Goal: Information Seeking & Learning: Check status

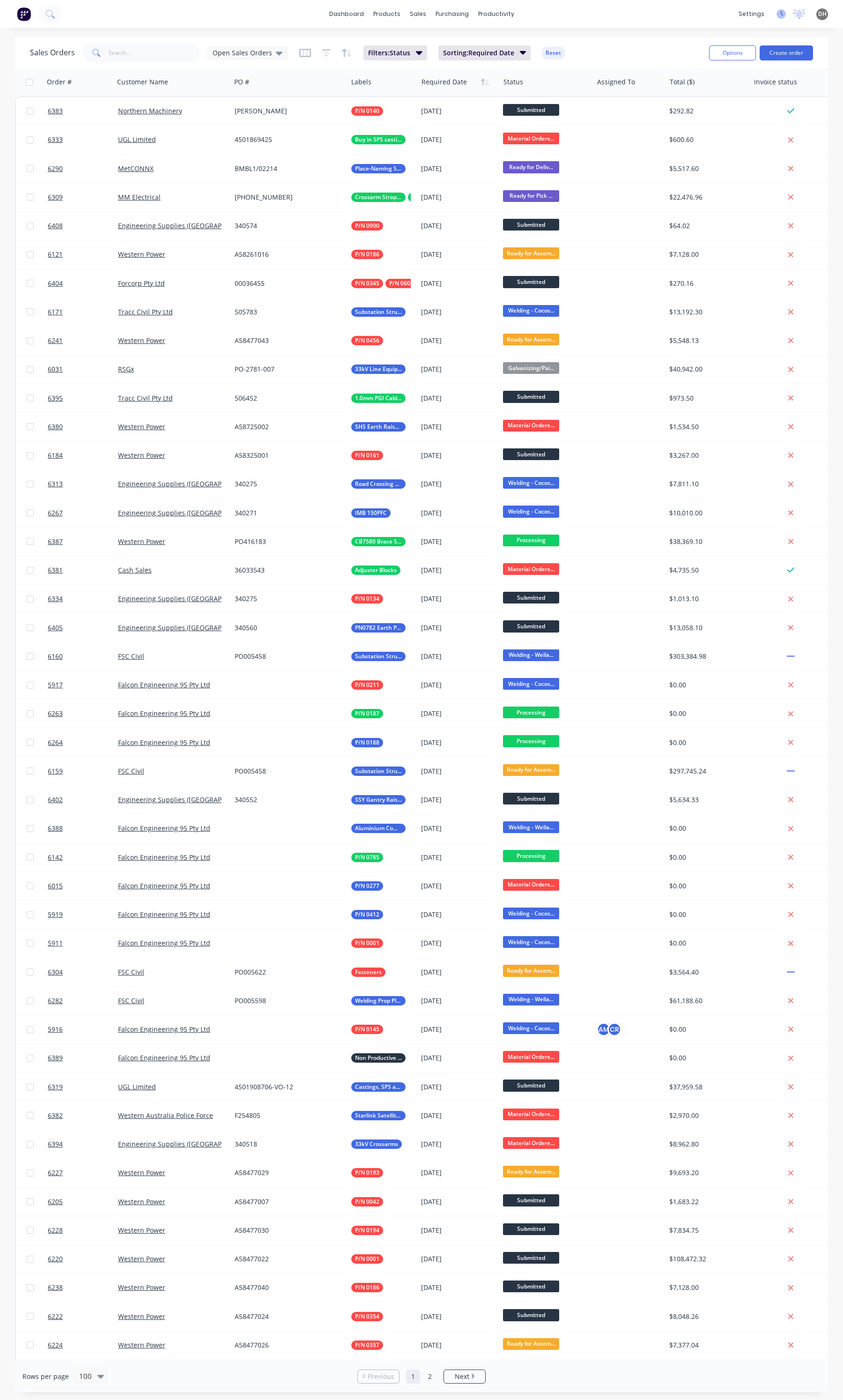
click at [778, 17] on icon at bounding box center [781, 14] width 9 height 9
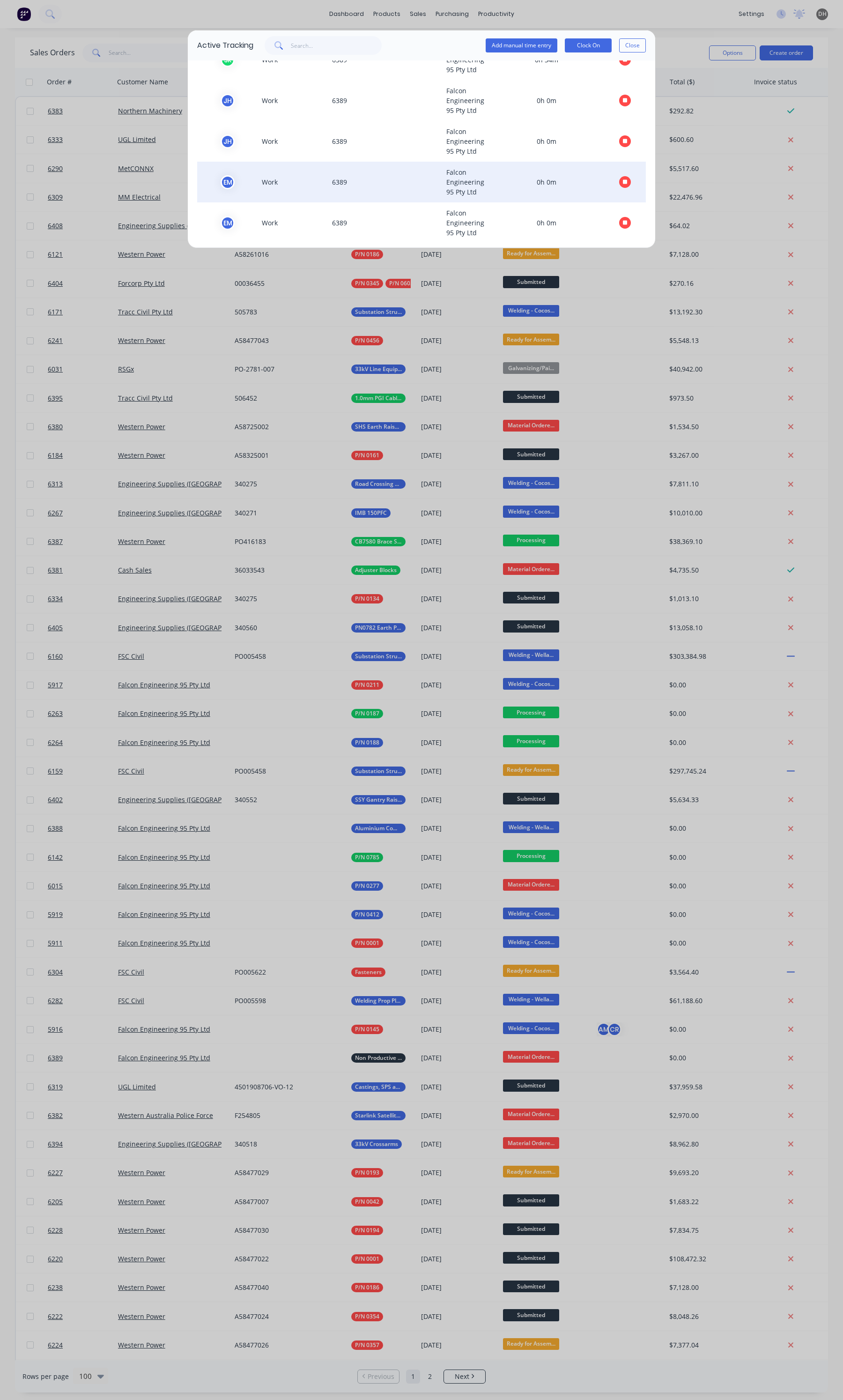
scroll to position [239, 0]
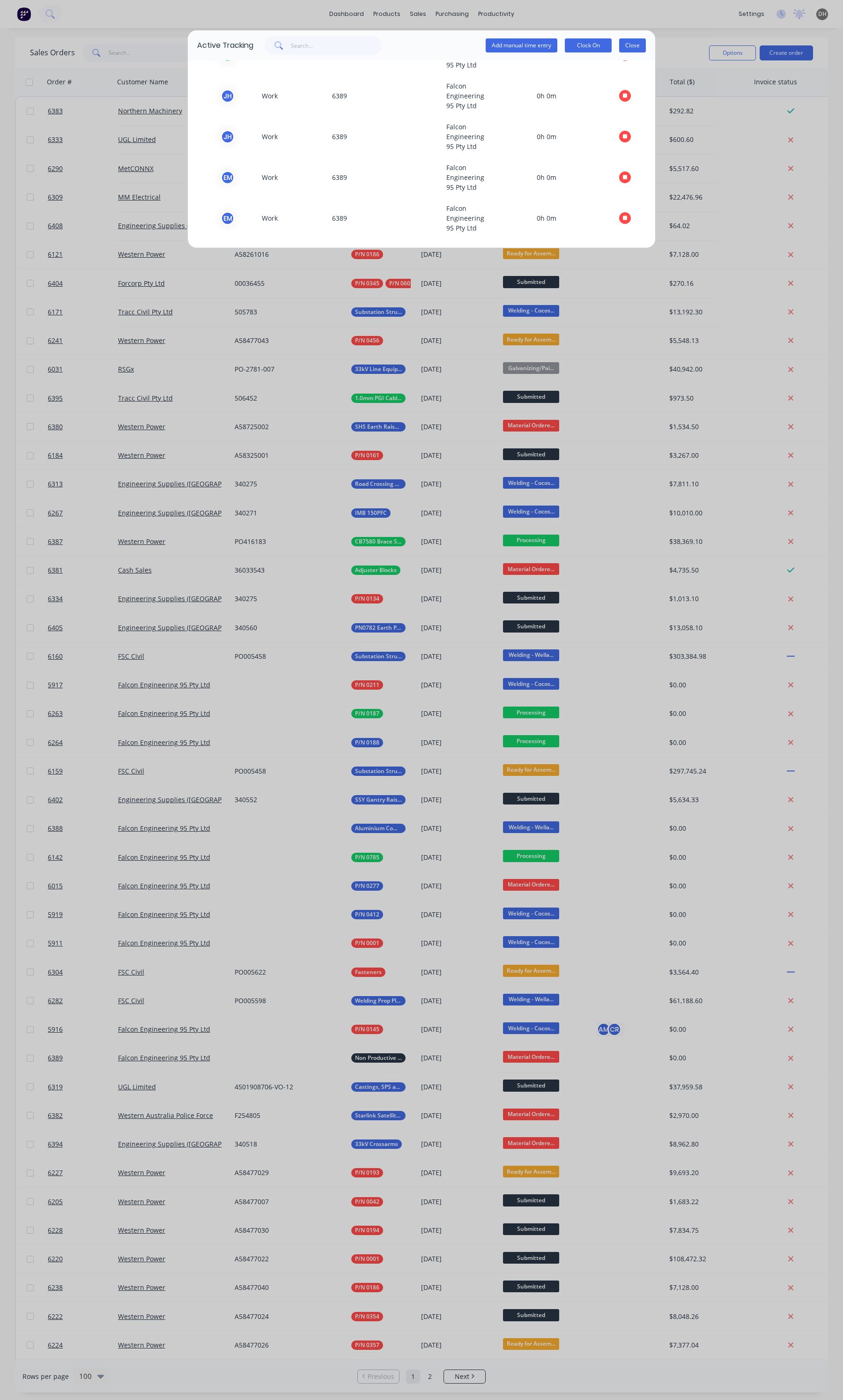
click at [640, 45] on button "Close" at bounding box center [632, 45] width 27 height 14
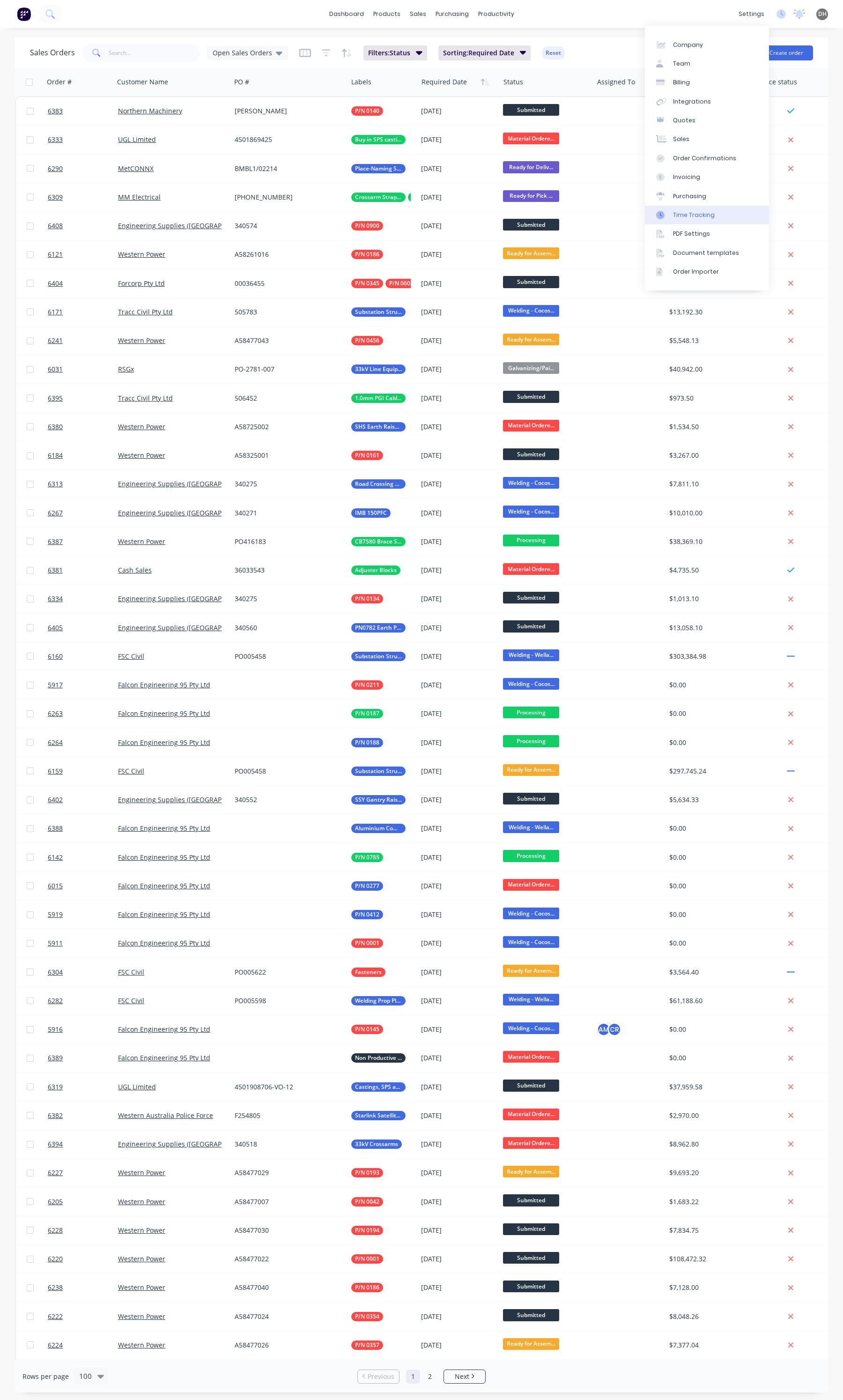
click at [697, 216] on div "Time Tracking" at bounding box center [694, 215] width 42 height 9
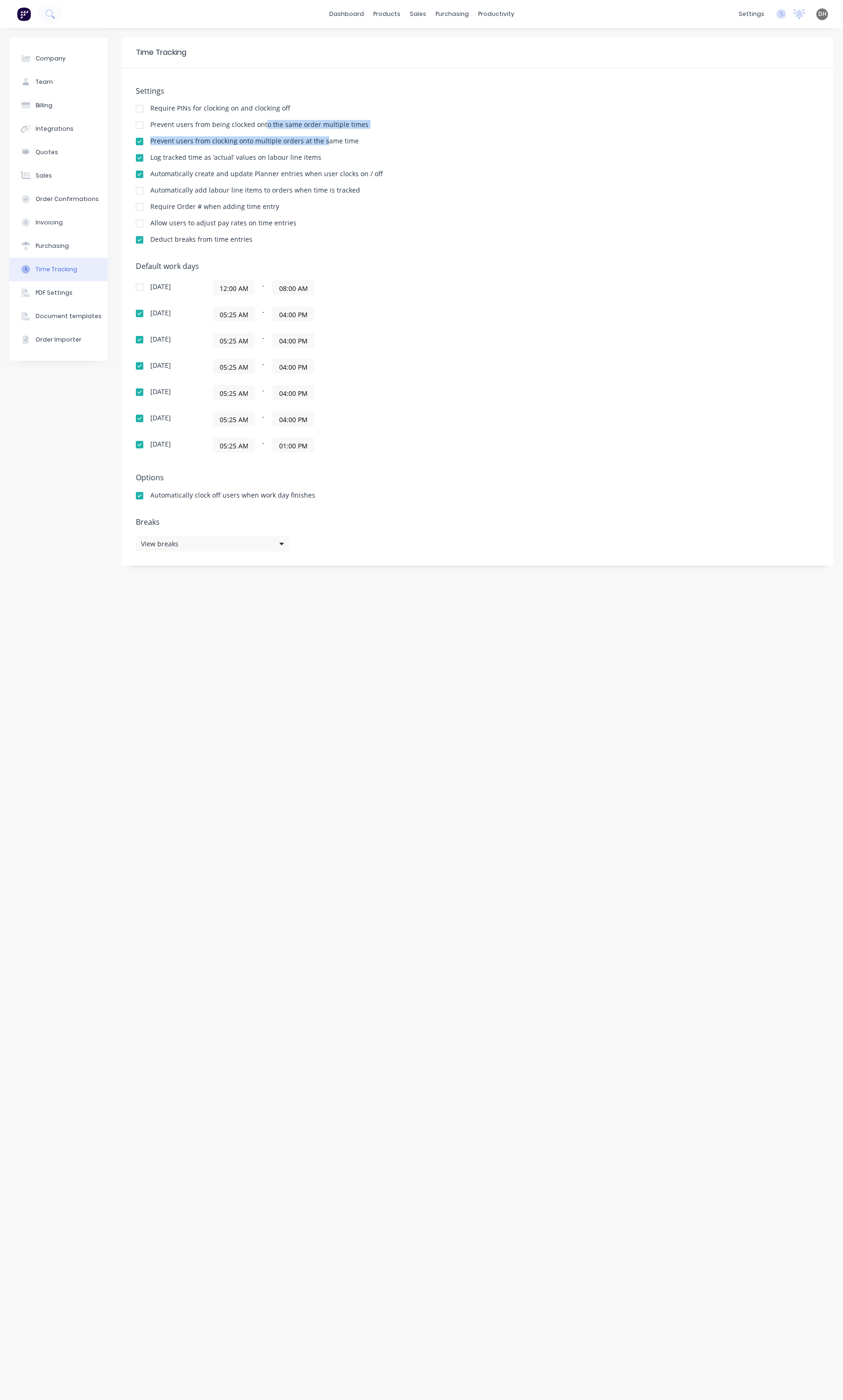
drag, startPoint x: 263, startPoint y: 127, endPoint x: 324, endPoint y: 132, distance: 61.2
click at [324, 132] on div "Settings Require PINs for clocking on and clocking off Prevent users from being…" at bounding box center [478, 170] width 684 height 166
click at [137, 127] on div at bounding box center [139, 125] width 19 height 19
click at [506, 107] on link "Timesheets" at bounding box center [533, 102] width 124 height 19
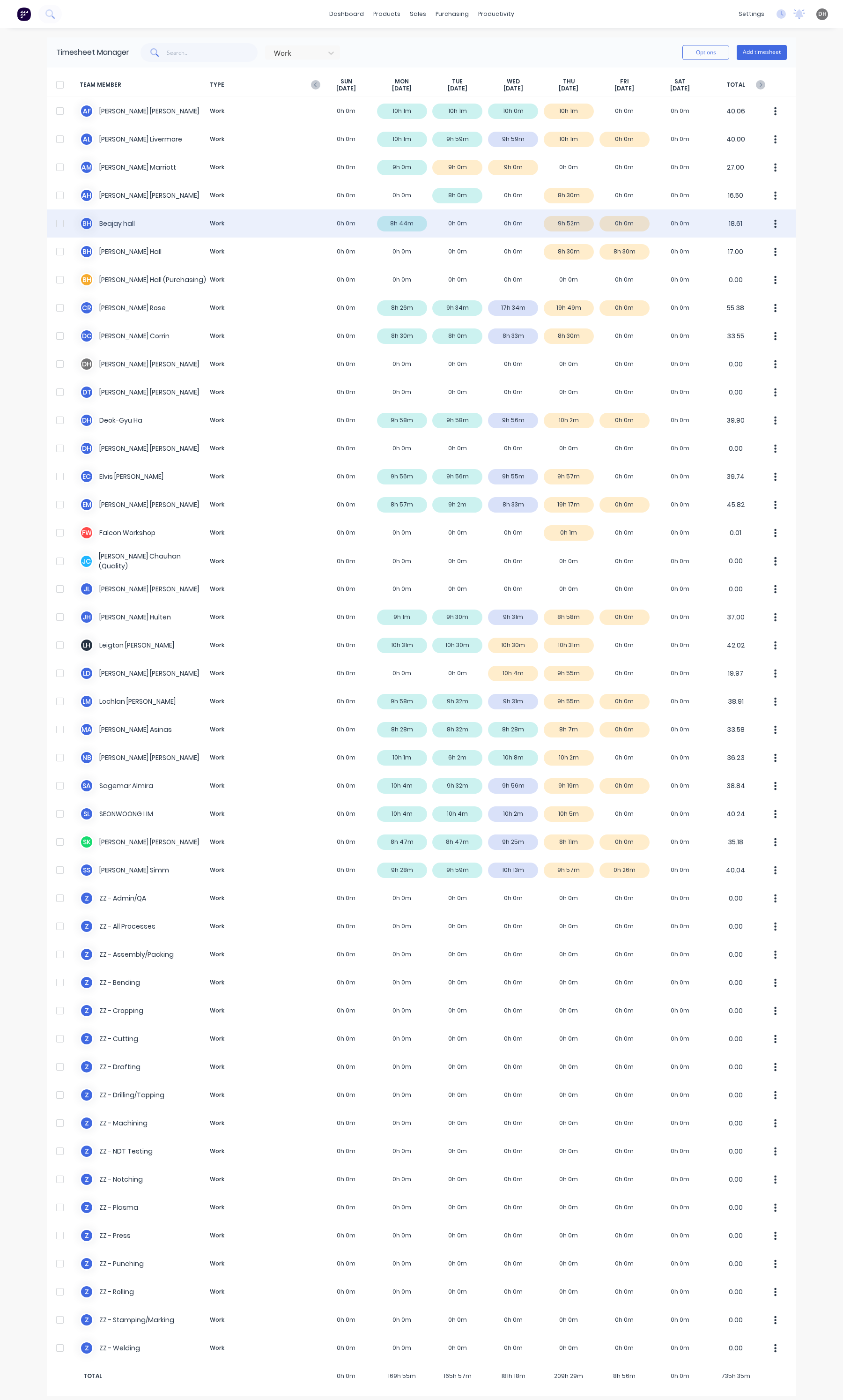
click at [567, 223] on div "B h [PERSON_NAME] Work 0h 0m 8h 44m 0h 0m 0h 0m 9h 52m 0h 0m 0h 0m 18.61" at bounding box center [421, 223] width 749 height 28
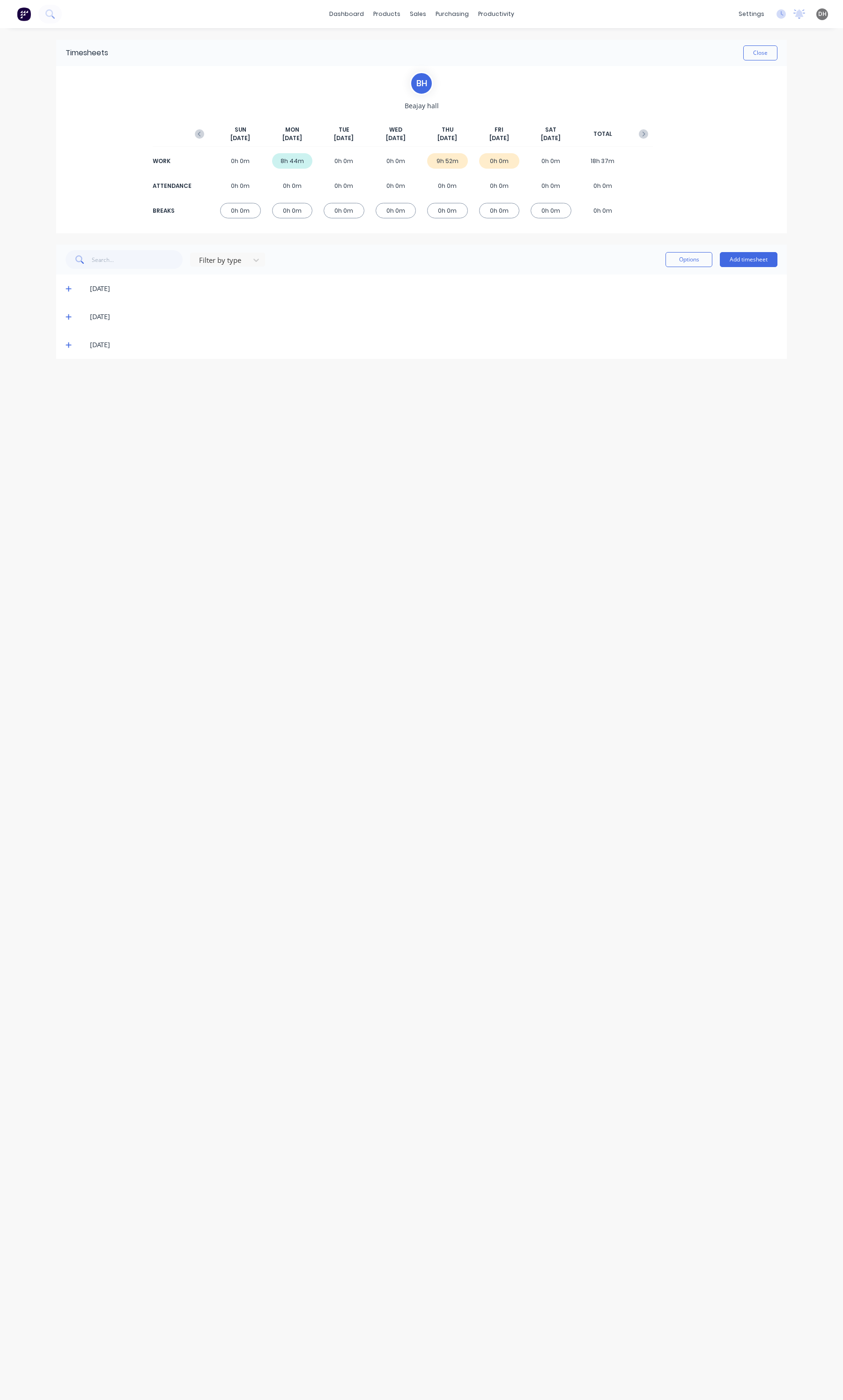
click at [69, 318] on icon at bounding box center [68, 316] width 6 height 6
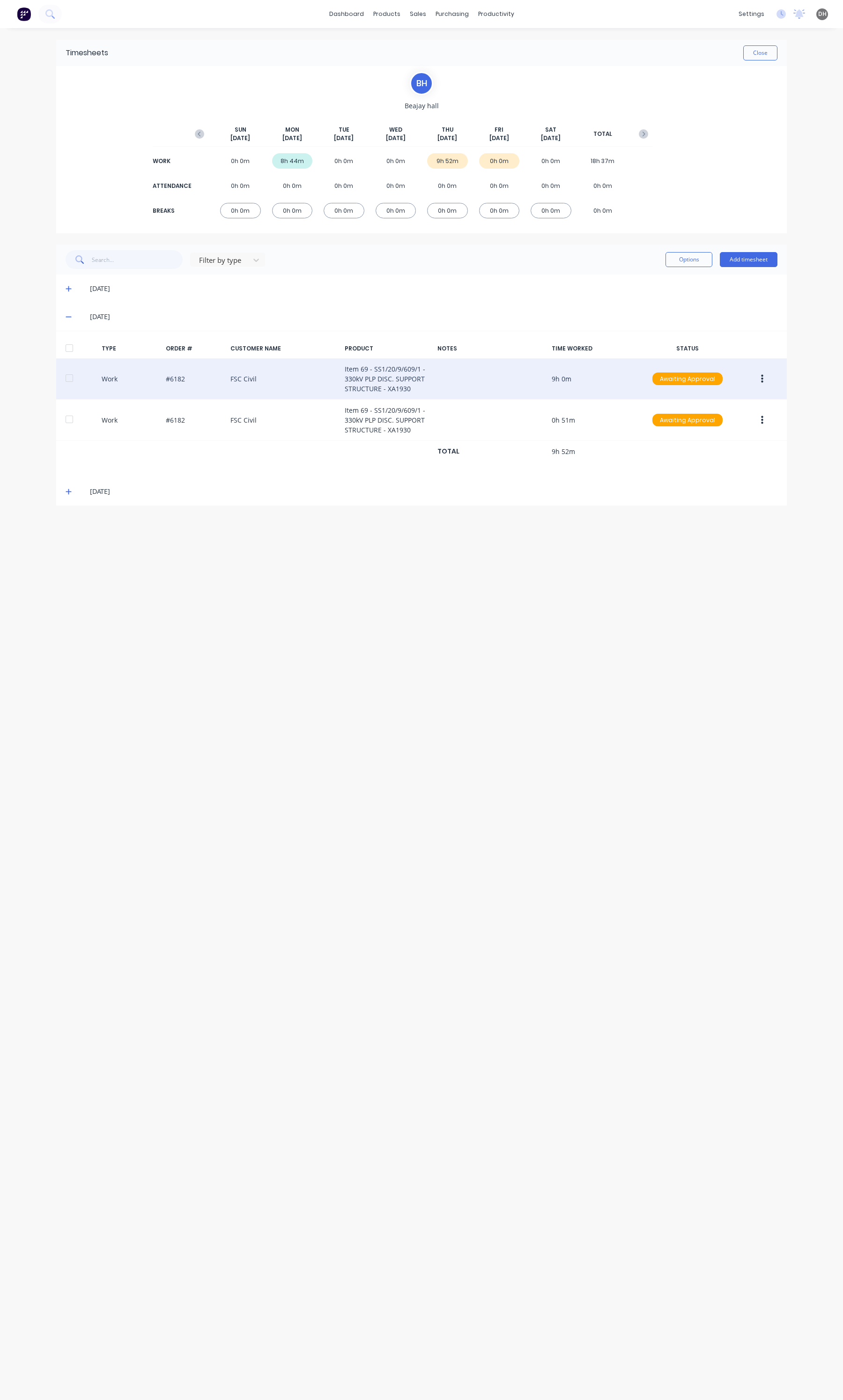
click at [758, 380] on button "button" at bounding box center [763, 379] width 22 height 17
click at [713, 414] on div "Delete" at bounding box center [729, 418] width 72 height 14
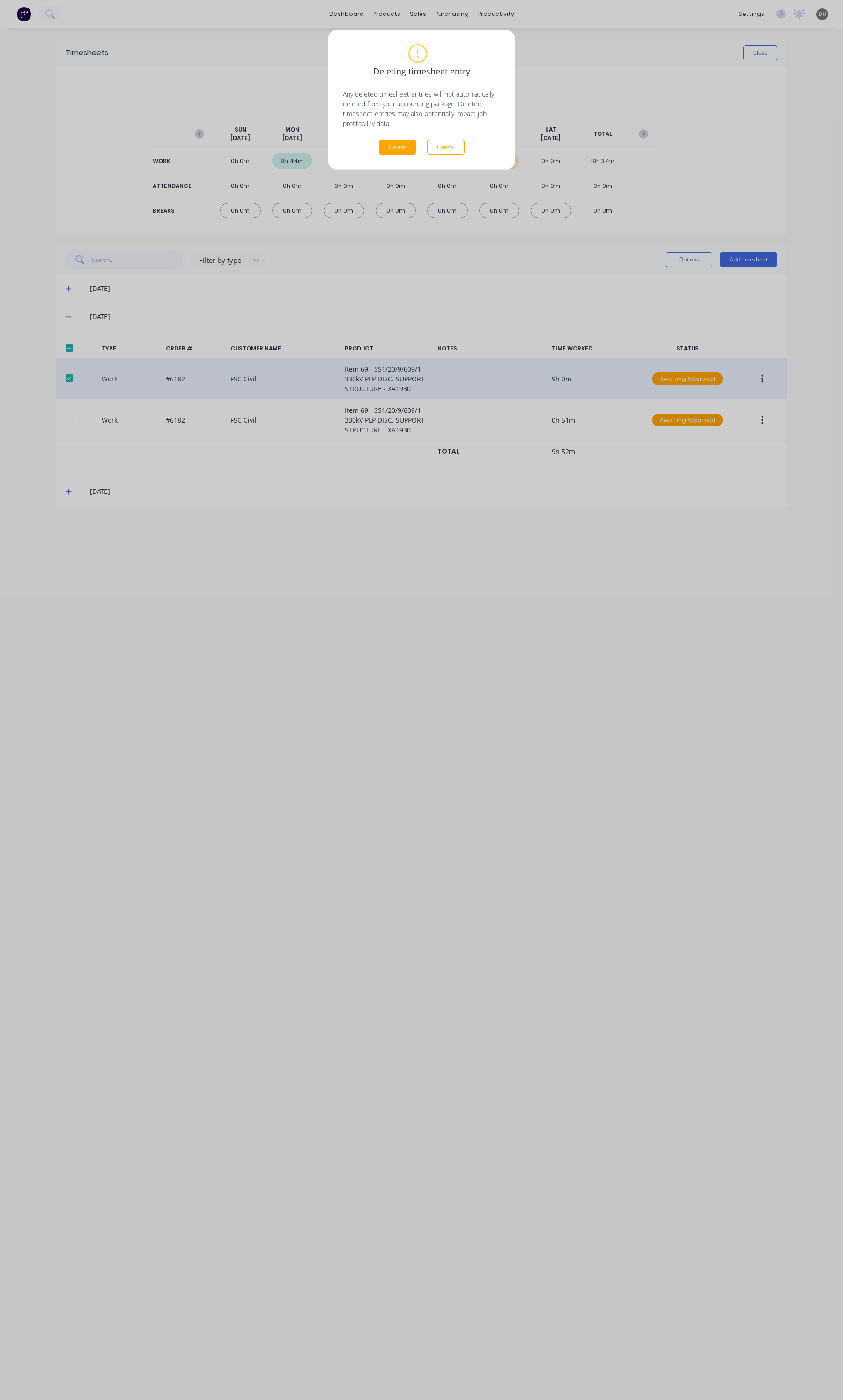
click at [417, 149] on div "Delete Cancel" at bounding box center [422, 147] width 158 height 15
click at [415, 149] on div "Delete Cancel" at bounding box center [422, 147] width 158 height 15
click at [411, 148] on button "Delete" at bounding box center [397, 147] width 37 height 15
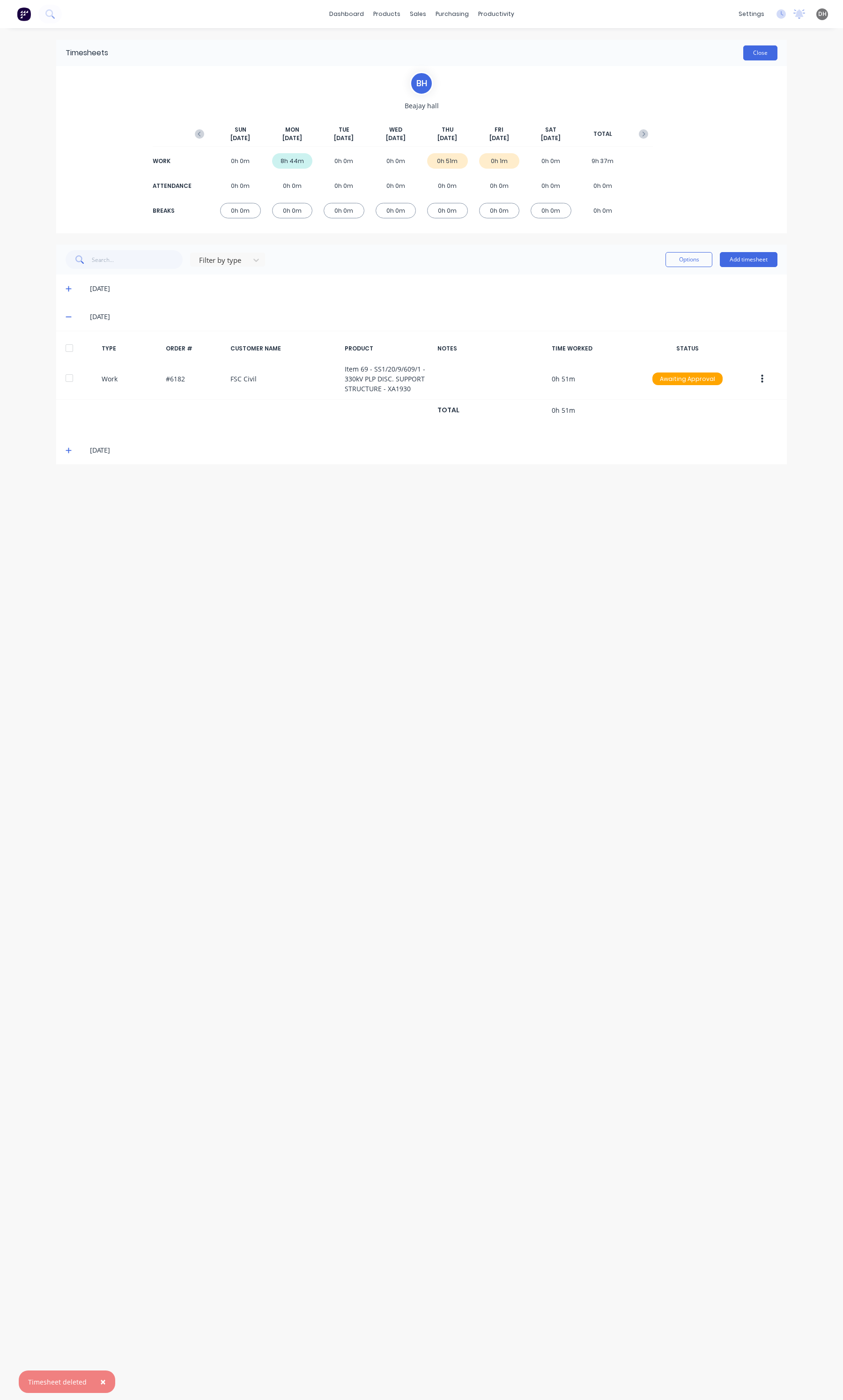
click at [747, 57] on button "Close" at bounding box center [761, 53] width 34 height 15
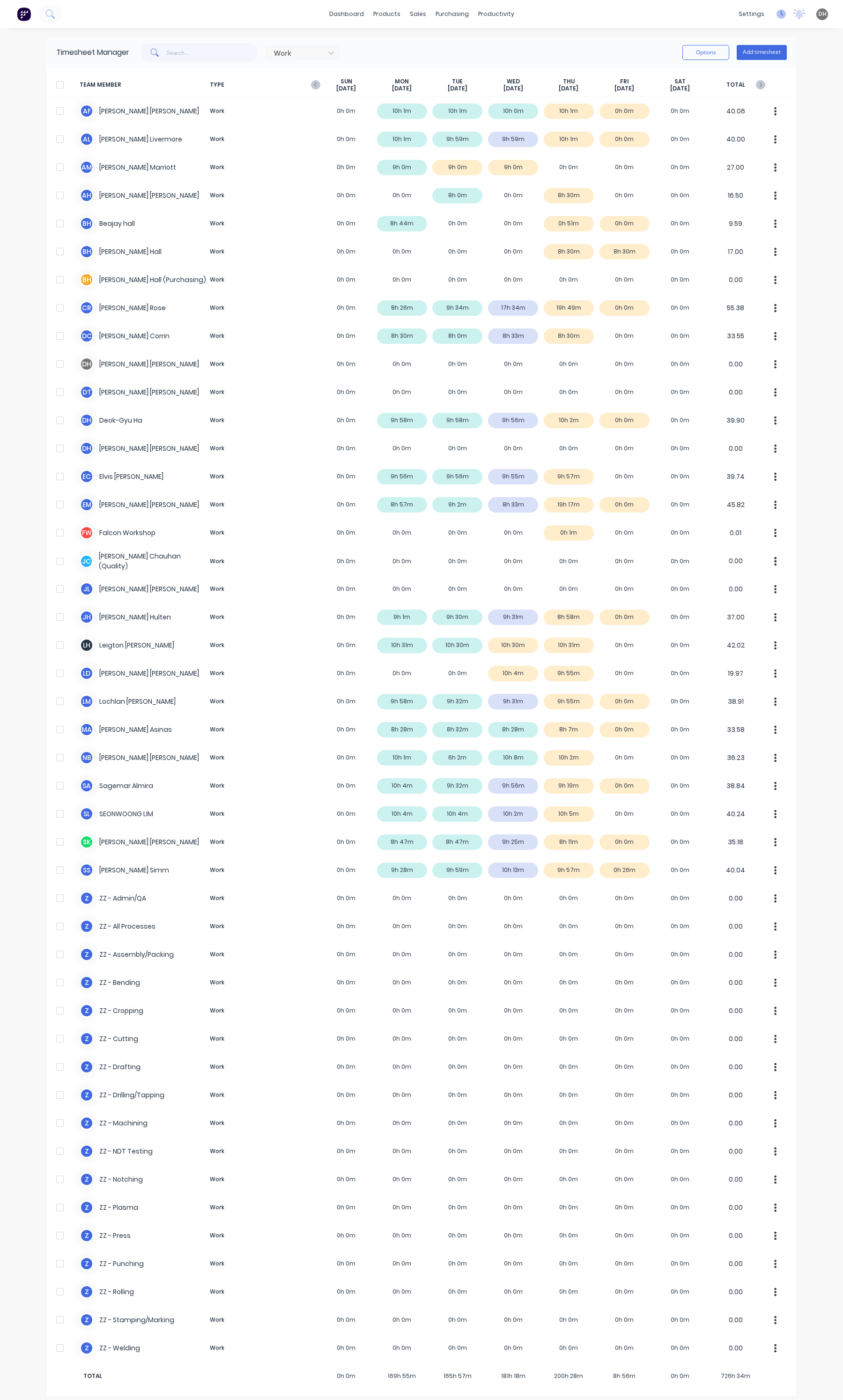
click at [777, 14] on icon at bounding box center [781, 14] width 9 height 9
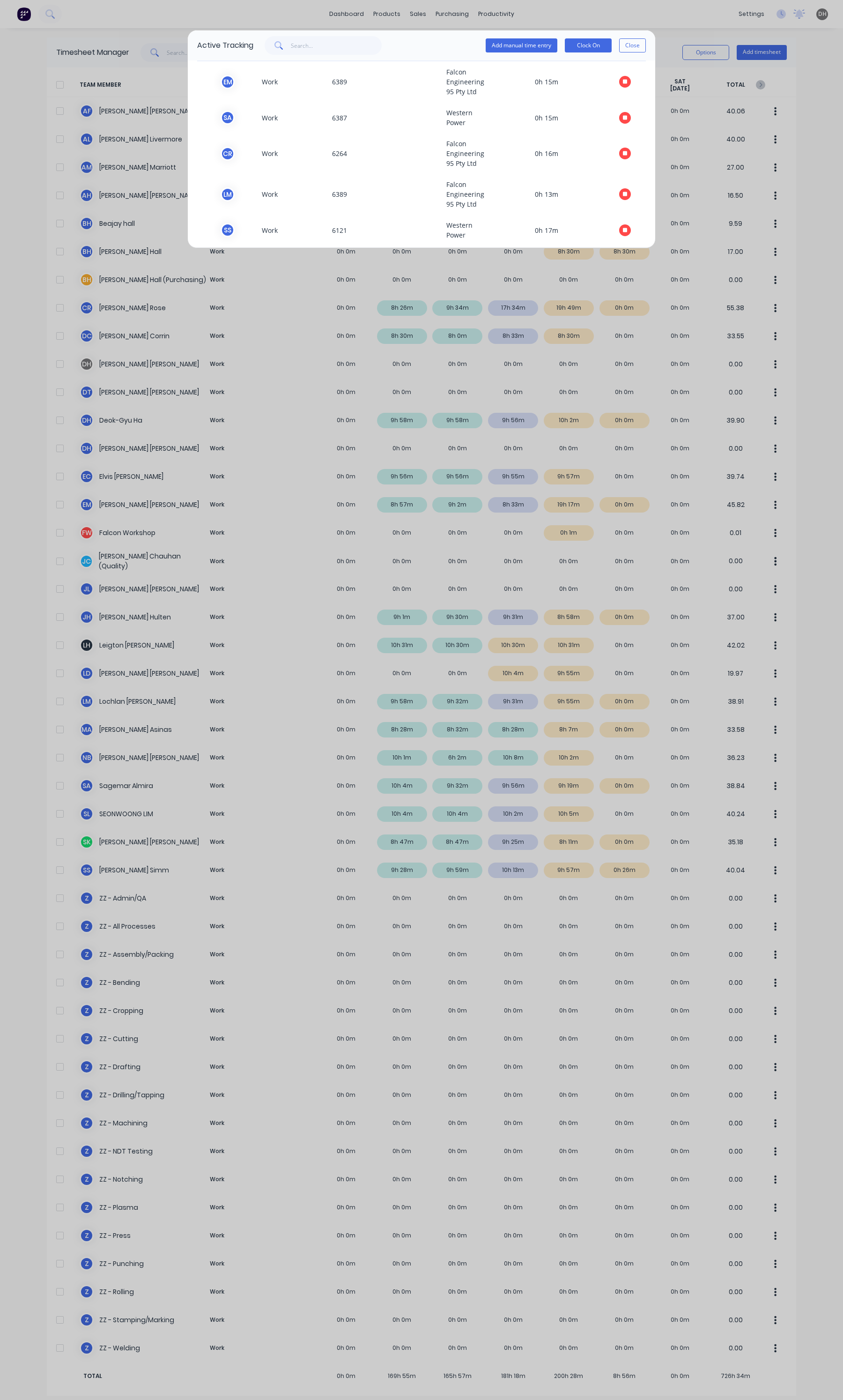
scroll to position [59, 0]
click at [629, 47] on button "Close" at bounding box center [632, 45] width 27 height 14
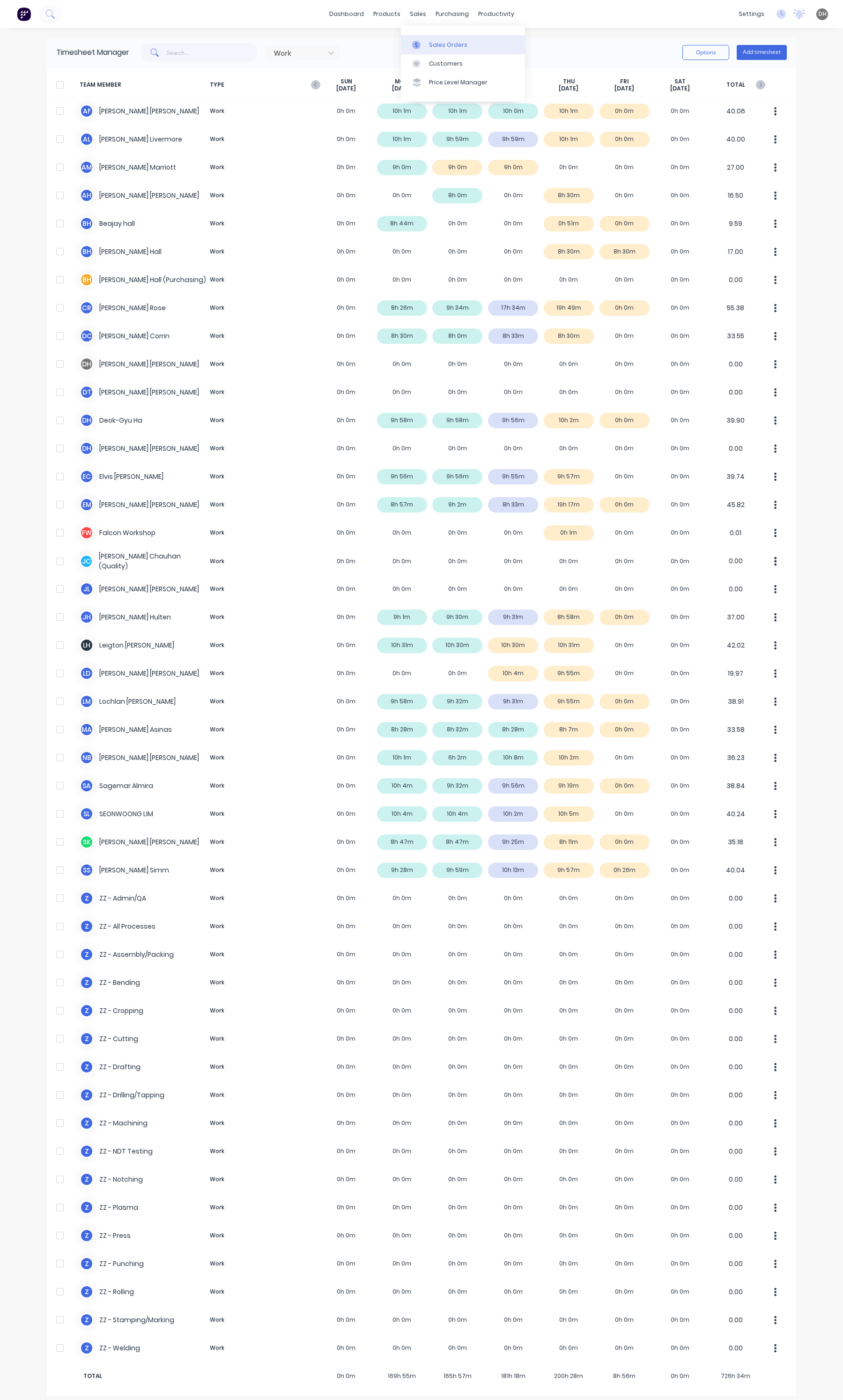
click at [427, 39] on link "Sales Orders" at bounding box center [463, 45] width 124 height 19
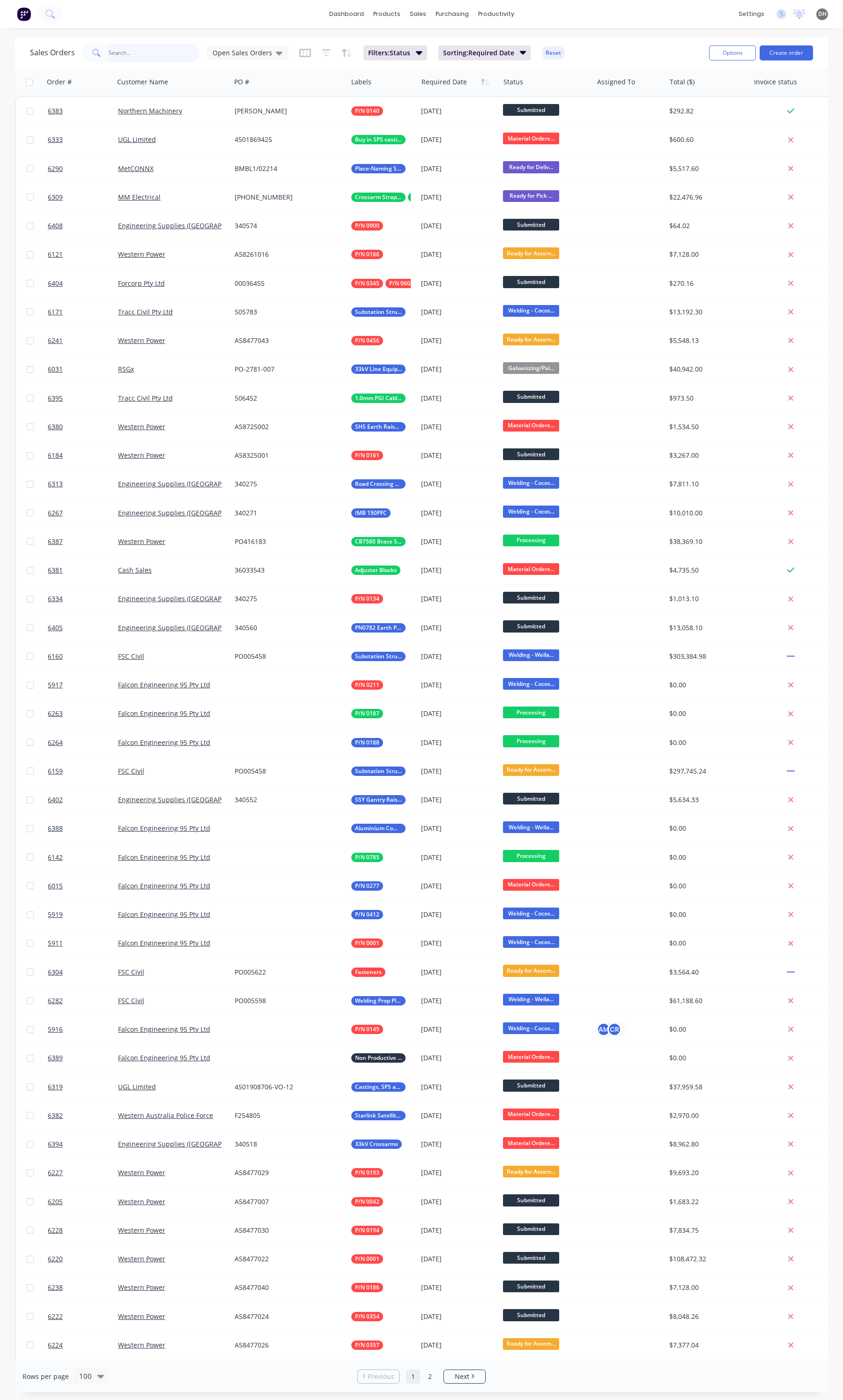
click at [127, 47] on input "text" at bounding box center [154, 53] width 91 height 19
click at [276, 52] on icon at bounding box center [279, 53] width 6 height 4
click at [228, 130] on button "None" at bounding box center [264, 132] width 107 height 11
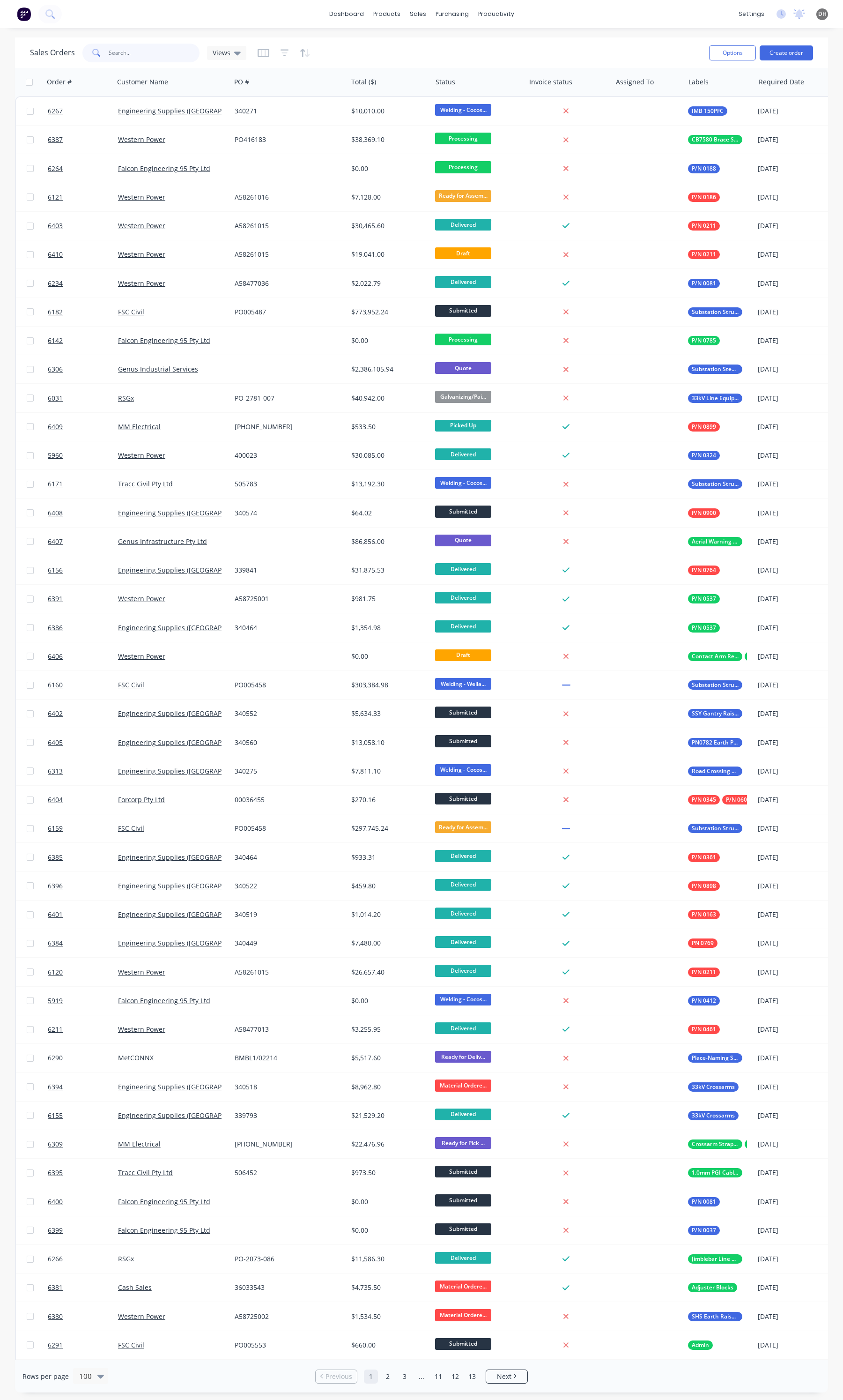
click at [176, 61] on input "text" at bounding box center [154, 53] width 91 height 19
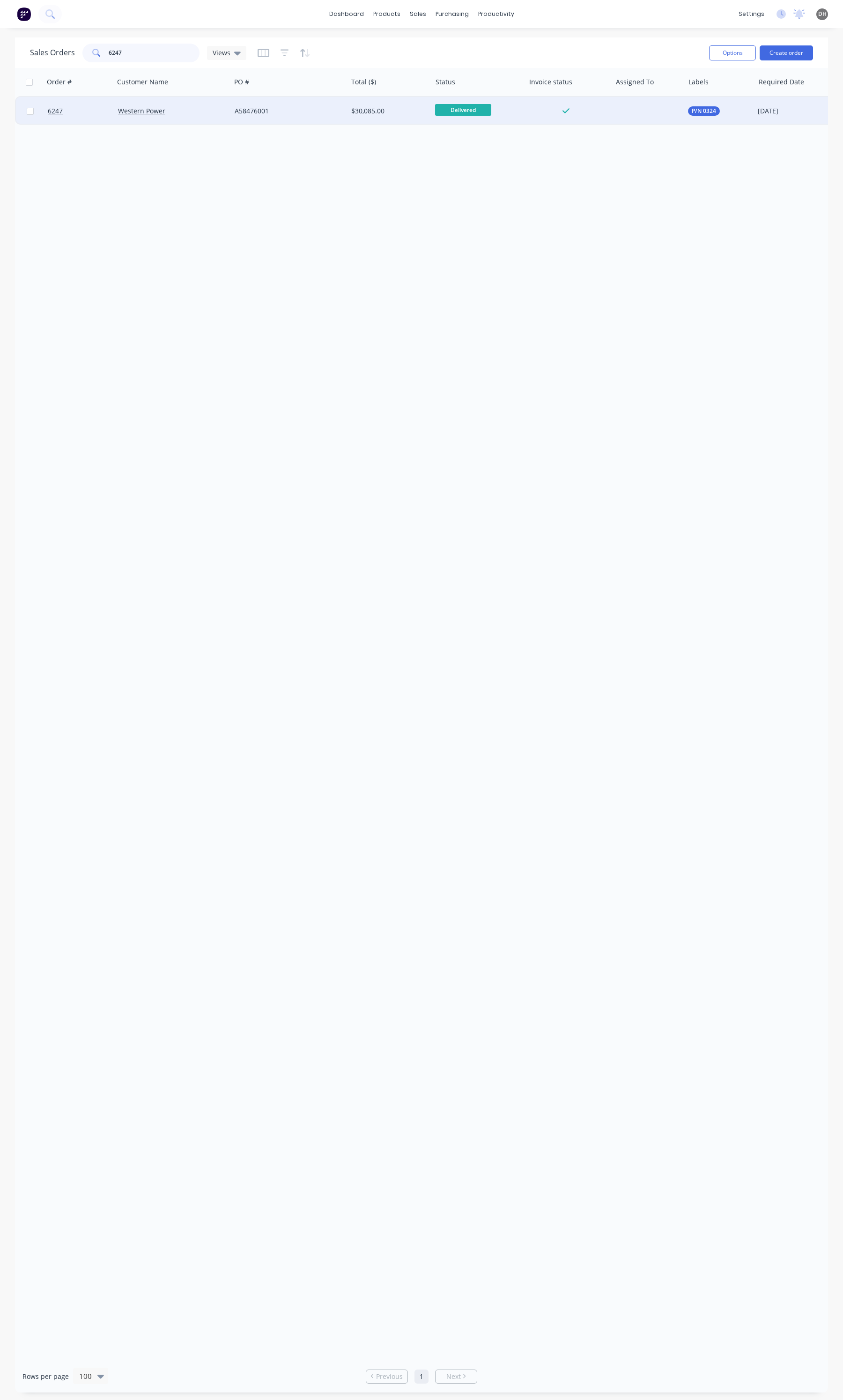
type input "6247"
click at [188, 109] on div "Western Power" at bounding box center [170, 111] width 103 height 9
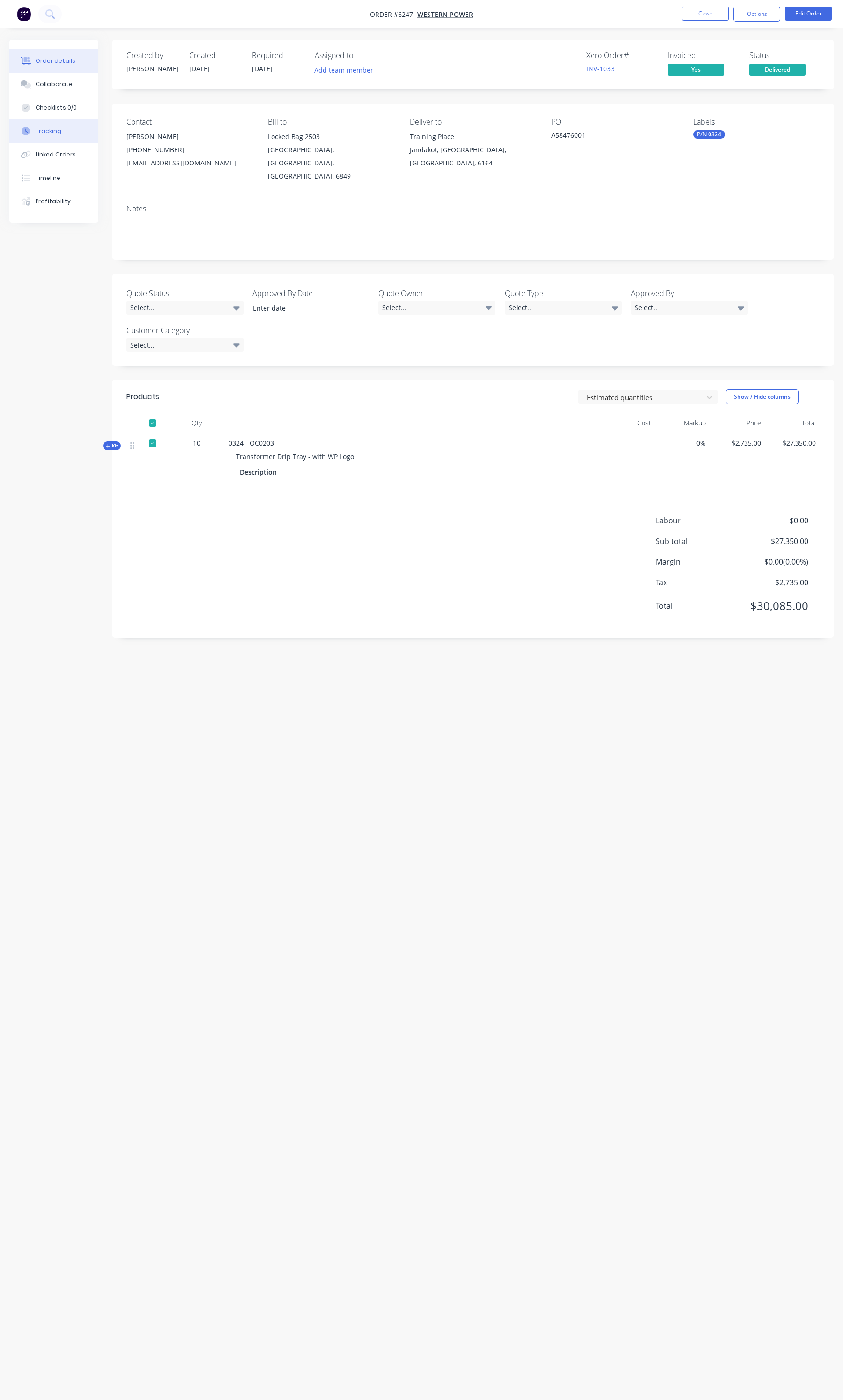
click at [90, 128] on button "Tracking" at bounding box center [54, 131] width 89 height 23
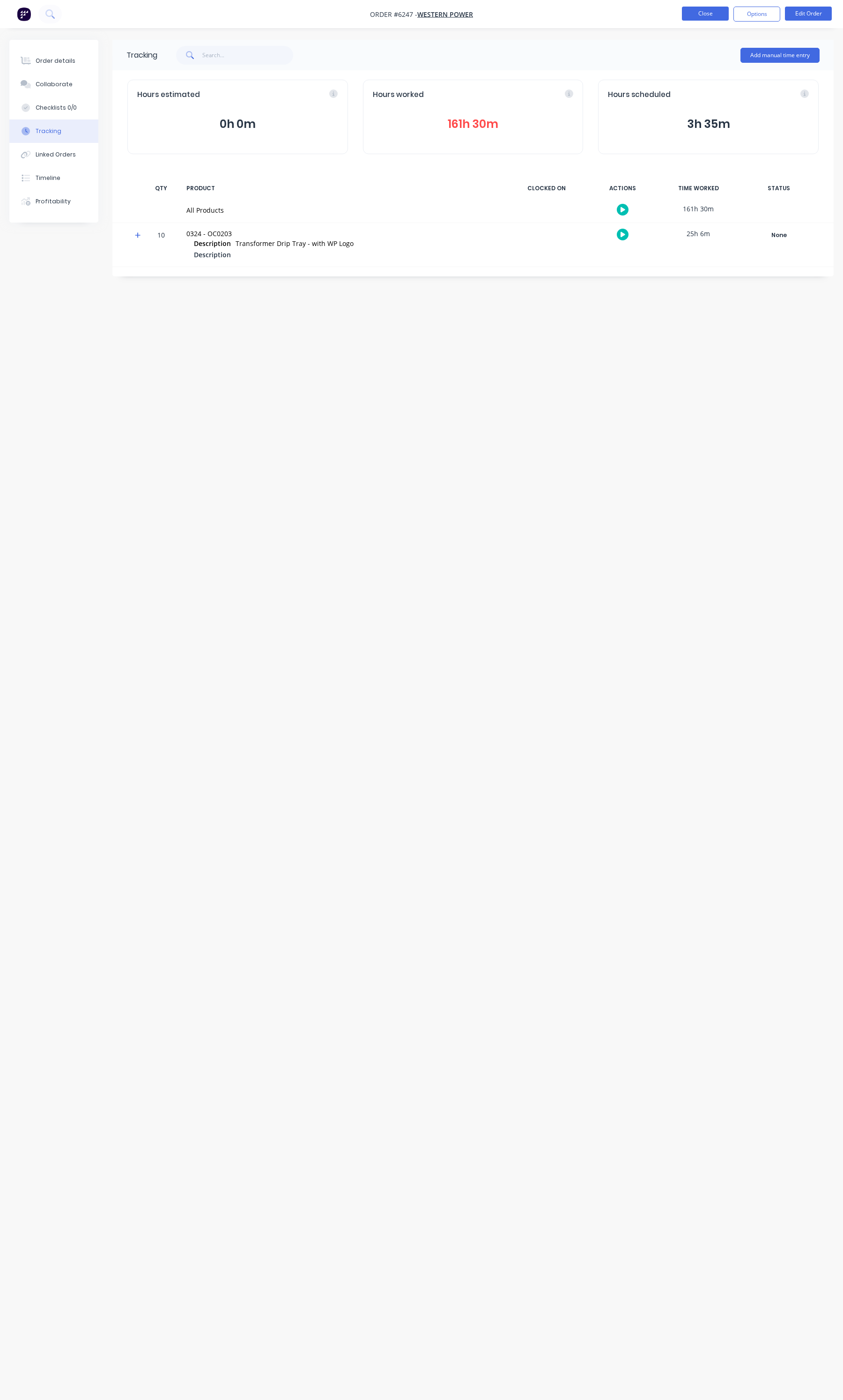
click at [707, 19] on button "Close" at bounding box center [705, 13] width 47 height 14
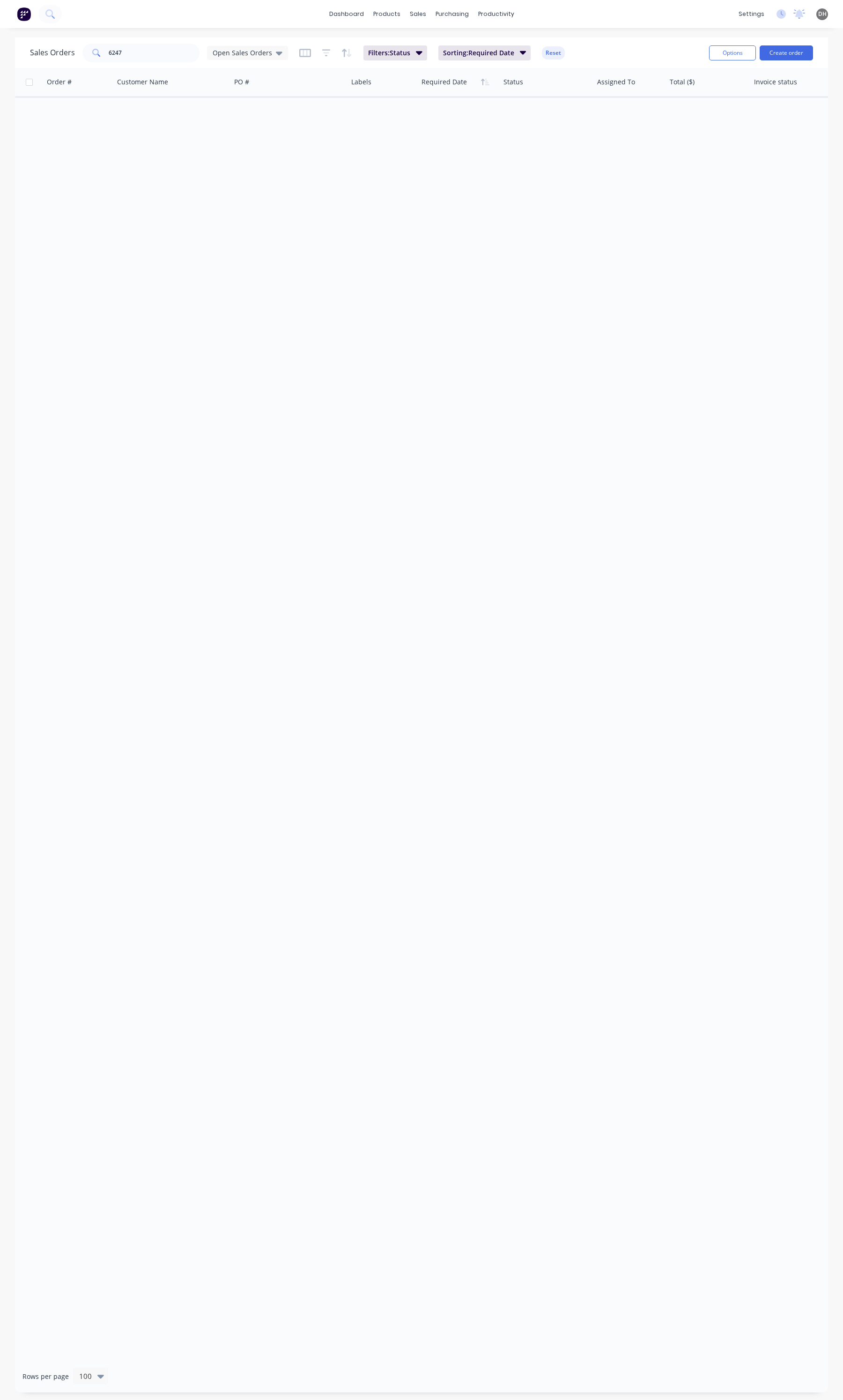
click at [219, 38] on div "Sales Orders 6247 Open Sales Orders Filters: Status Sorting: Required Date Rese…" at bounding box center [421, 53] width 813 height 30
click at [224, 50] on span "Open Sales Orders" at bounding box center [243, 53] width 59 height 10
click at [225, 128] on button "None" at bounding box center [264, 132] width 107 height 11
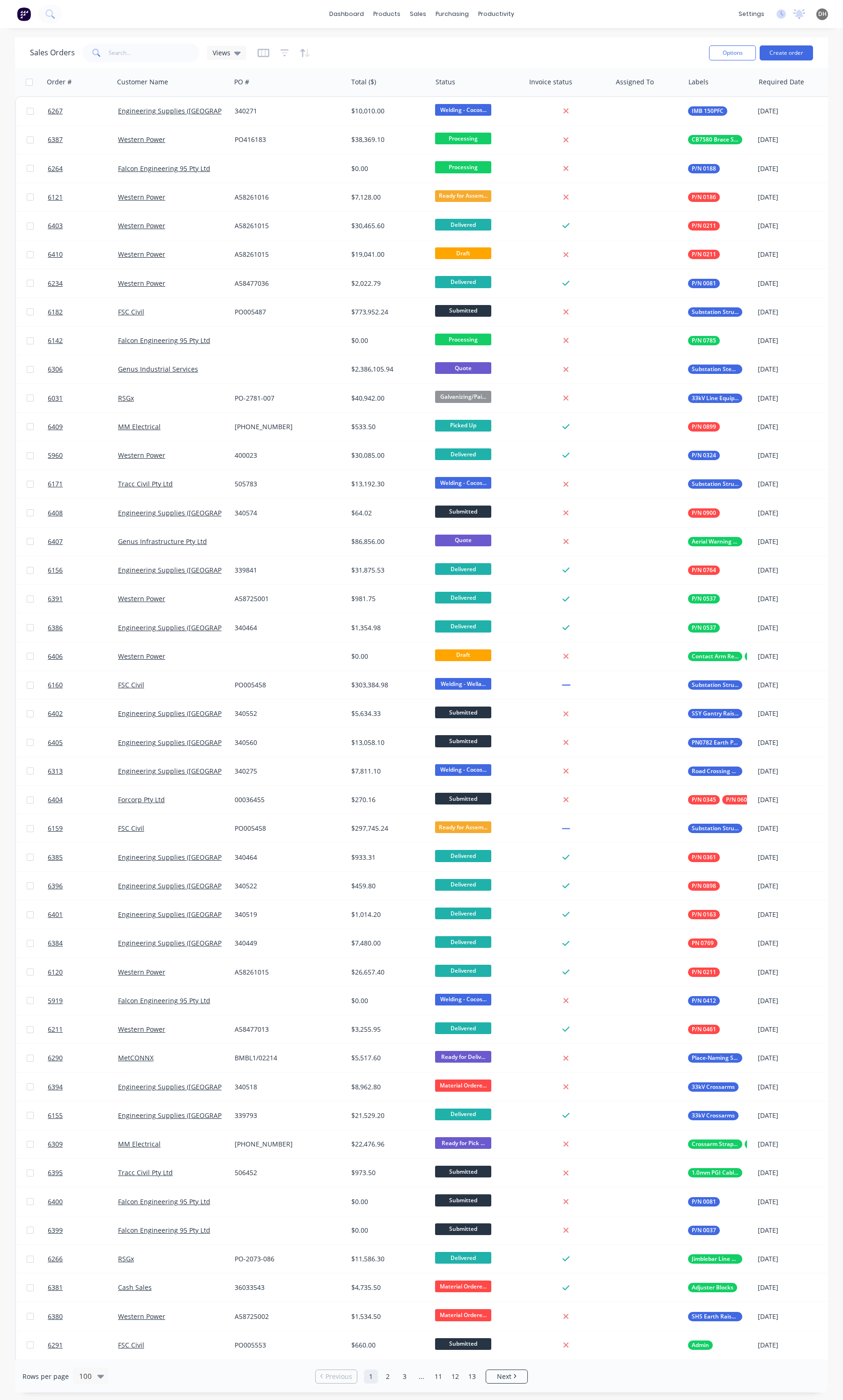
click at [130, 39] on div "Sales Orders 6247 Views Options Create order" at bounding box center [421, 53] width 813 height 30
click at [130, 51] on input "6247" at bounding box center [154, 53] width 91 height 19
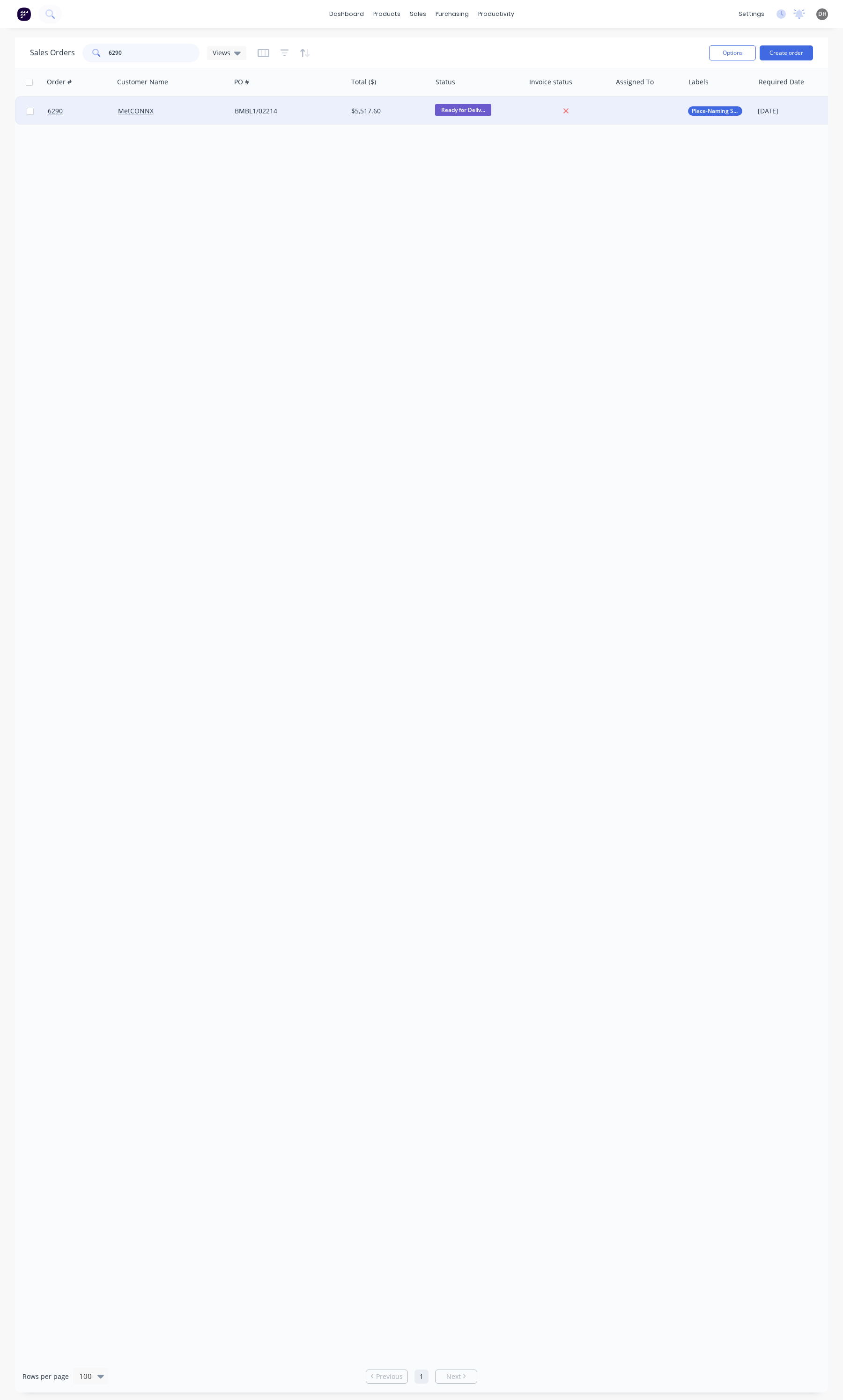
type input "6290"
click at [192, 120] on div "MetCONNX" at bounding box center [172, 111] width 116 height 28
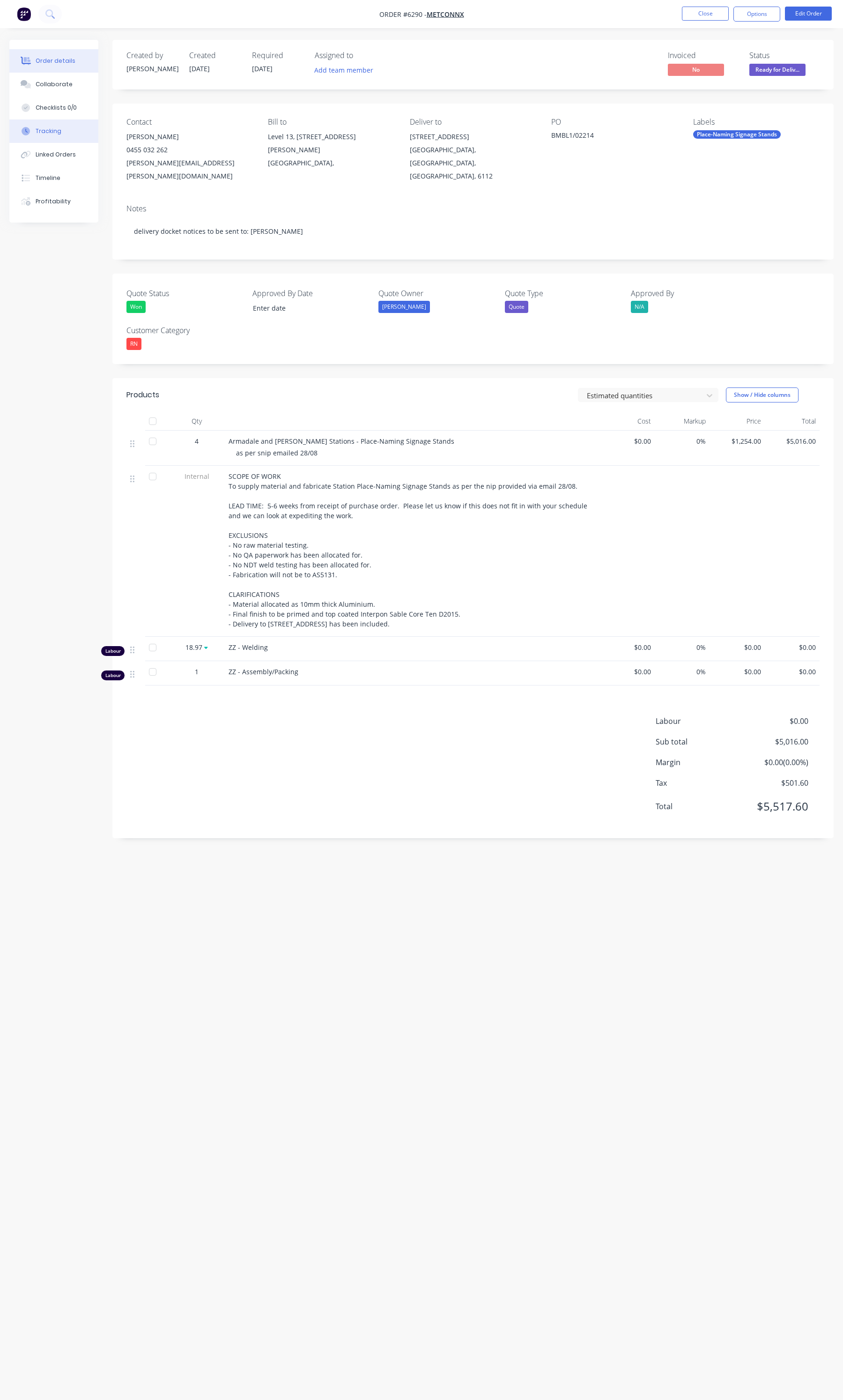
click at [49, 141] on button "Tracking" at bounding box center [54, 131] width 89 height 23
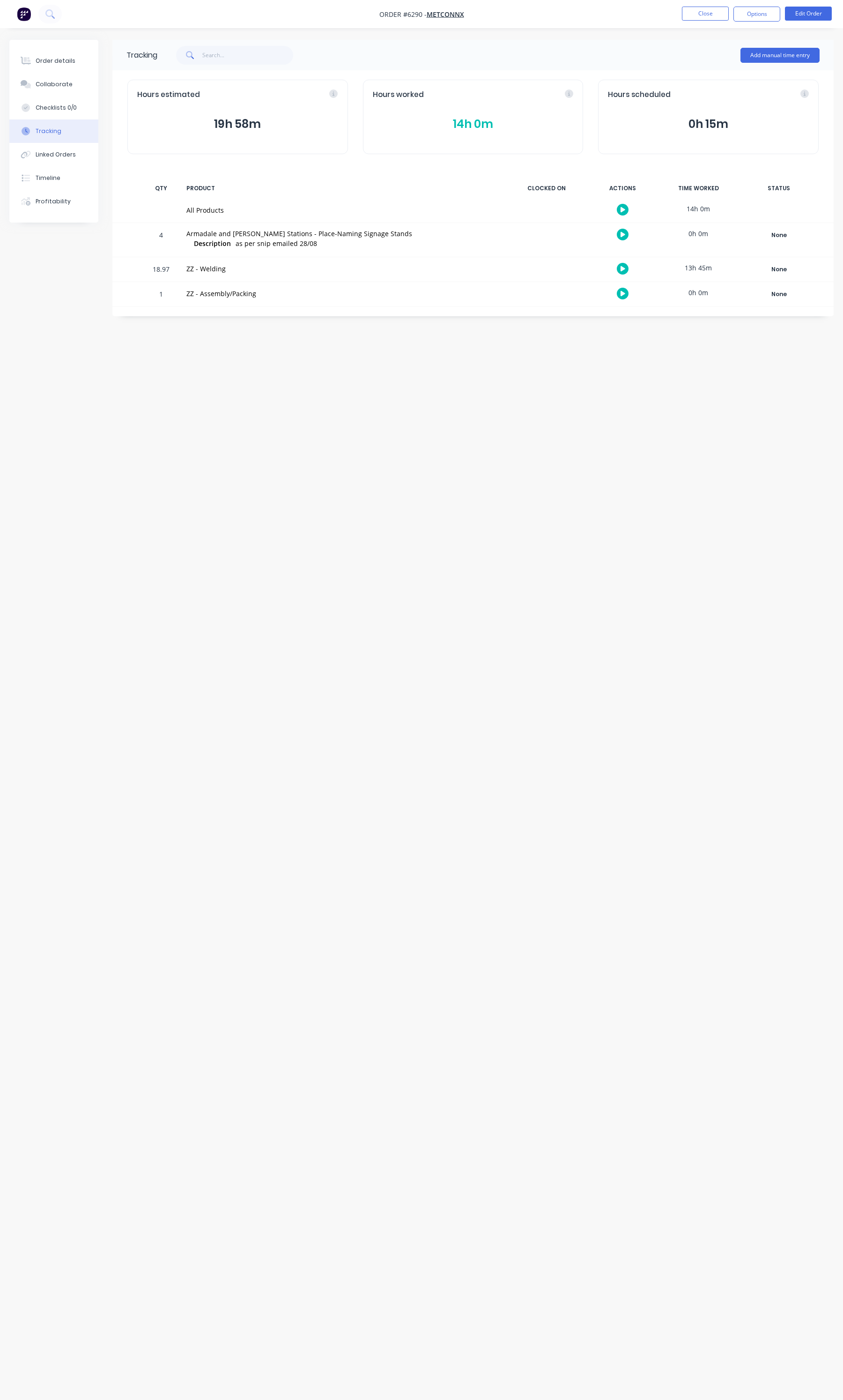
click at [567, 94] on icon at bounding box center [569, 94] width 9 height 9
click at [493, 130] on button "14h 0m" at bounding box center [473, 124] width 201 height 18
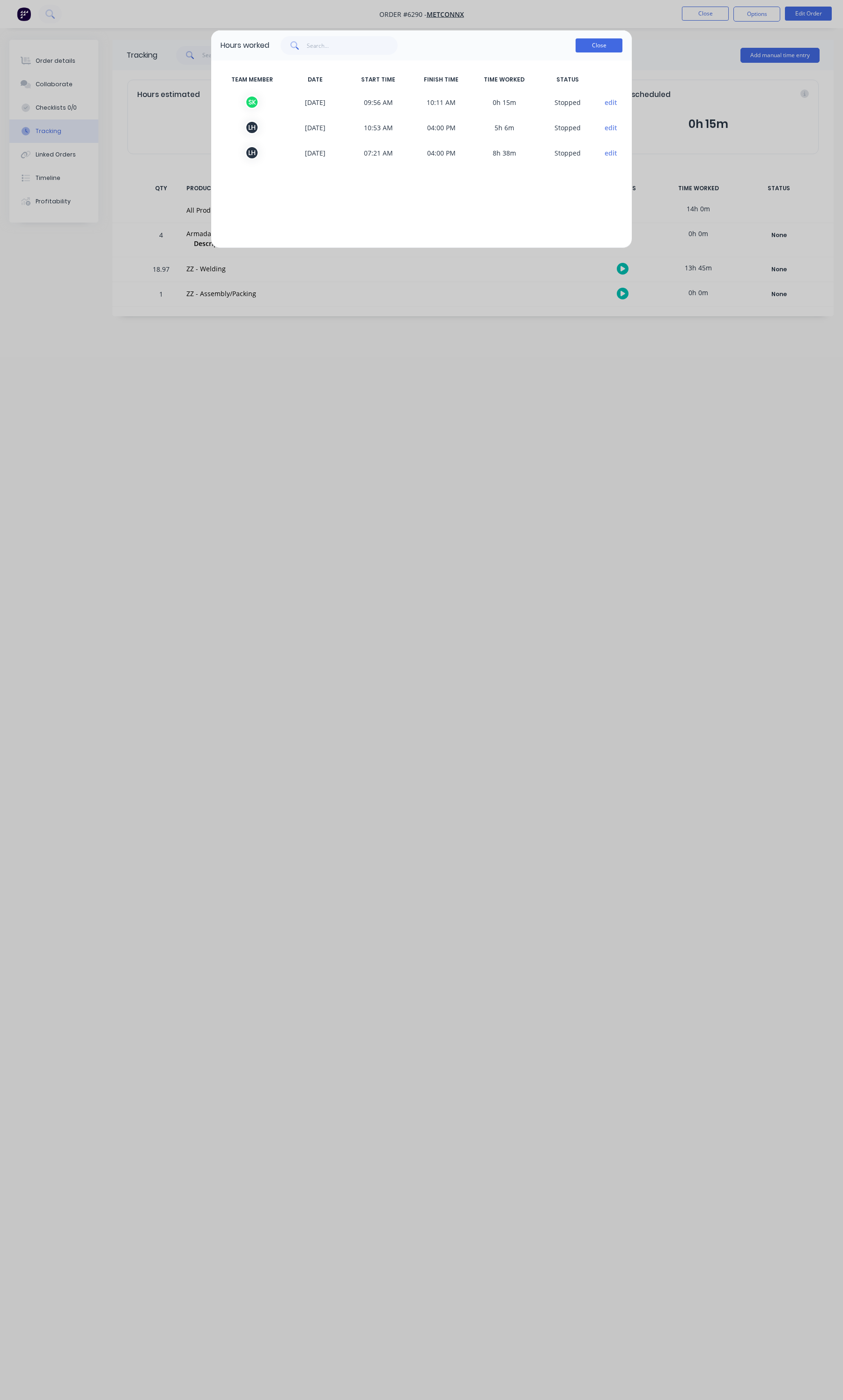
click at [601, 45] on button "Close" at bounding box center [599, 45] width 47 height 14
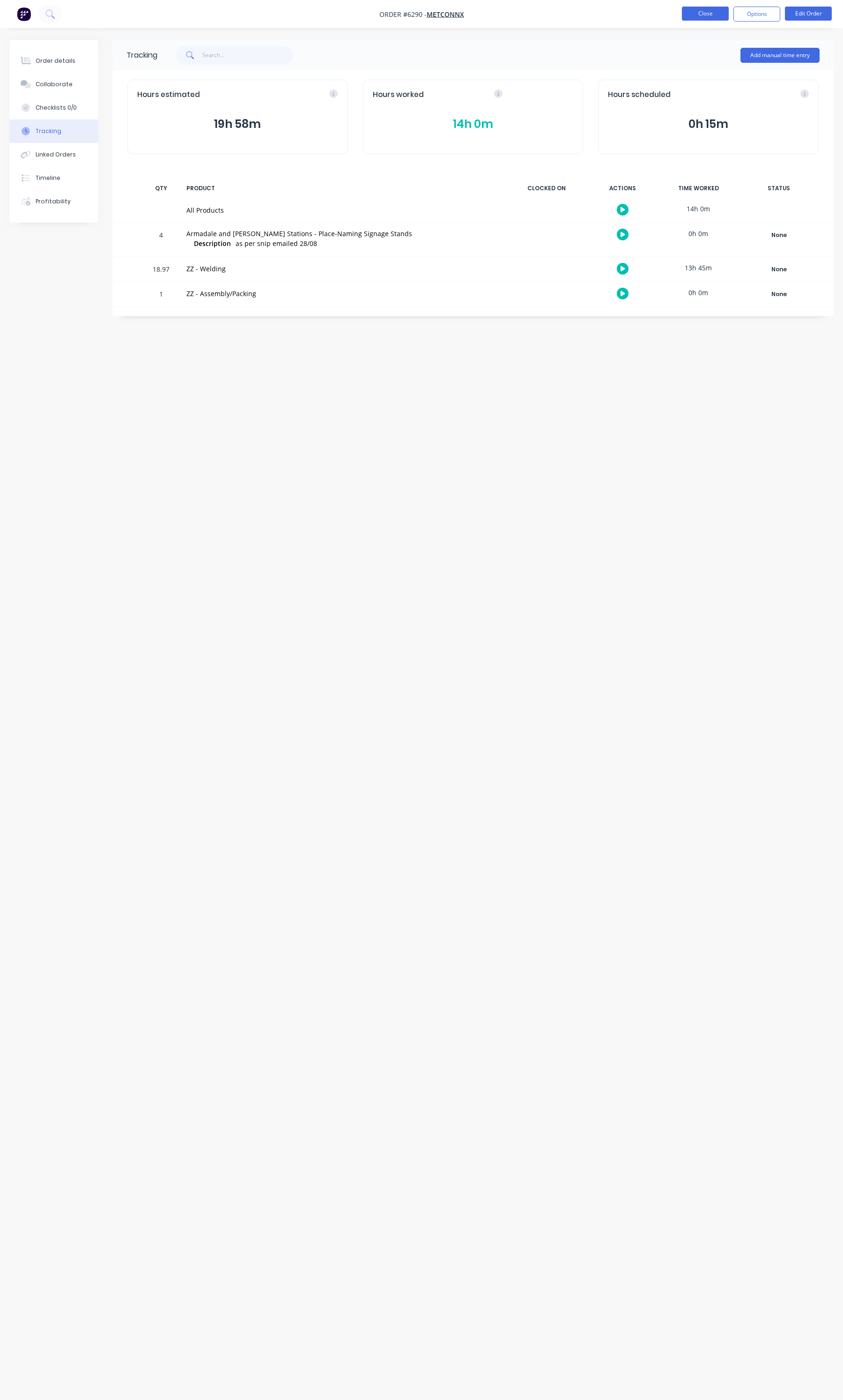
click at [704, 14] on button "Close" at bounding box center [705, 13] width 47 height 14
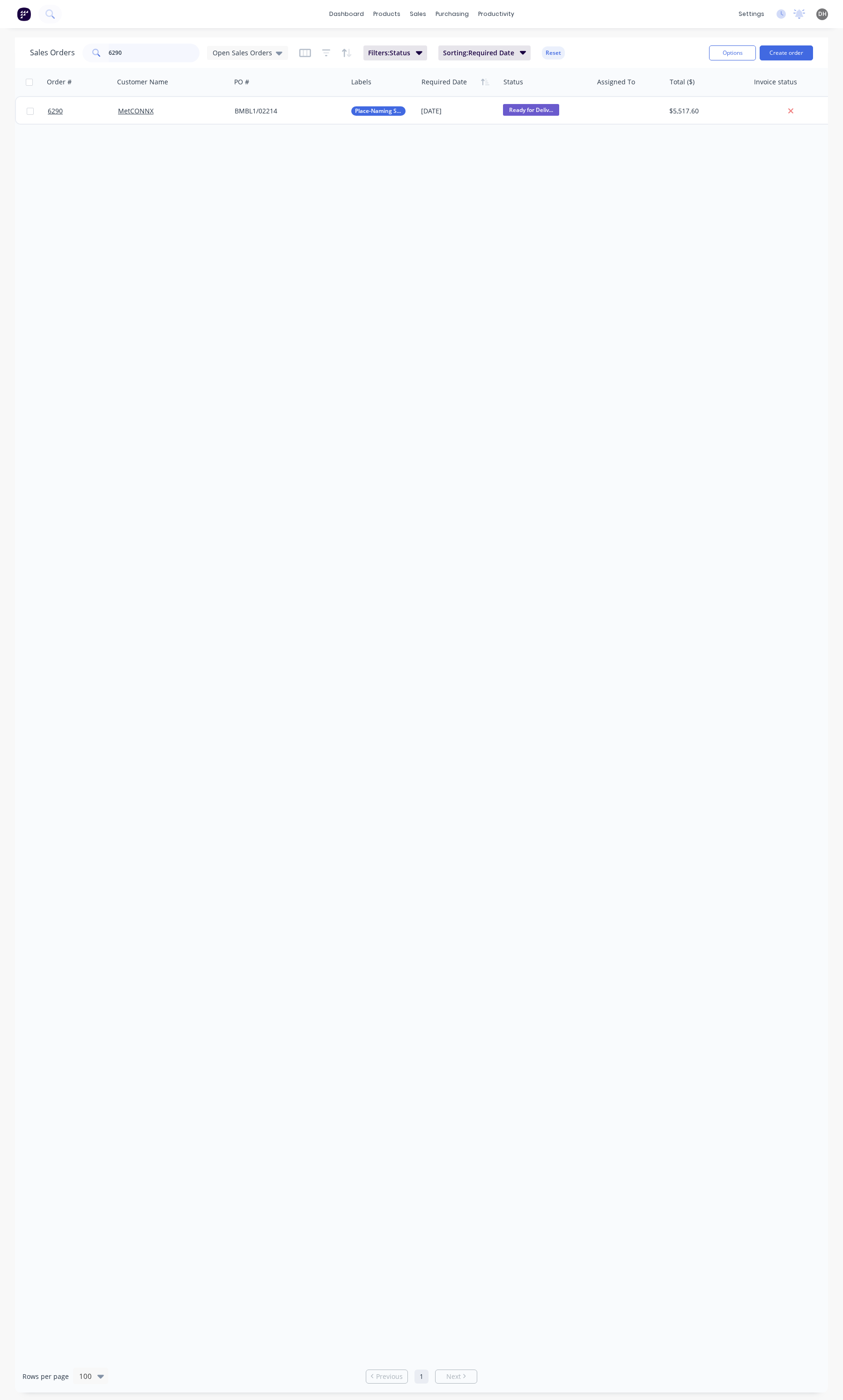
click at [148, 54] on input "6290" at bounding box center [154, 53] width 91 height 19
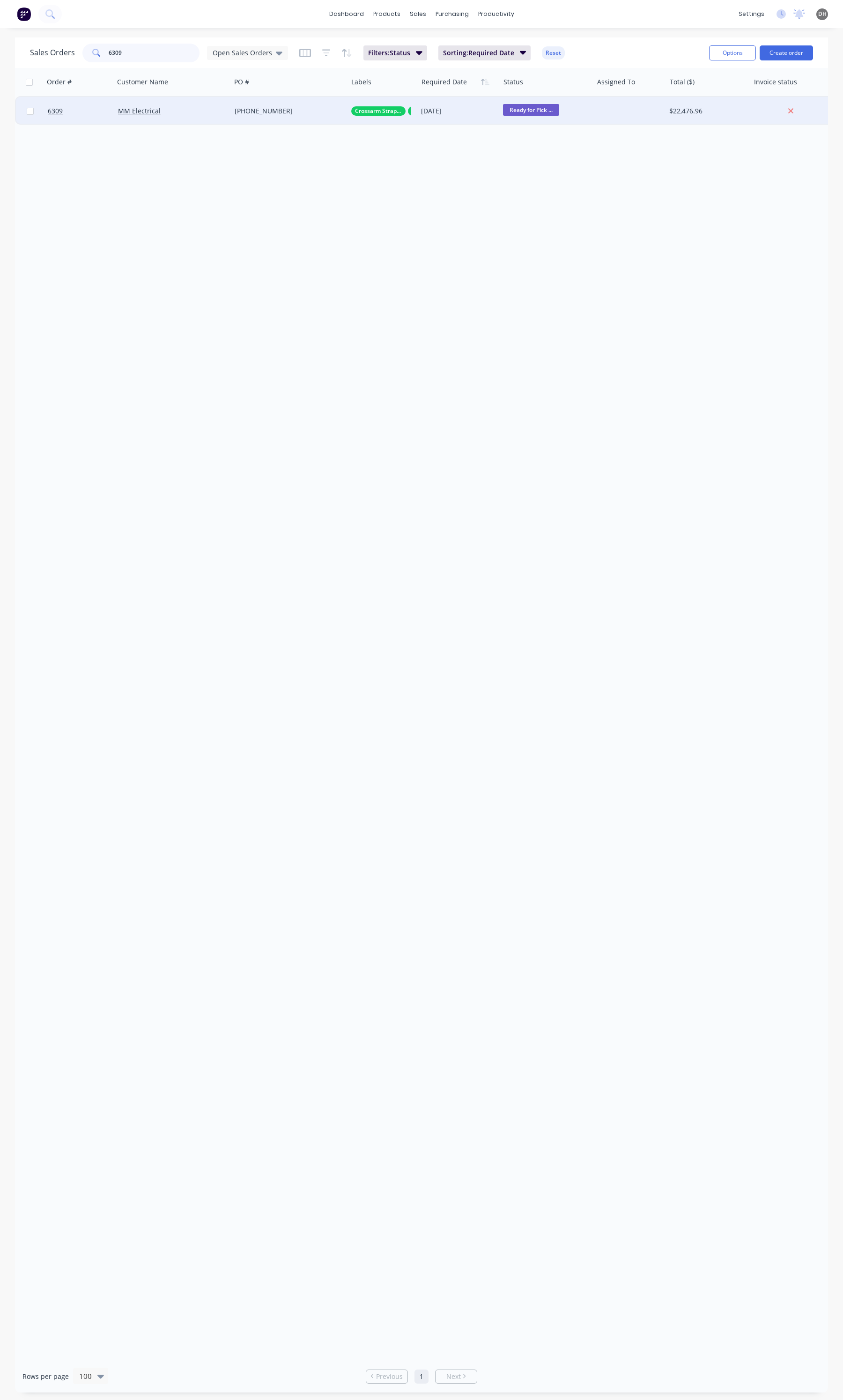
type input "6309"
click at [213, 99] on div "MM Electrical" at bounding box center [172, 111] width 116 height 28
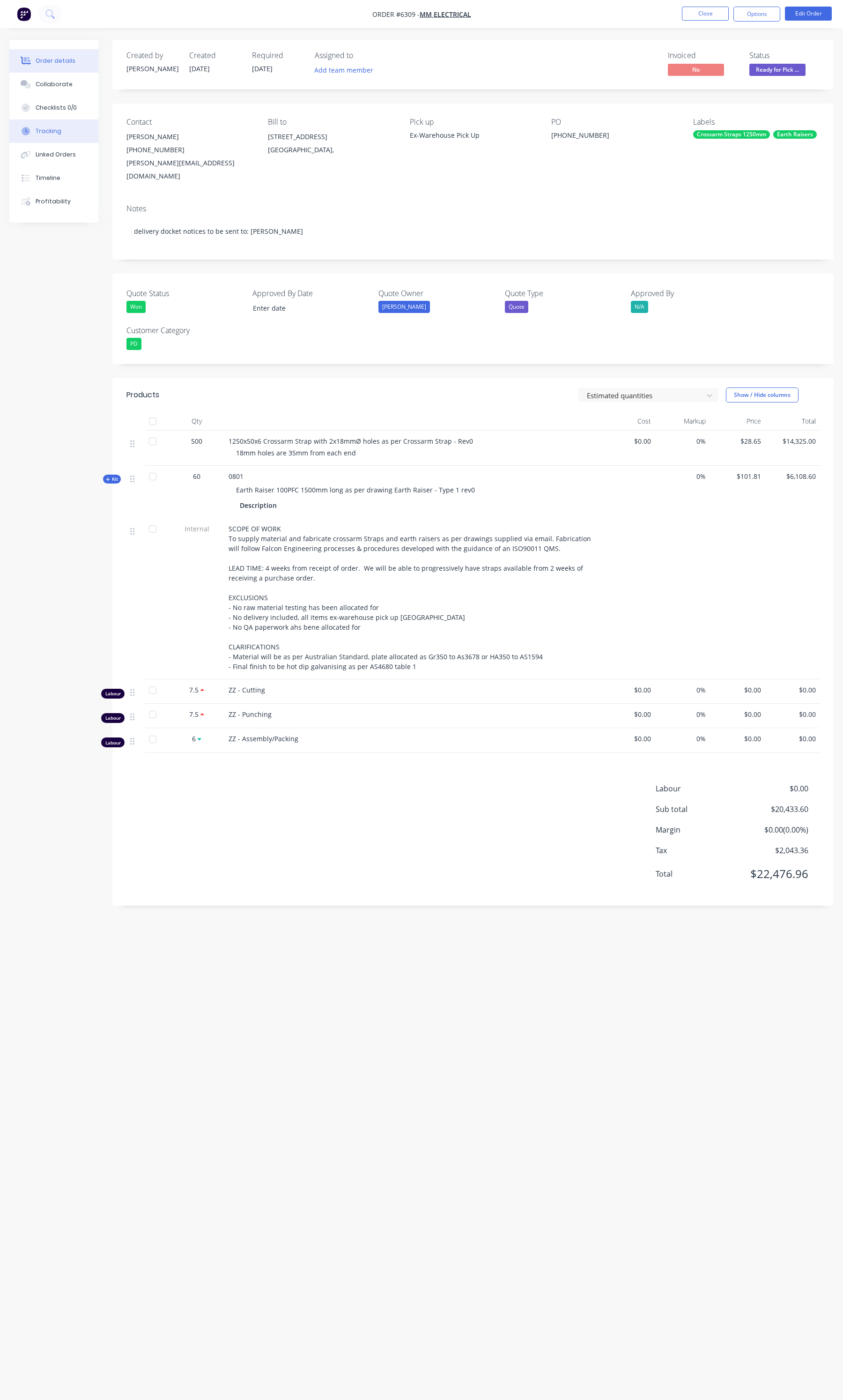
click at [45, 135] on div "Tracking" at bounding box center [48, 131] width 26 height 9
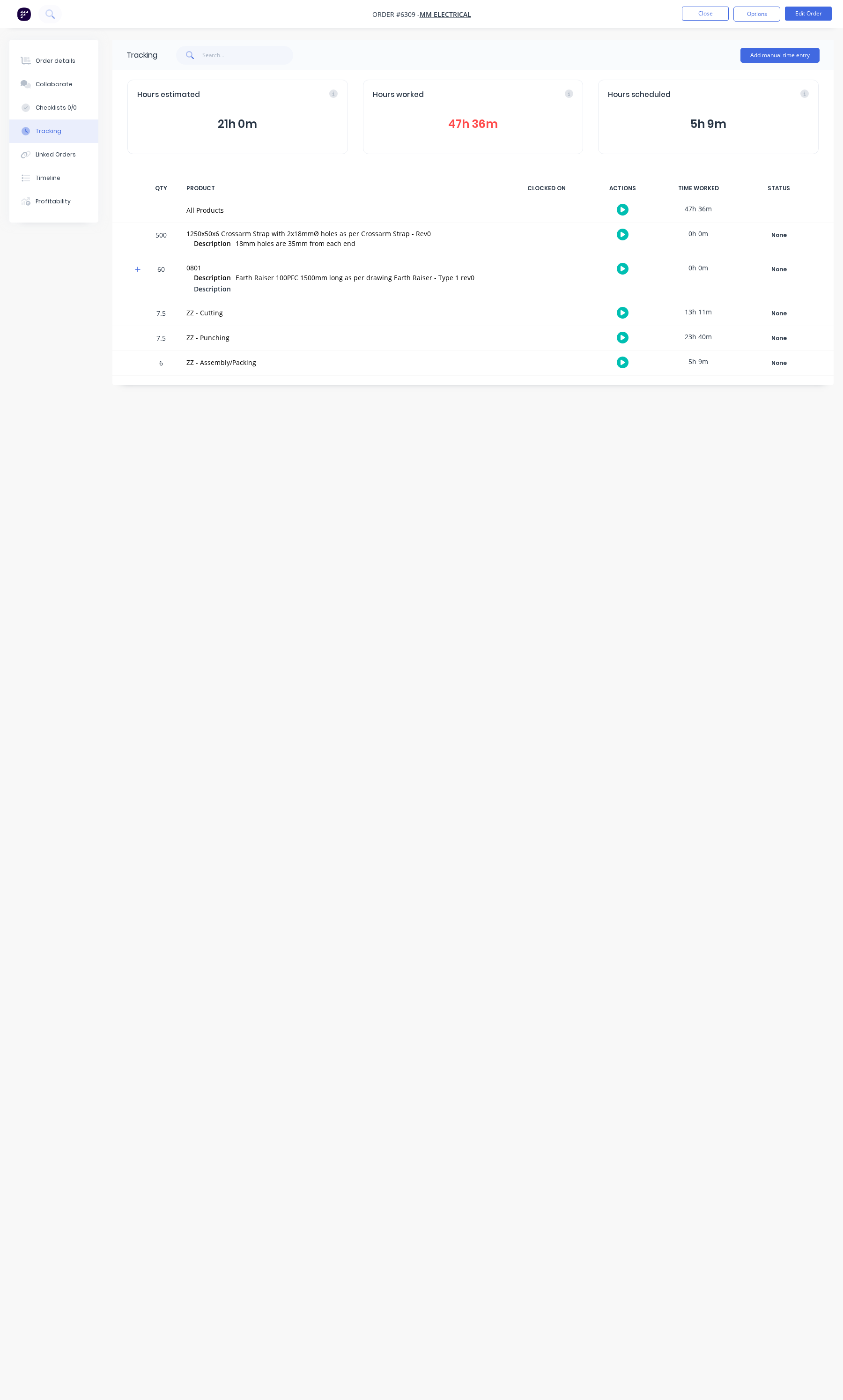
click at [477, 116] on button "47h 36m" at bounding box center [473, 124] width 201 height 18
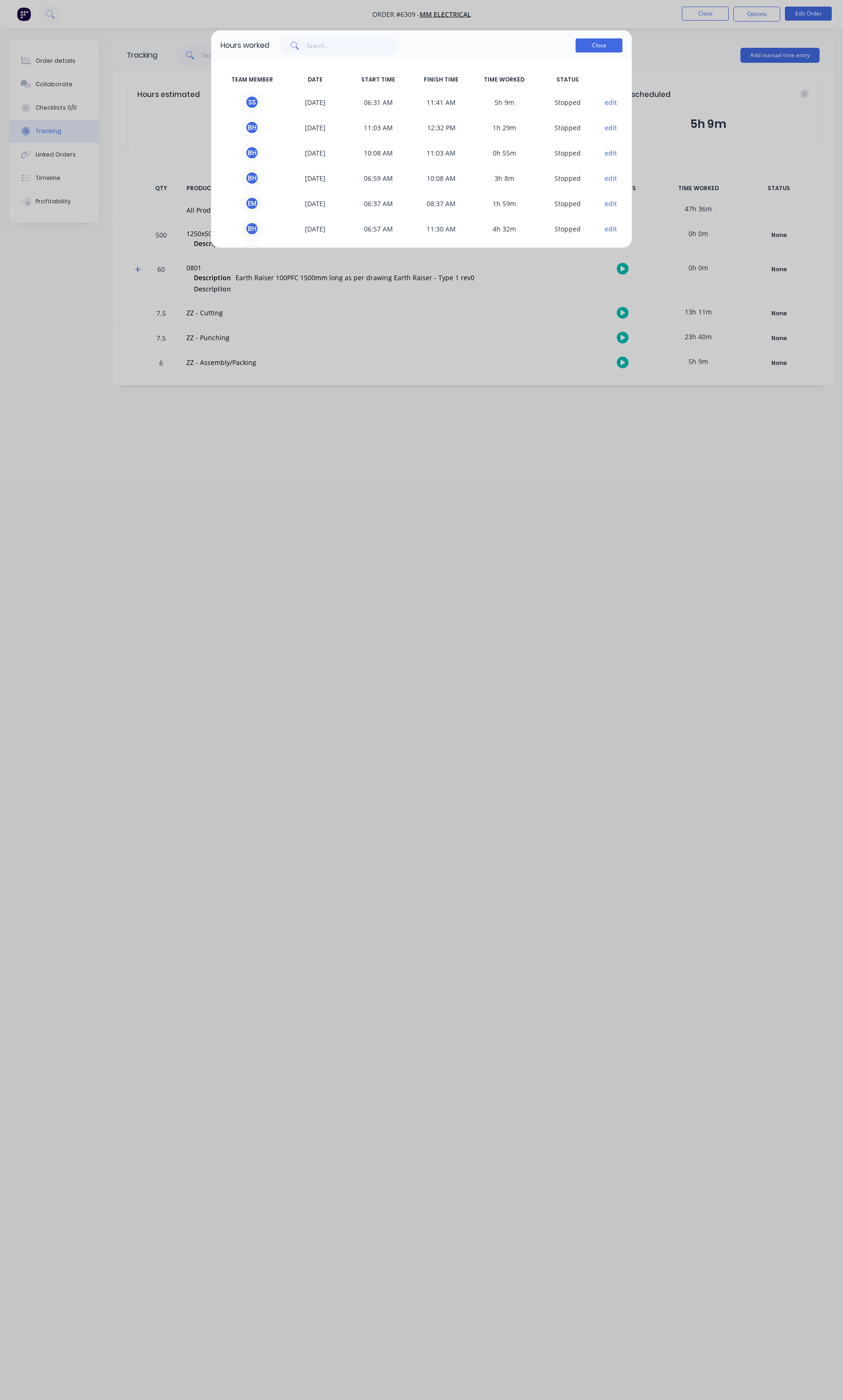
click at [612, 50] on button "Close" at bounding box center [599, 45] width 47 height 14
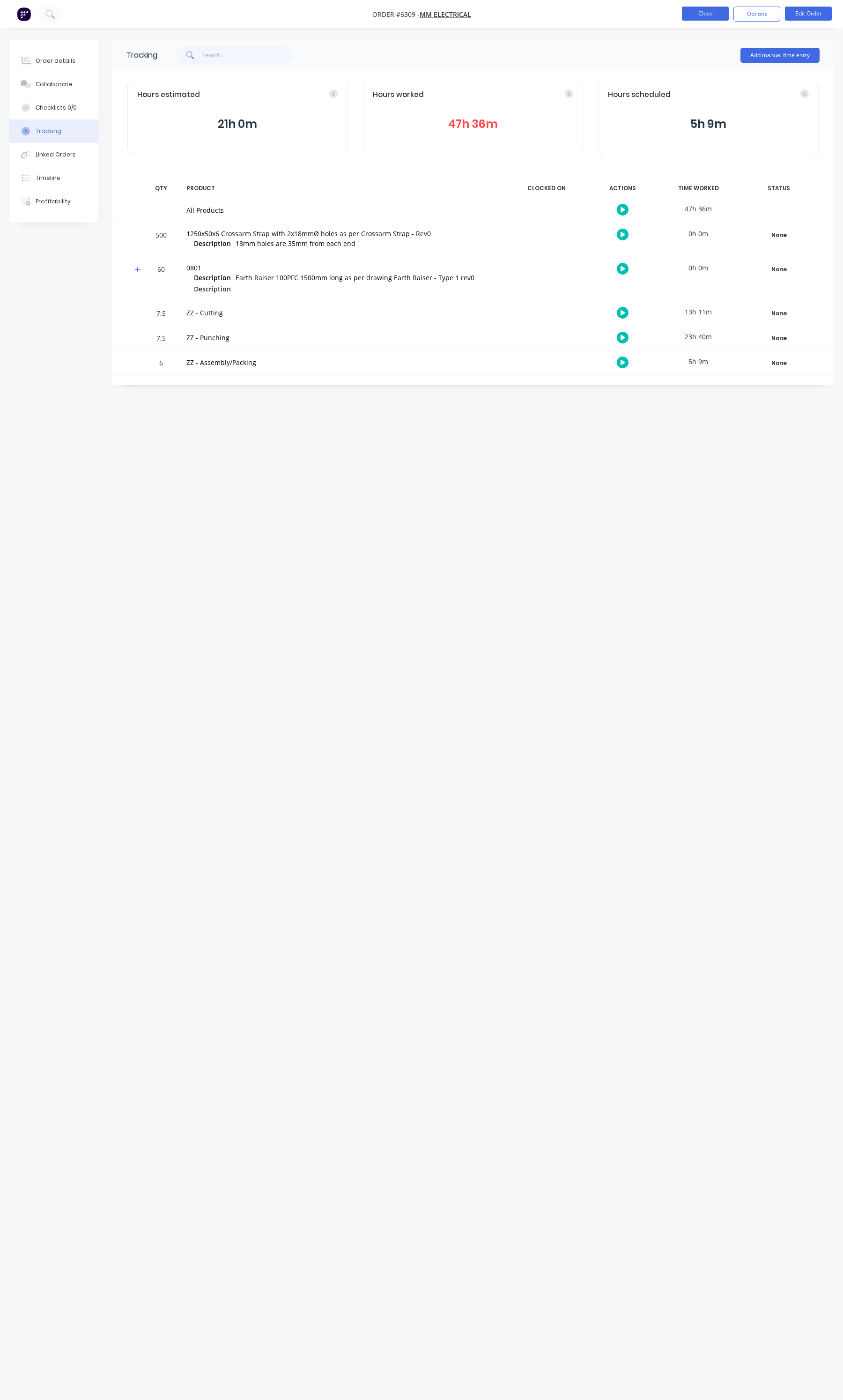
click at [717, 8] on button "Close" at bounding box center [705, 13] width 47 height 14
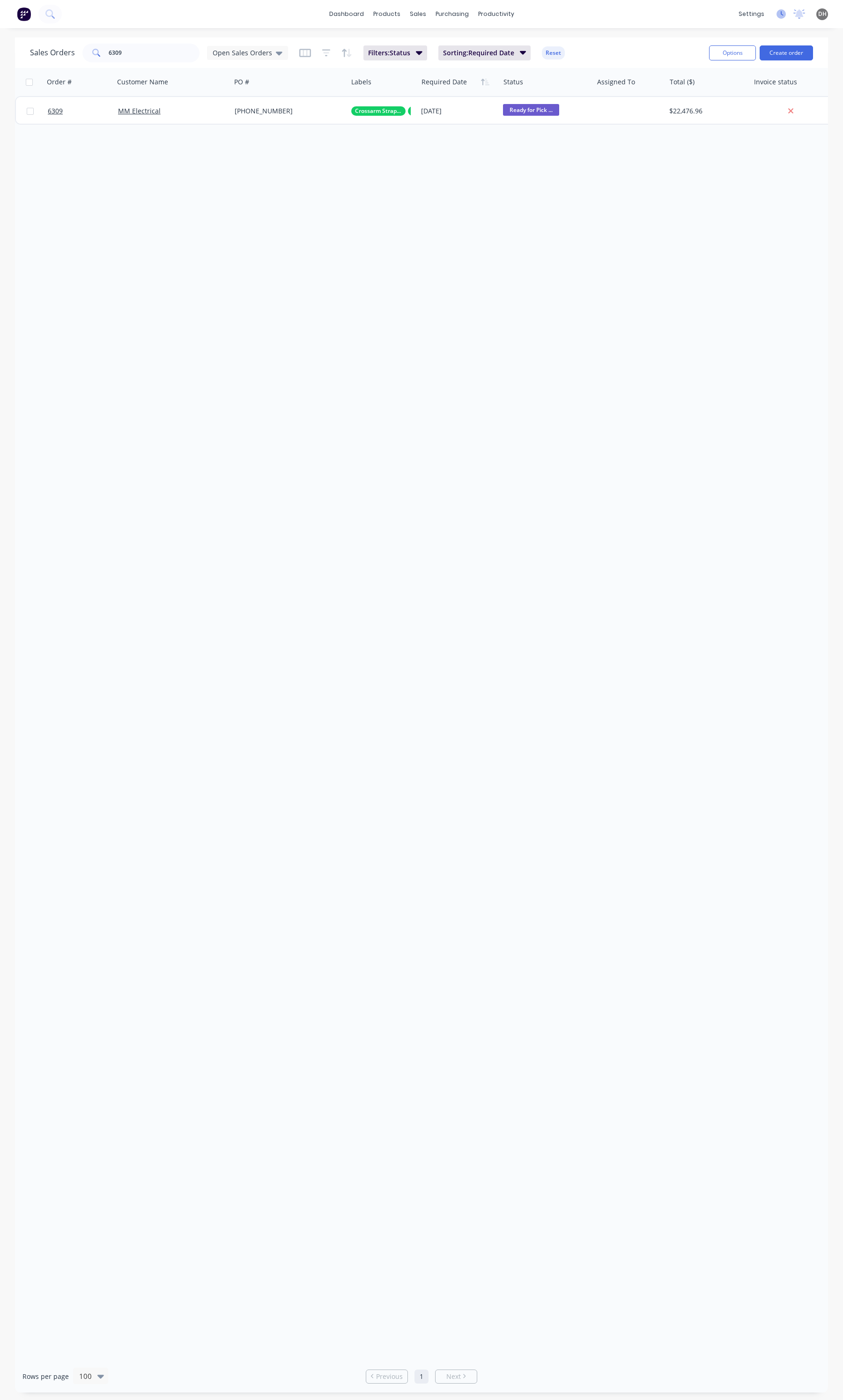
click at [780, 11] on icon at bounding box center [781, 14] width 9 height 9
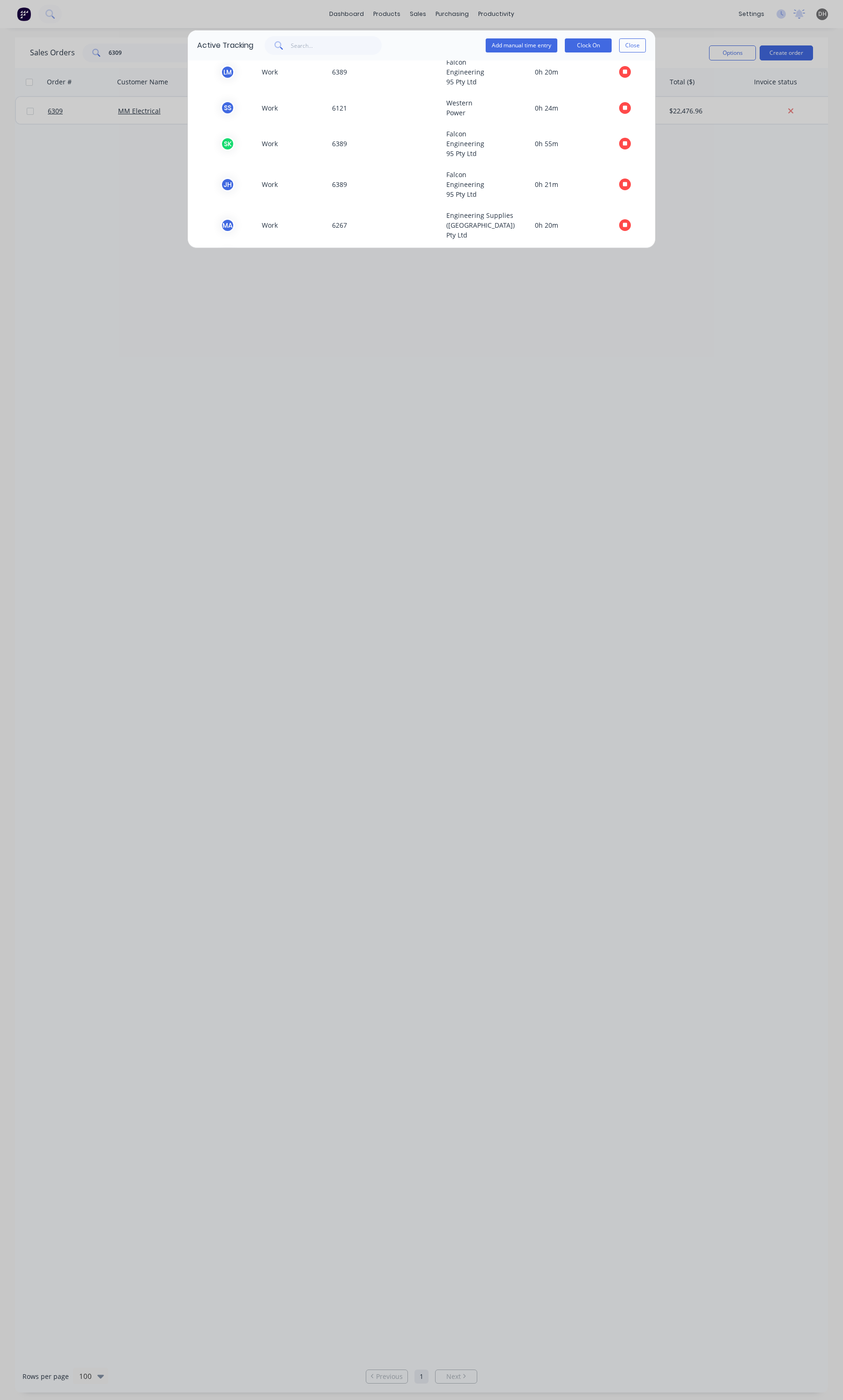
scroll to position [207, 0]
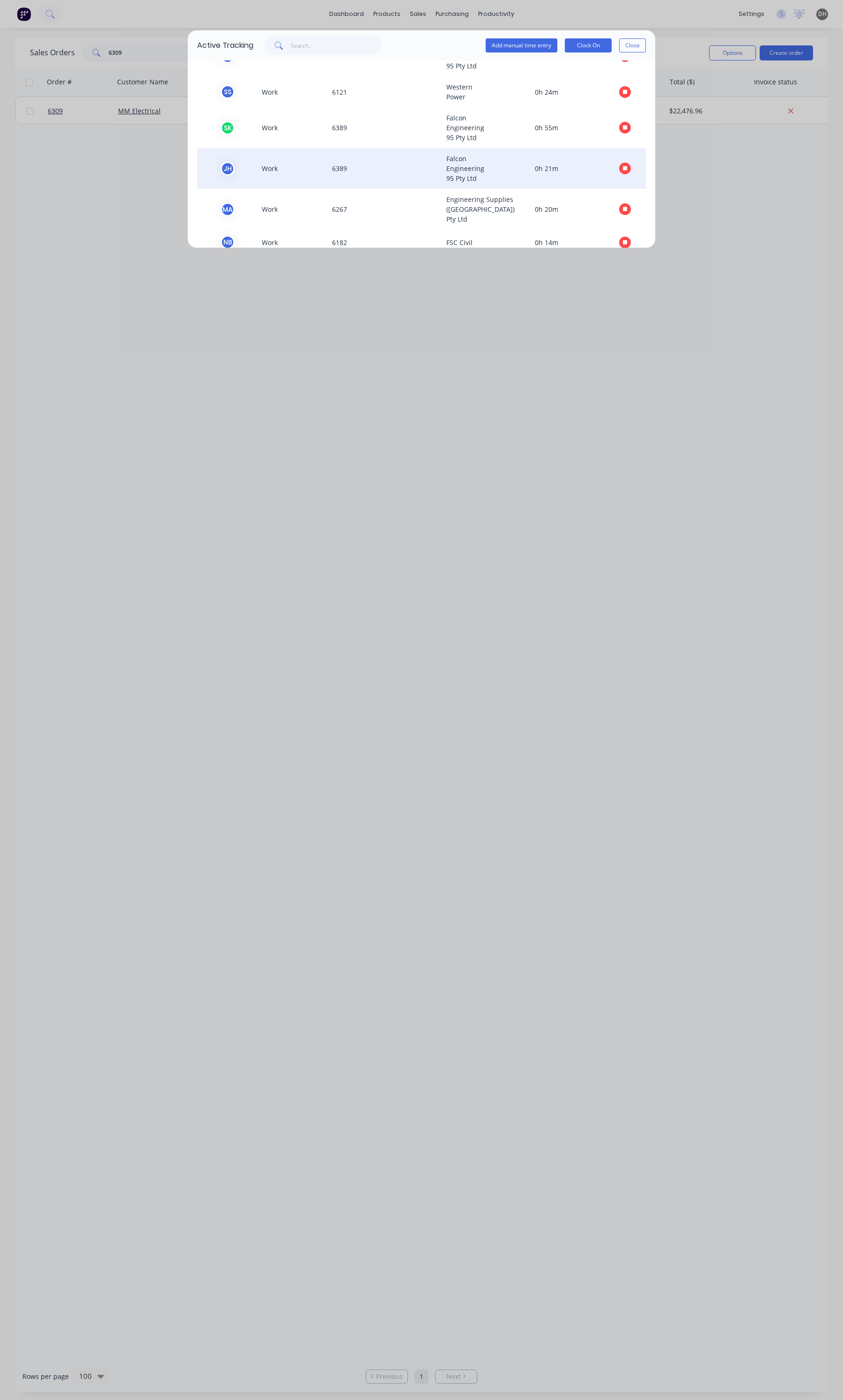
click at [623, 167] on icon "button" at bounding box center [626, 168] width 5 height 5
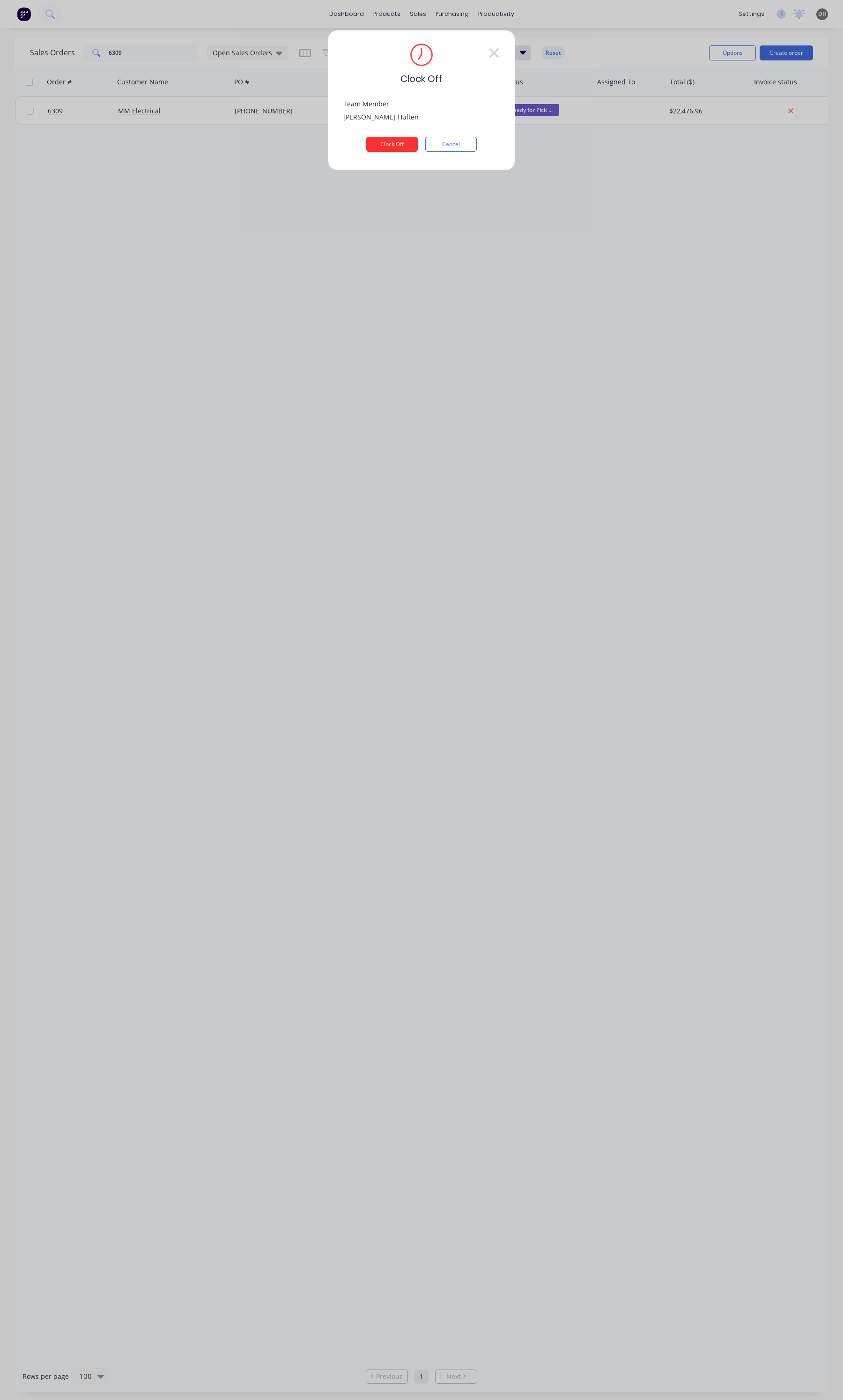
click at [369, 148] on button "Clock Off" at bounding box center [392, 144] width 51 height 15
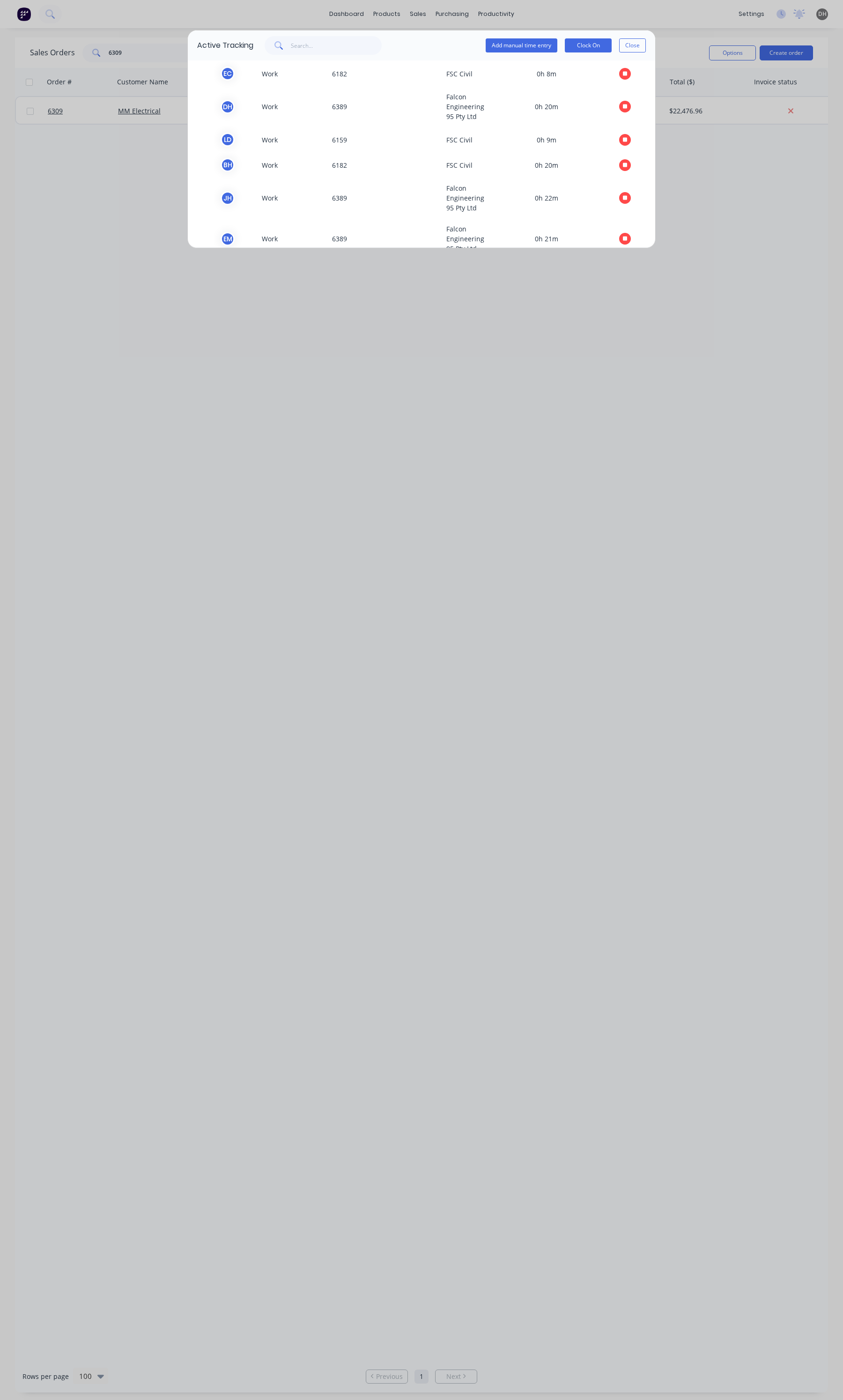
scroll to position [411, 0]
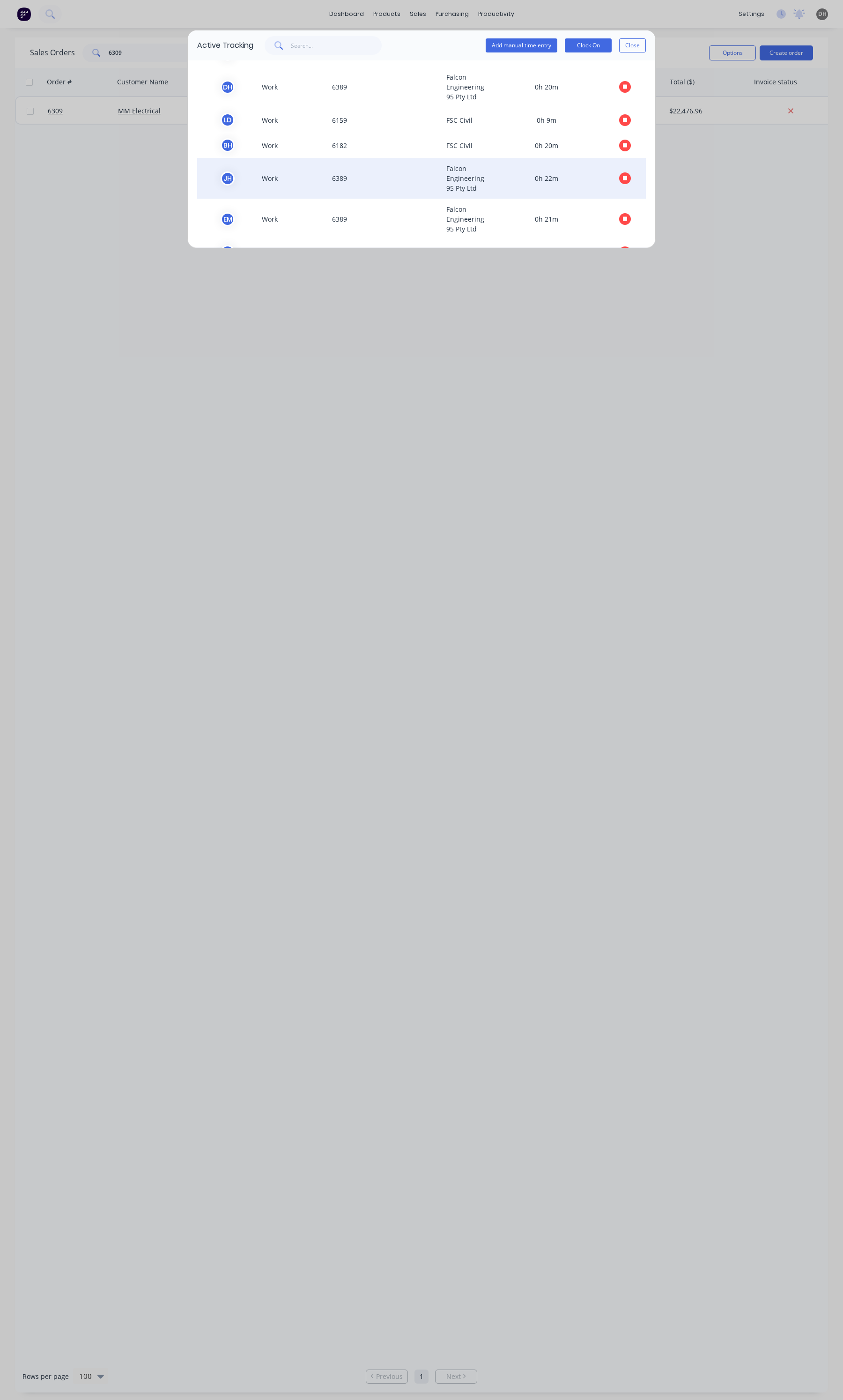
click at [623, 179] on icon "button" at bounding box center [626, 179] width 5 height 5
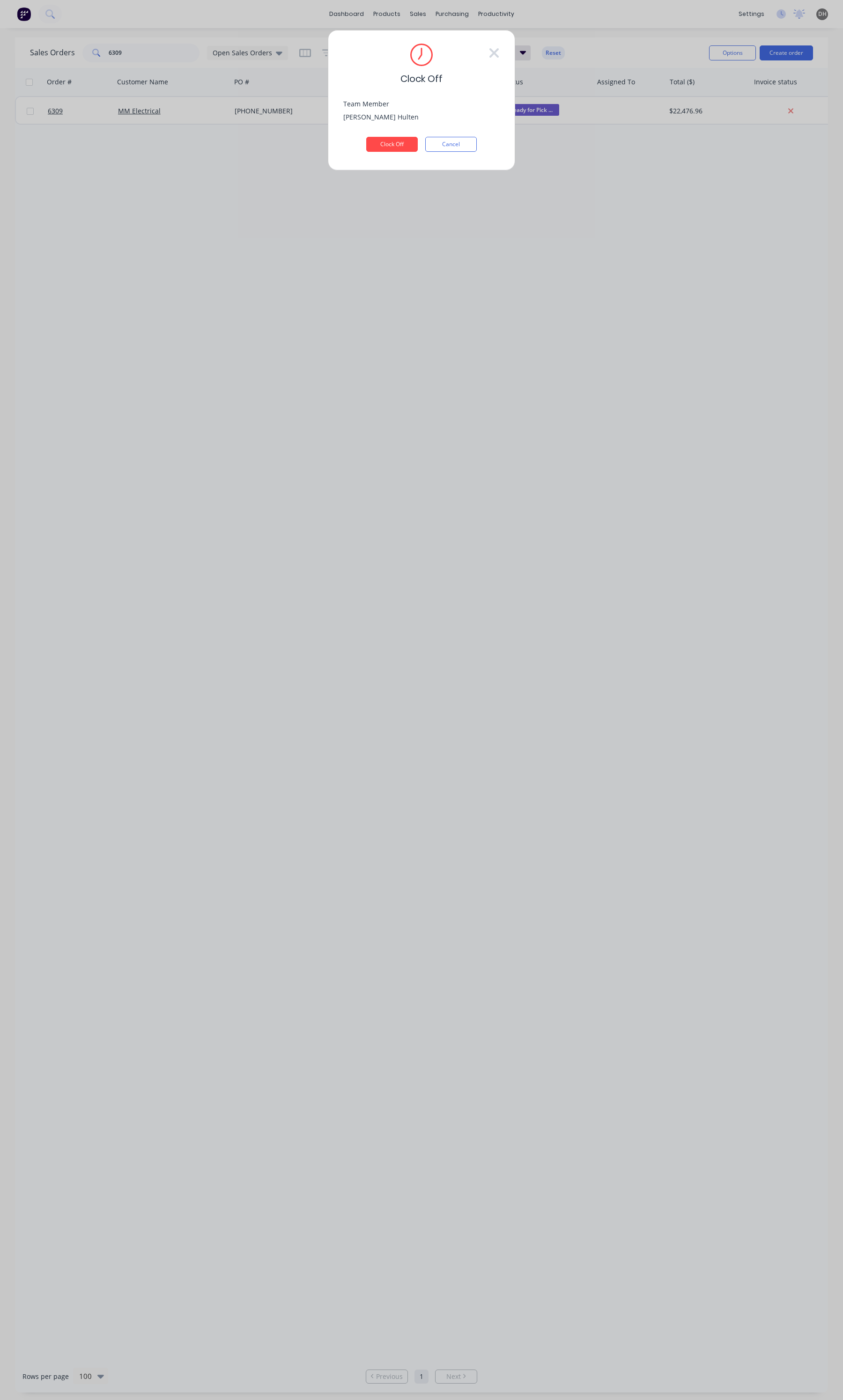
click at [396, 155] on div "Clock Off Team Member [PERSON_NAME] Clock Off Cancel" at bounding box center [422, 100] width 187 height 140
click at [396, 150] on button "Clock Off" at bounding box center [392, 144] width 51 height 15
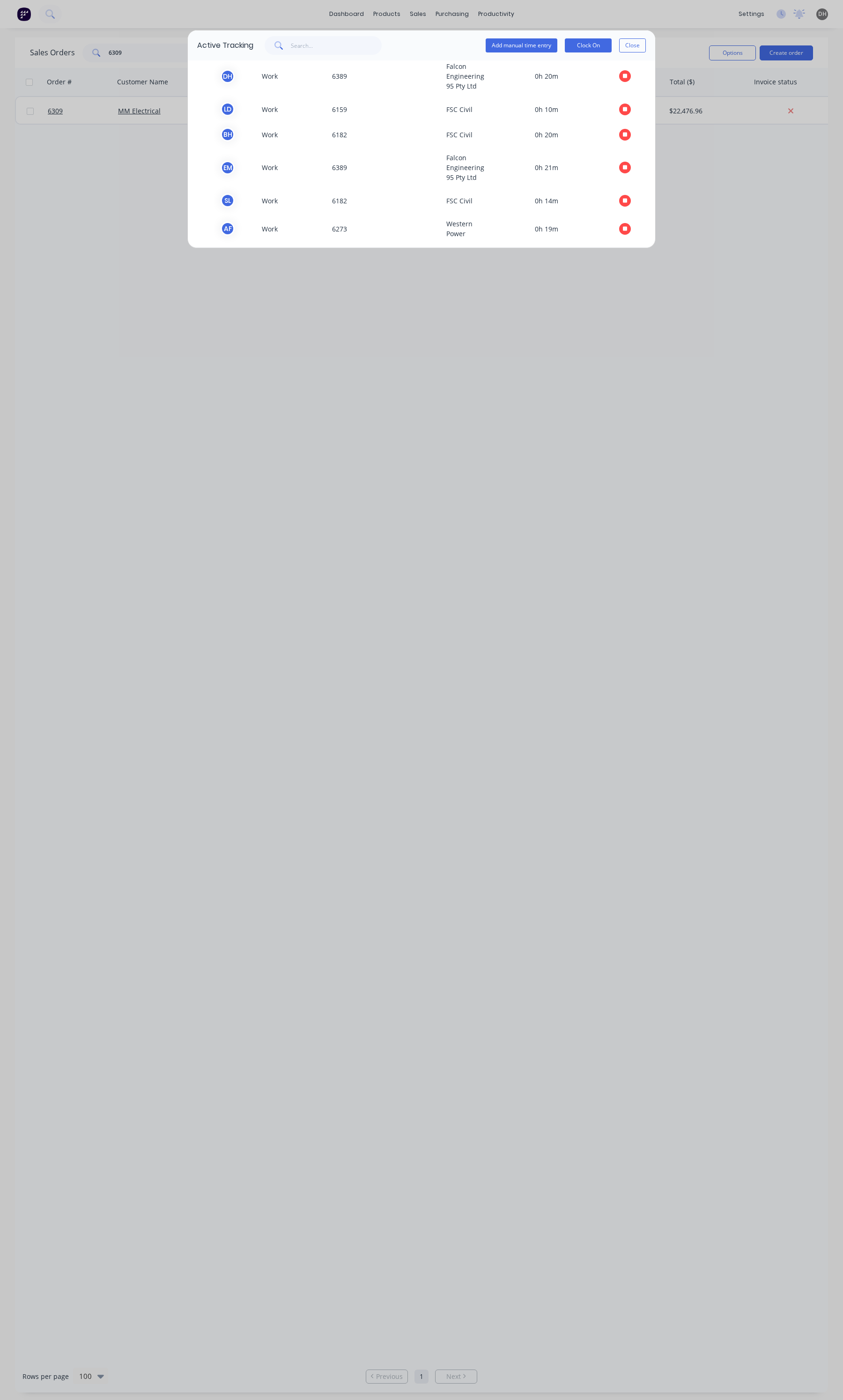
scroll to position [426, 0]
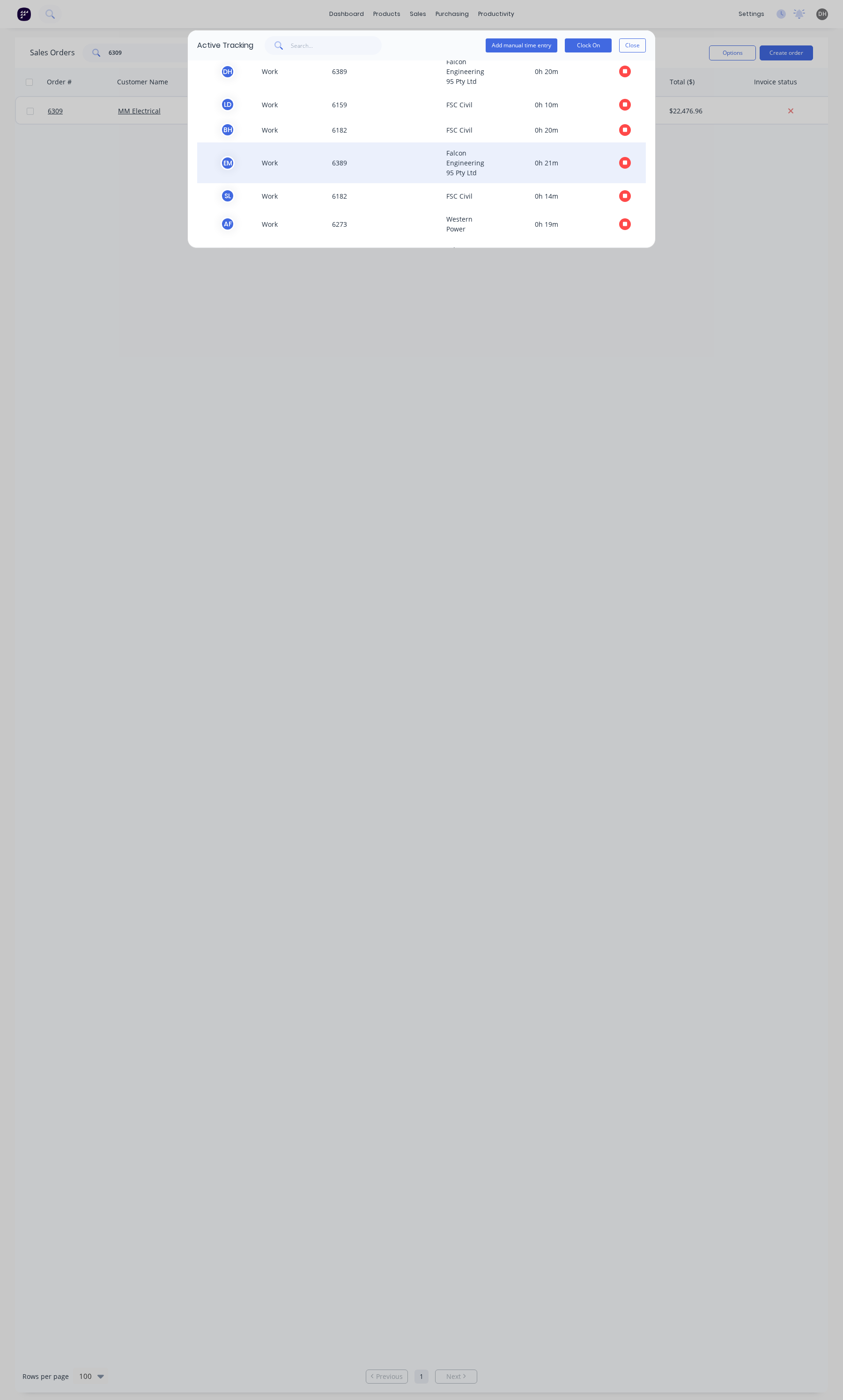
click at [619, 162] on button "button" at bounding box center [625, 163] width 12 height 12
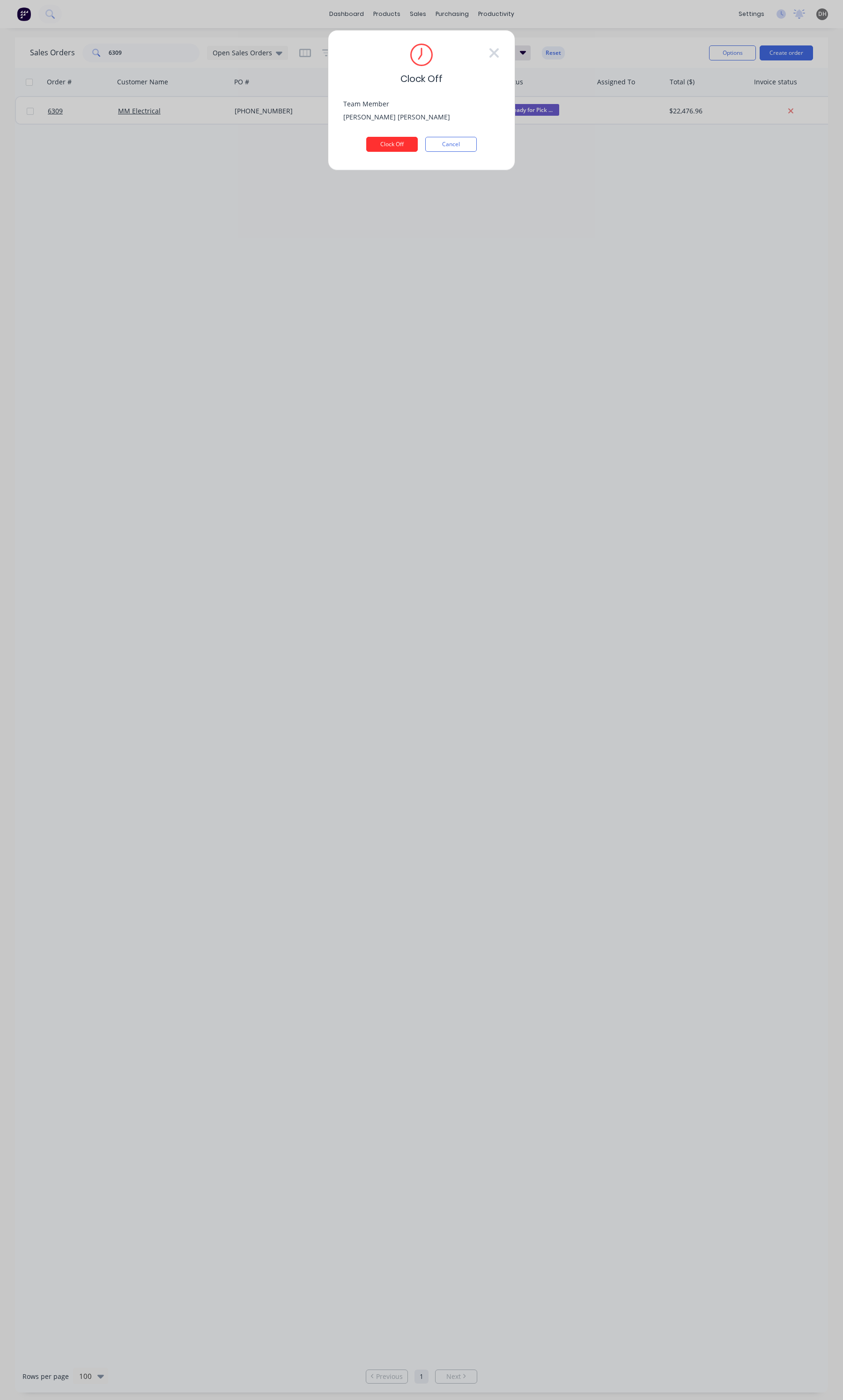
click at [380, 142] on button "Clock Off" at bounding box center [392, 144] width 51 height 15
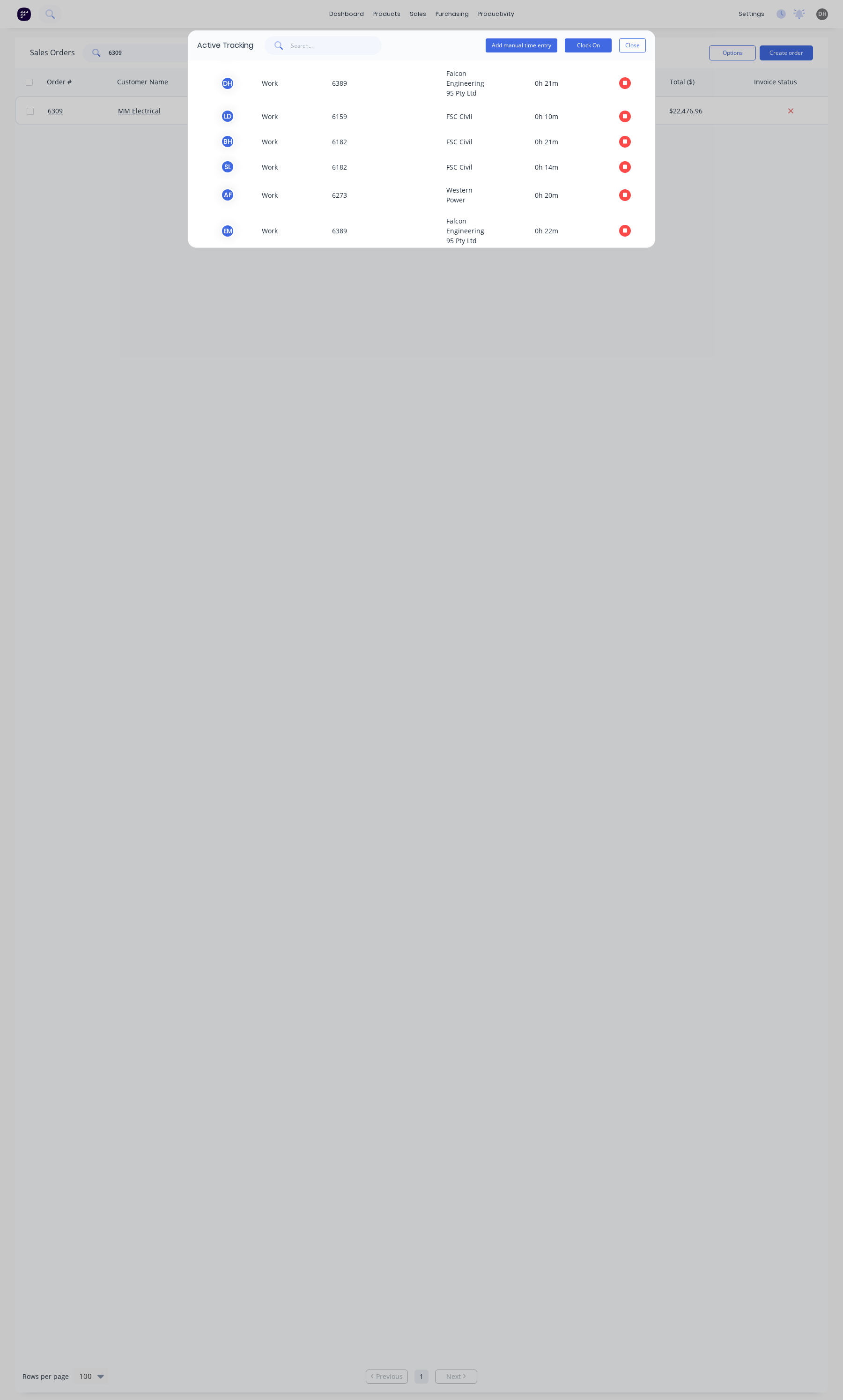
scroll to position [427, 0]
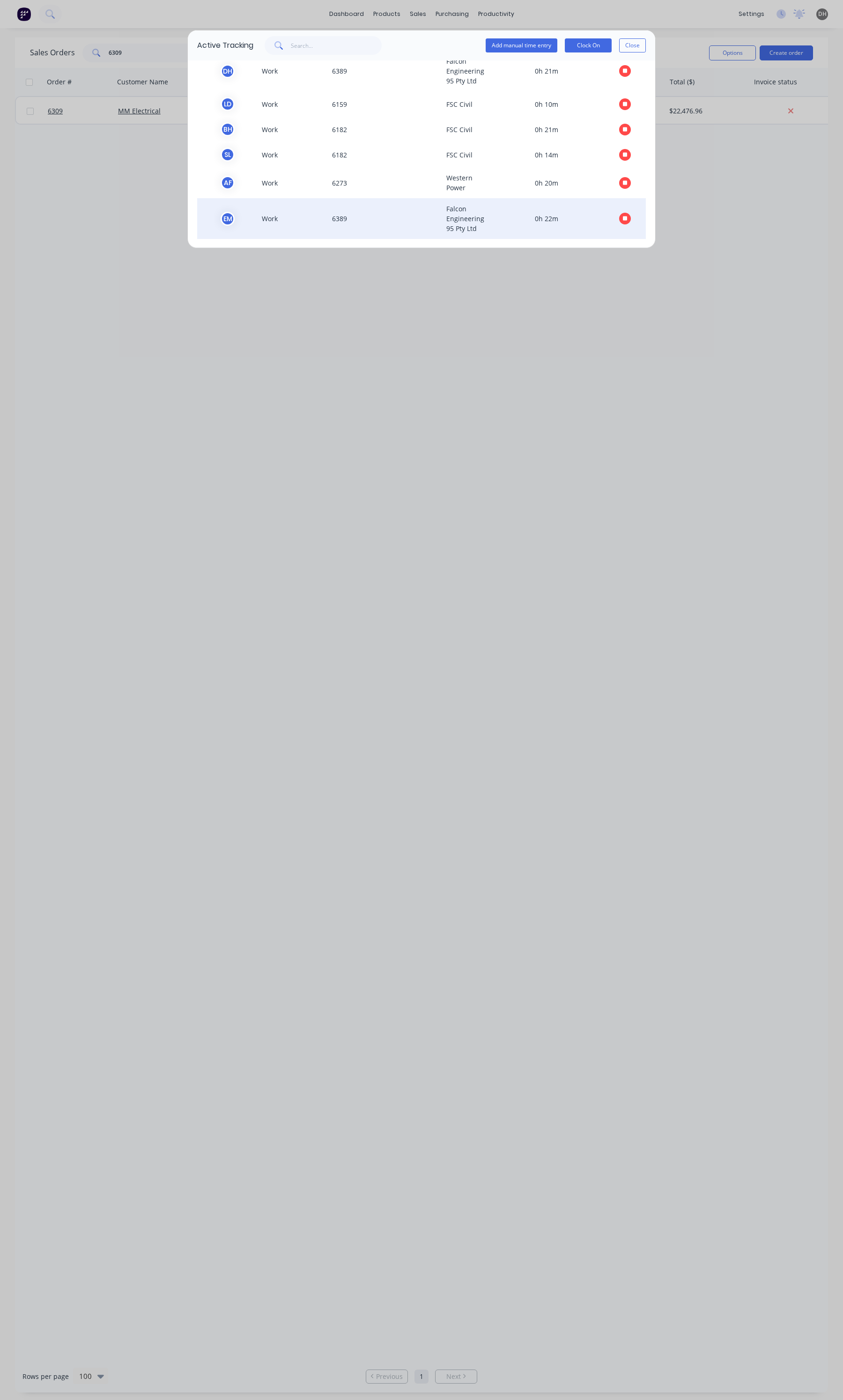
click at [619, 221] on button "button" at bounding box center [625, 219] width 12 height 12
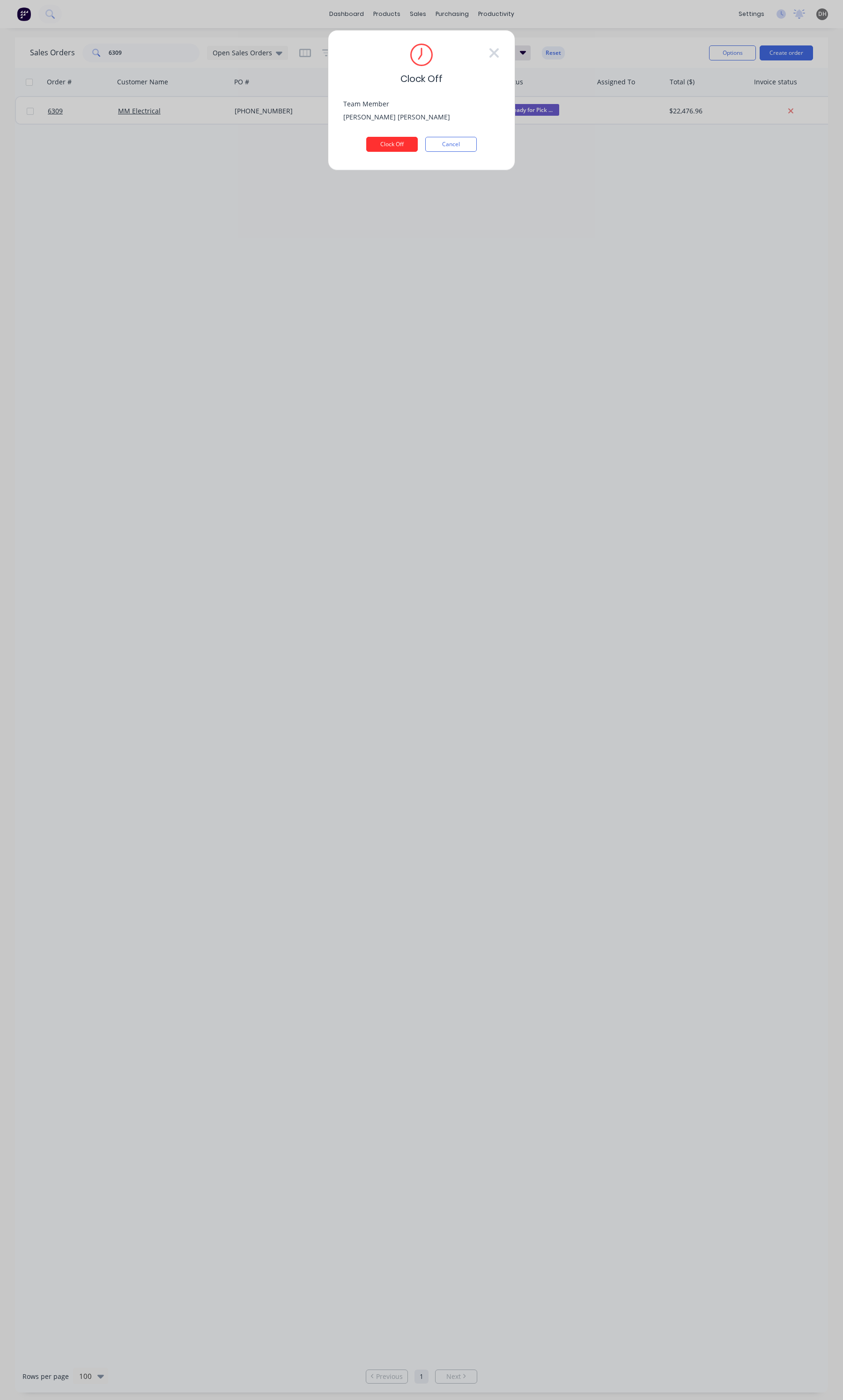
click at [383, 150] on button "Clock Off" at bounding box center [392, 144] width 51 height 15
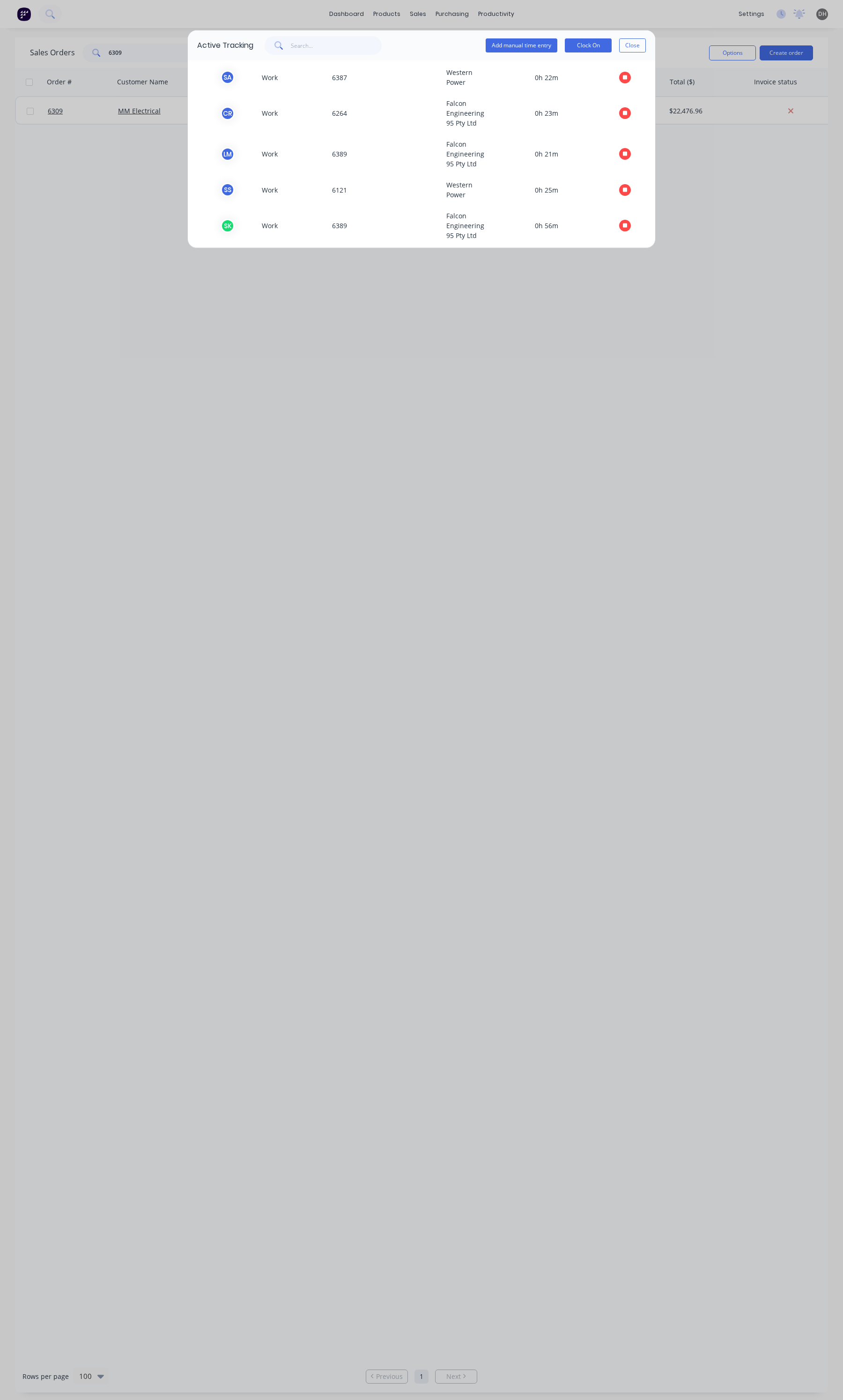
scroll to position [114, 0]
click at [635, 49] on button "Close" at bounding box center [632, 45] width 27 height 14
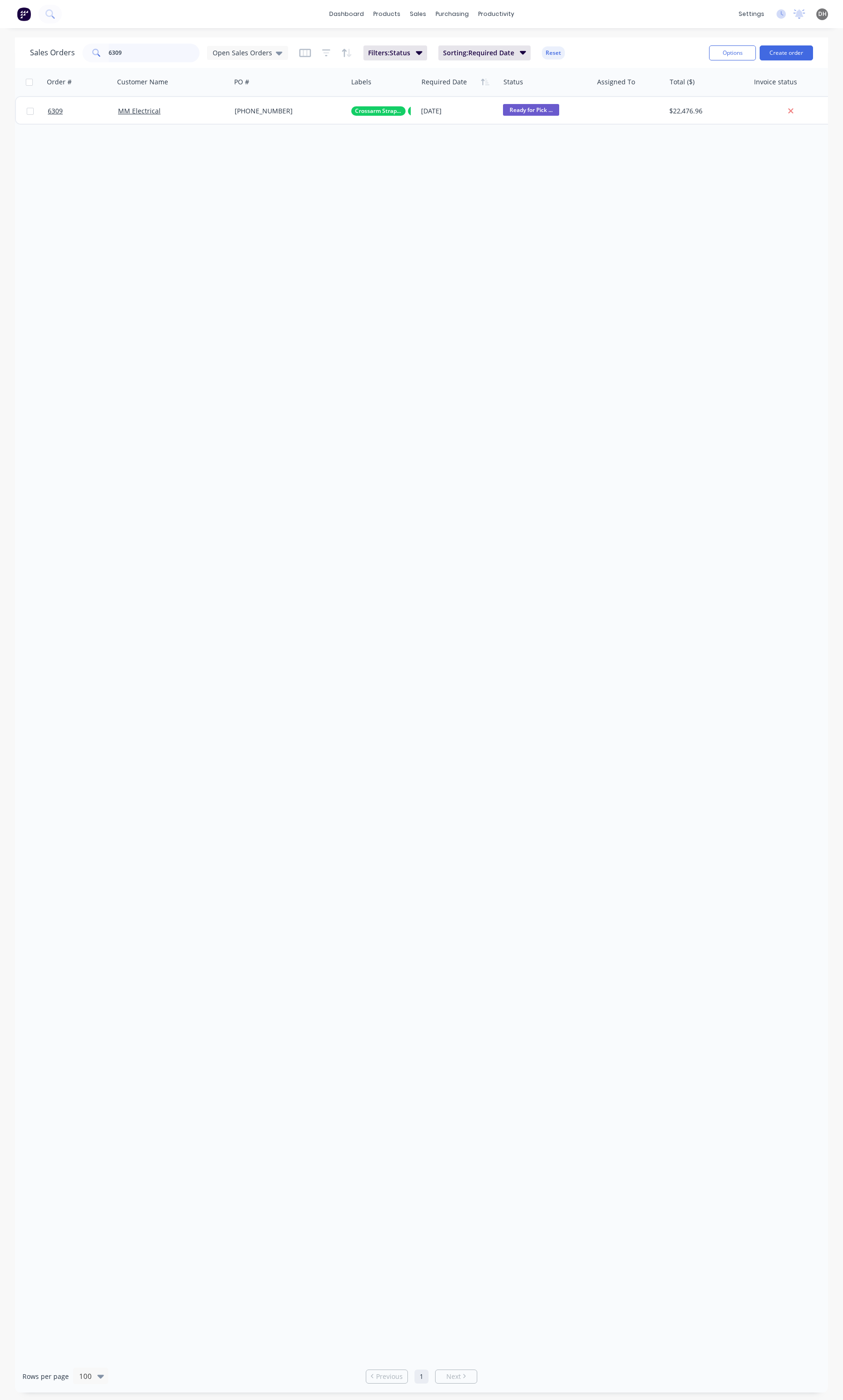
click at [166, 57] on input "6309" at bounding box center [154, 53] width 91 height 19
click at [240, 45] on div "Sales Orders 6266 Open Sales Orders" at bounding box center [159, 53] width 258 height 19
click at [240, 46] on div "Open Sales Orders" at bounding box center [248, 53] width 81 height 14
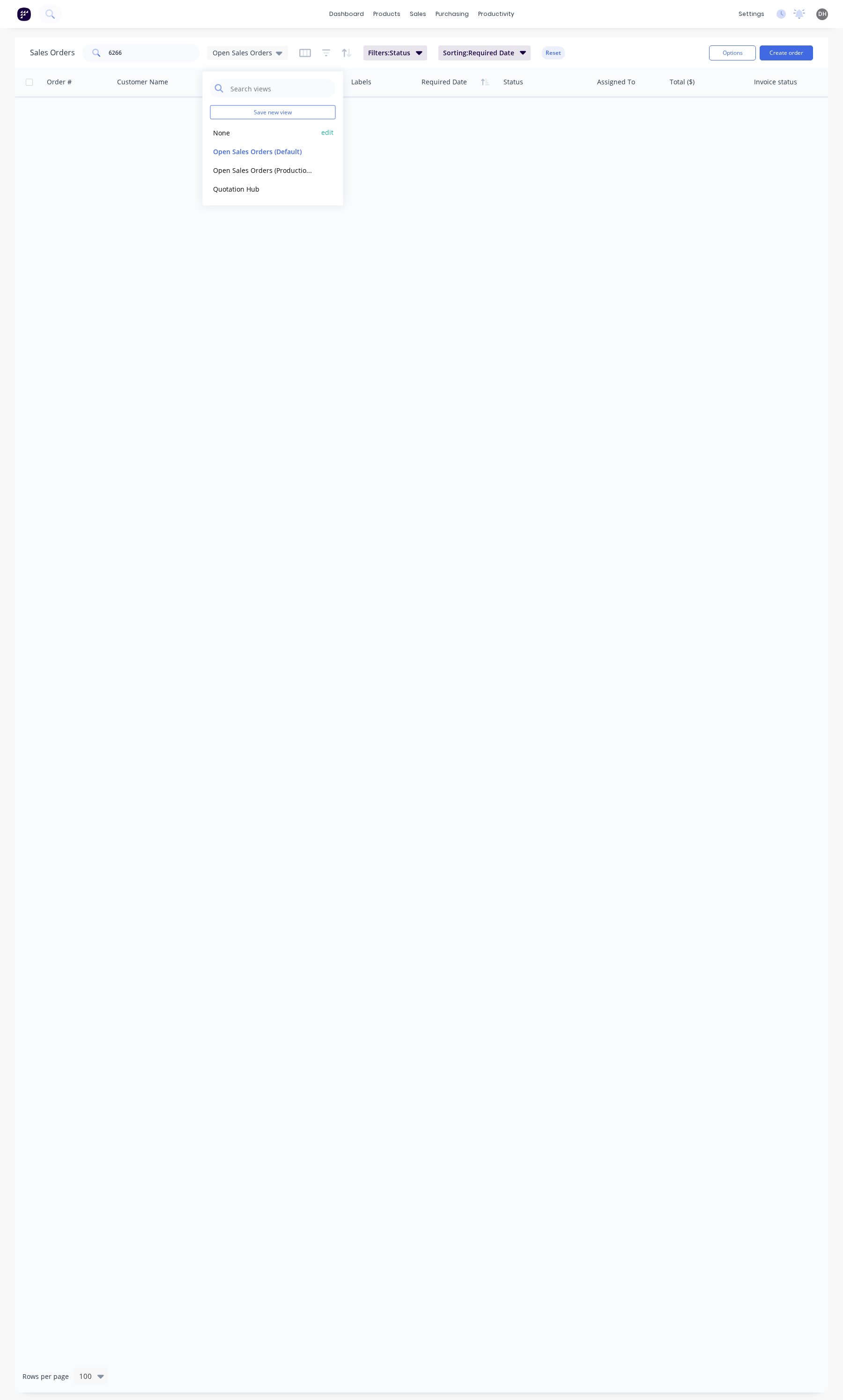
click at [240, 124] on div "None edit" at bounding box center [273, 132] width 126 height 19
click at [223, 135] on button "None" at bounding box center [264, 132] width 107 height 11
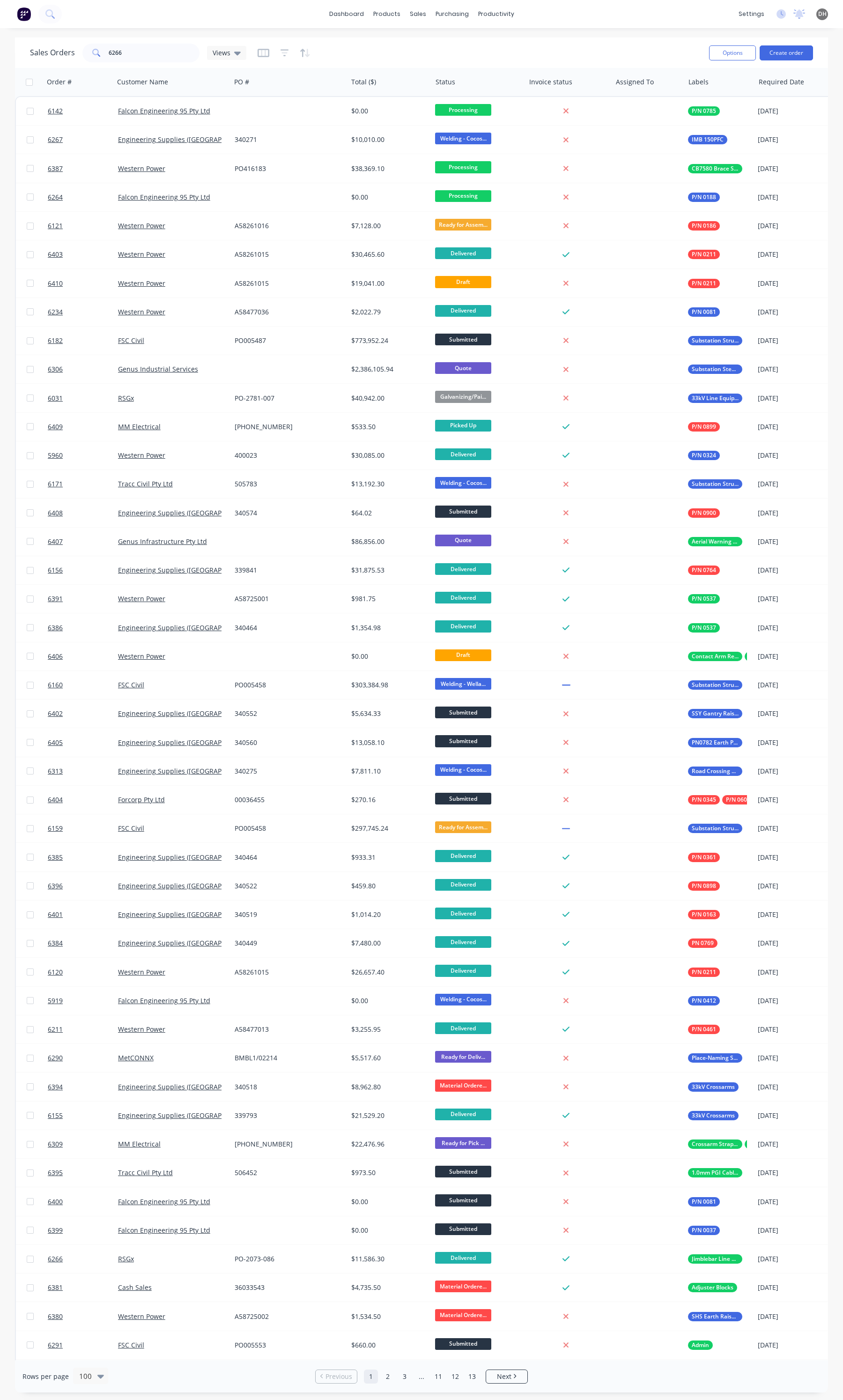
click at [129, 63] on div "Sales Orders 6266 Views" at bounding box center [366, 53] width 672 height 23
click at [134, 50] on input "6266" at bounding box center [154, 53] width 91 height 19
type input "6266"
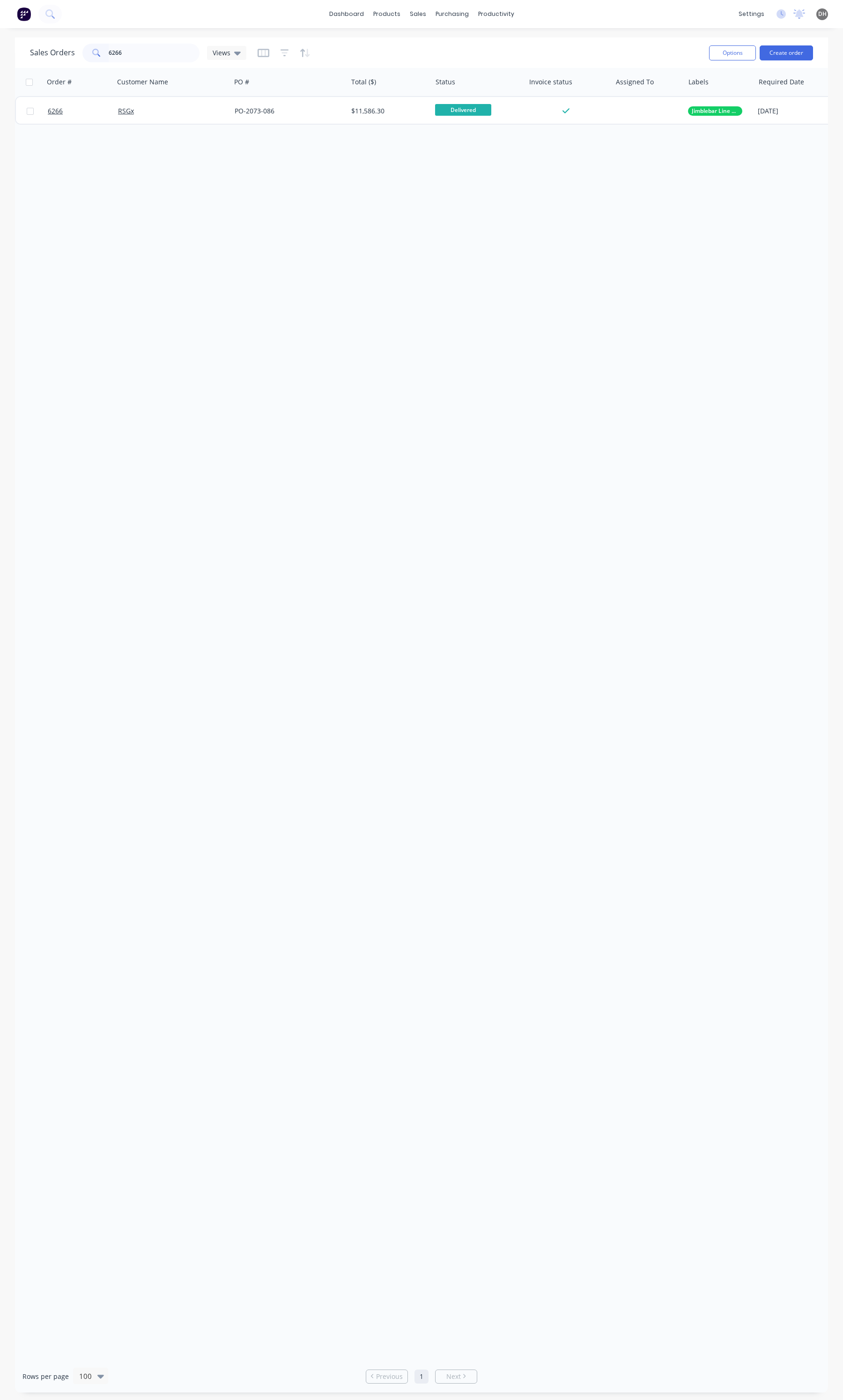
click at [195, 114] on div "RSGx" at bounding box center [170, 111] width 103 height 9
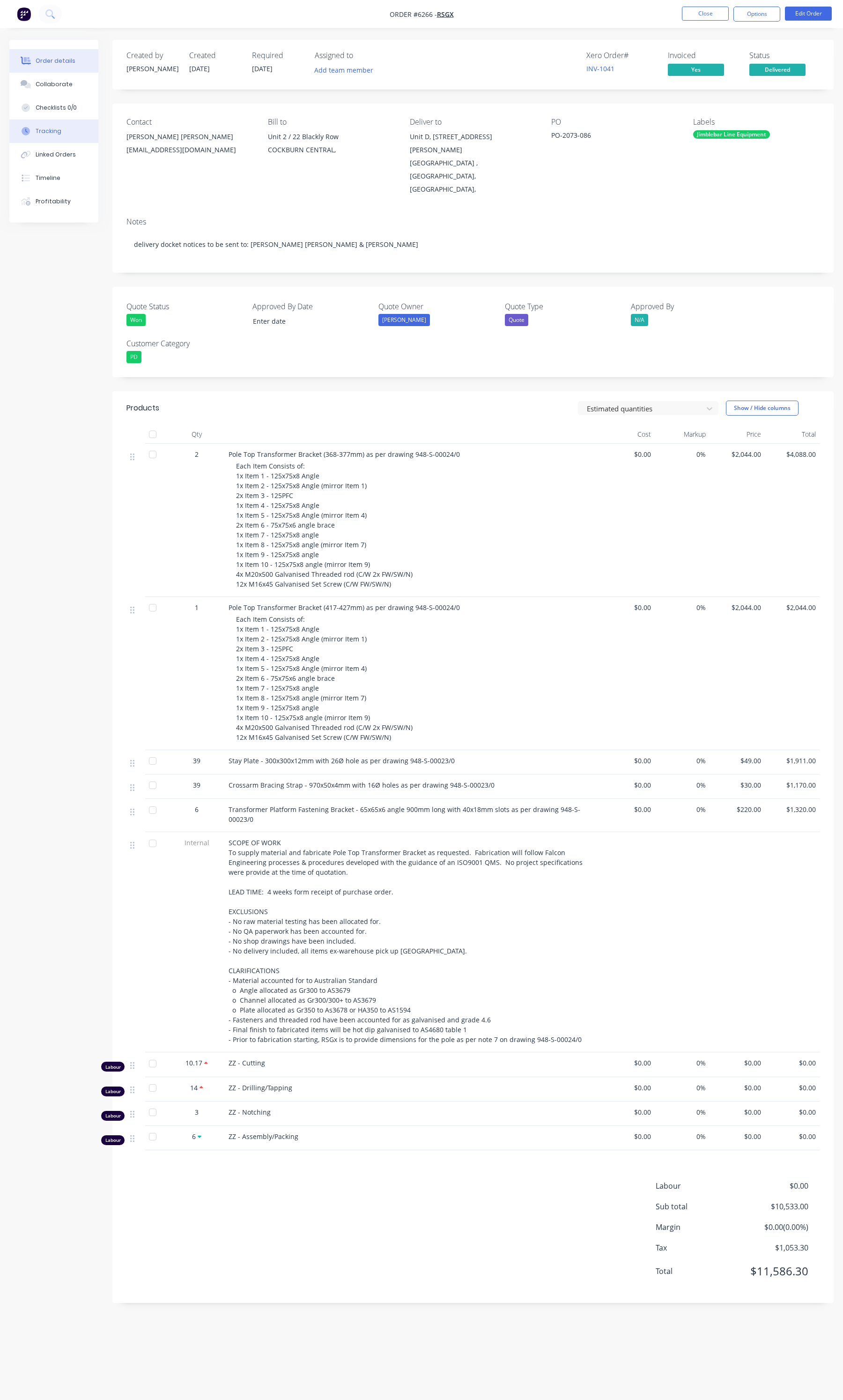
click at [59, 138] on button "Tracking" at bounding box center [54, 131] width 89 height 23
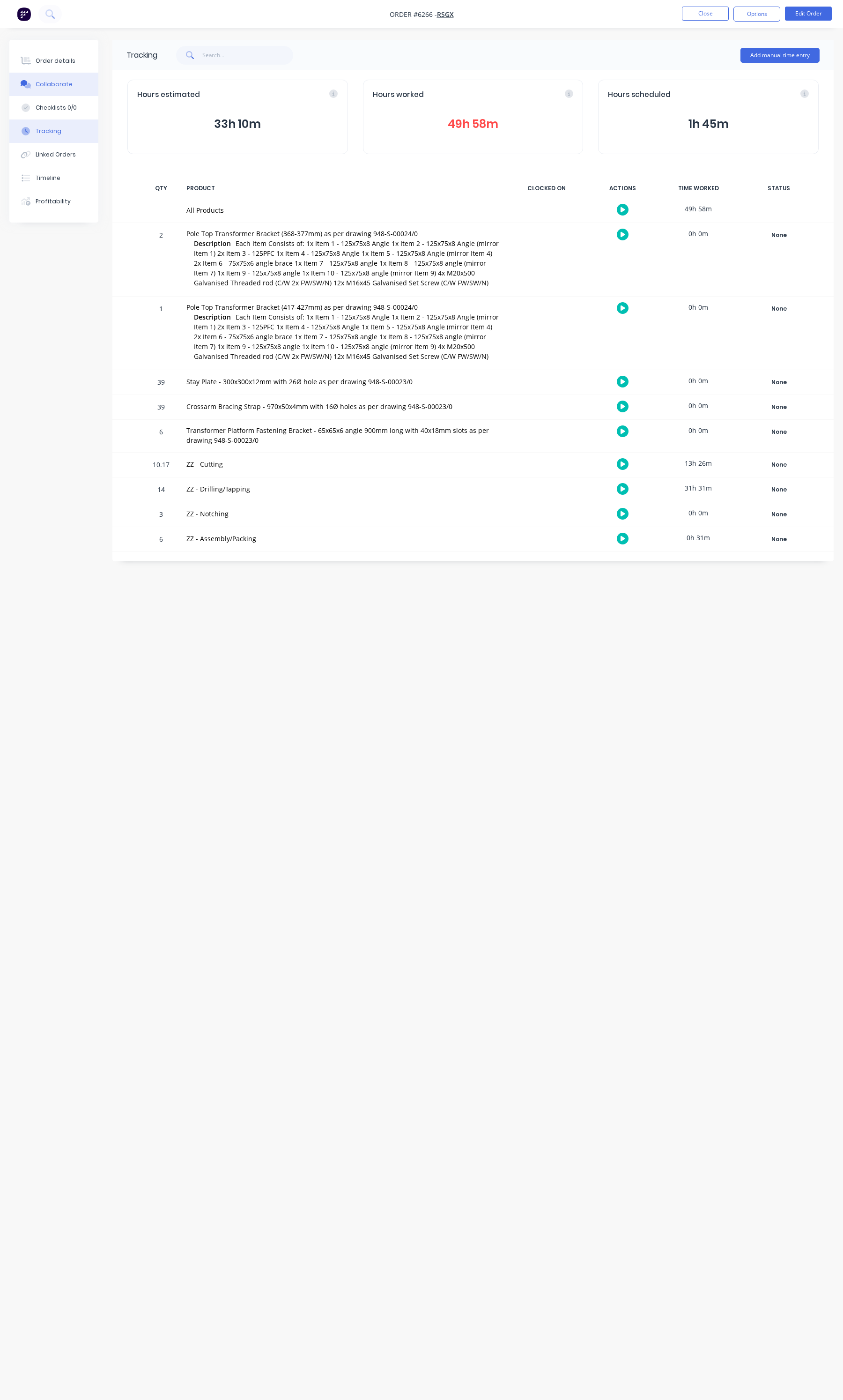
click at [58, 87] on div "Collaborate" at bounding box center [54, 84] width 37 height 9
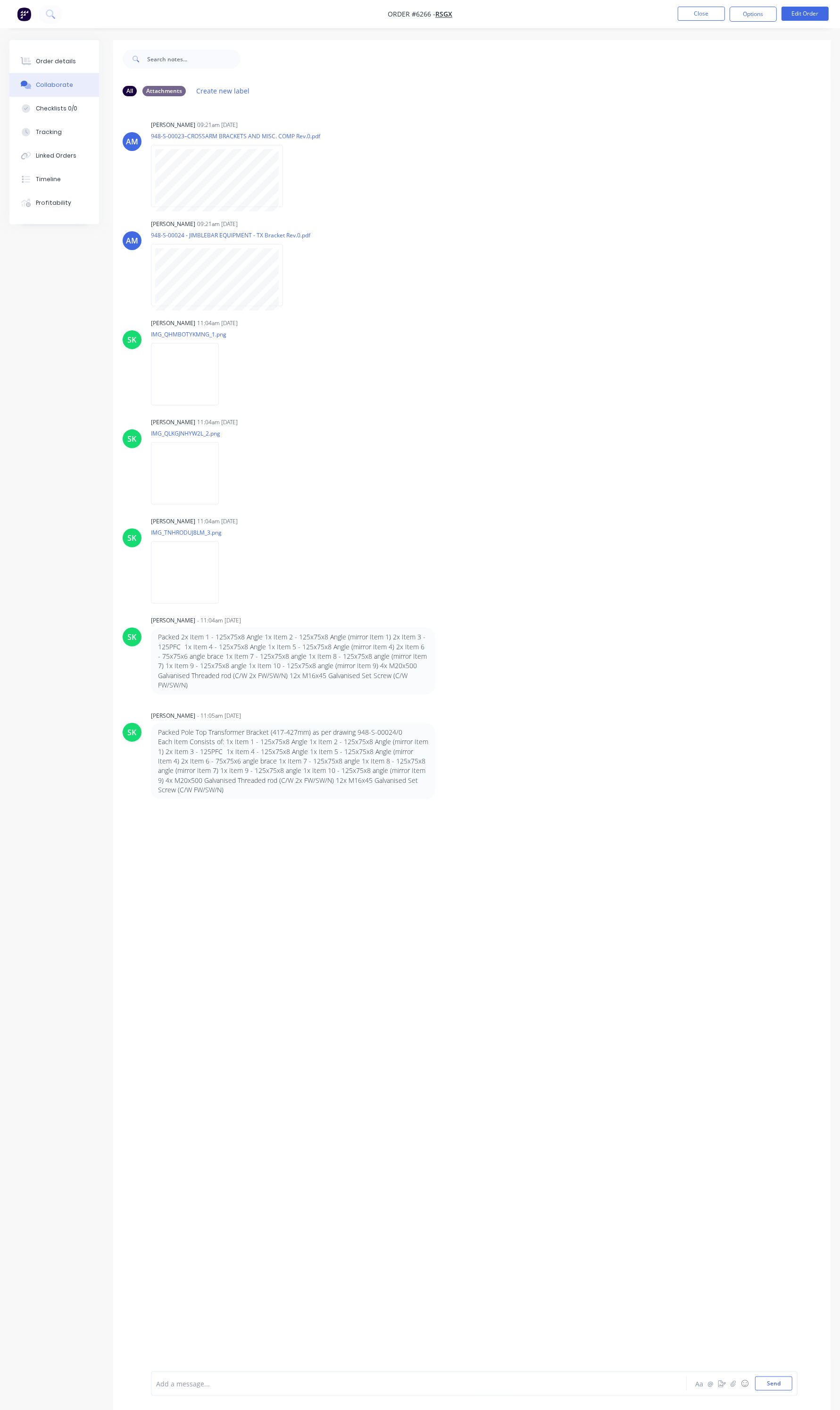
click at [218, 1390] on div "Add a message... Aa @ ☺ Send" at bounding box center [474, 1383] width 646 height 25
click at [216, 1386] on div at bounding box center [395, 1383] width 477 height 10
click at [765, 1387] on button "Send" at bounding box center [773, 1383] width 37 height 14
click at [420, 836] on button "button" at bounding box center [419, 837] width 4 height 14
click at [436, 849] on button "Edit" at bounding box center [454, 854] width 59 height 16
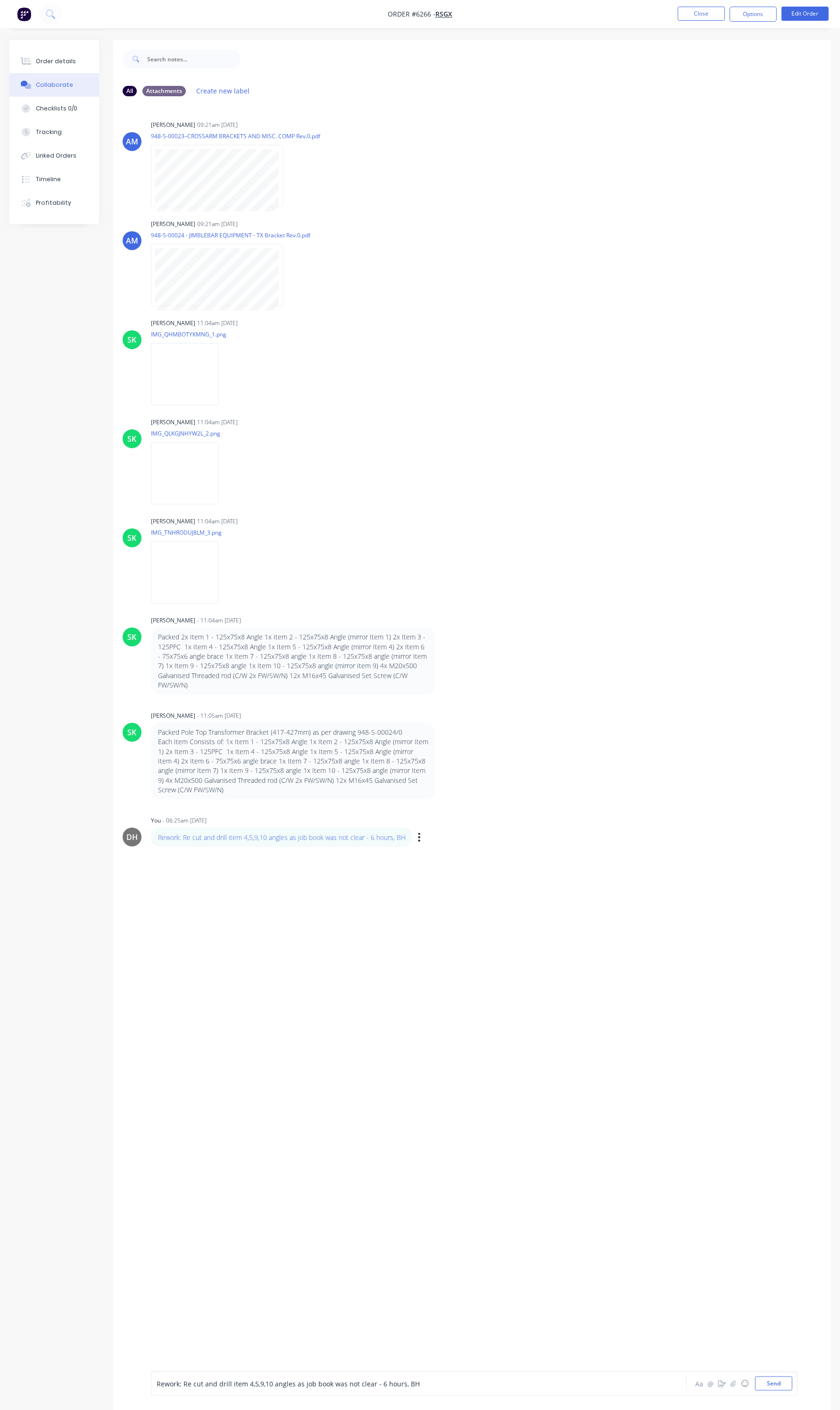
click at [426, 881] on div "AM [PERSON_NAME] 09:21am [DATE] 948-S-00023–CROSSARM BRACKETS AND MISC. COMP Re…" at bounding box center [472, 737] width 717 height 1267
click at [55, 130] on div "Tracking" at bounding box center [48, 132] width 26 height 9
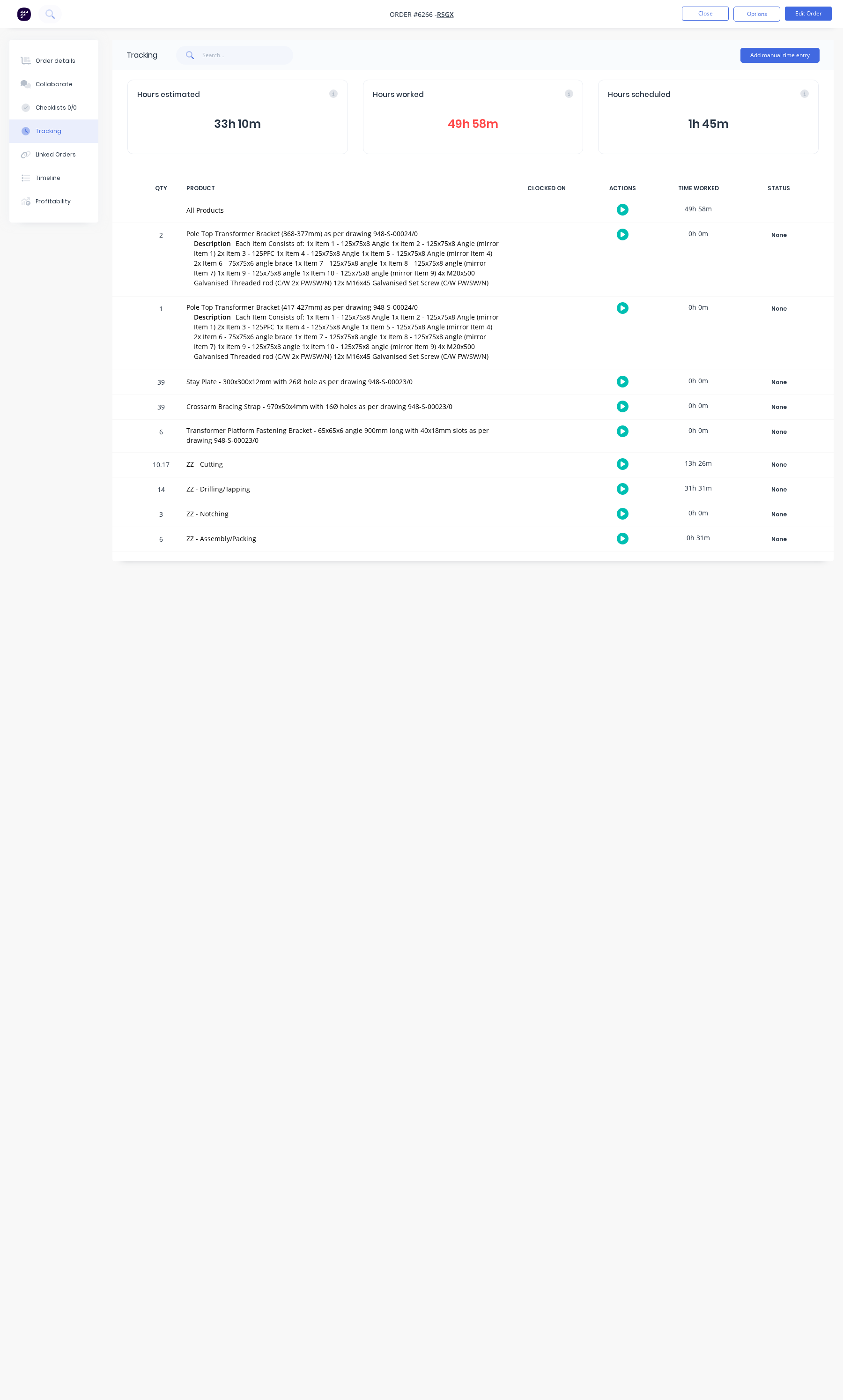
click at [488, 120] on button "49h 58m" at bounding box center [473, 124] width 201 height 18
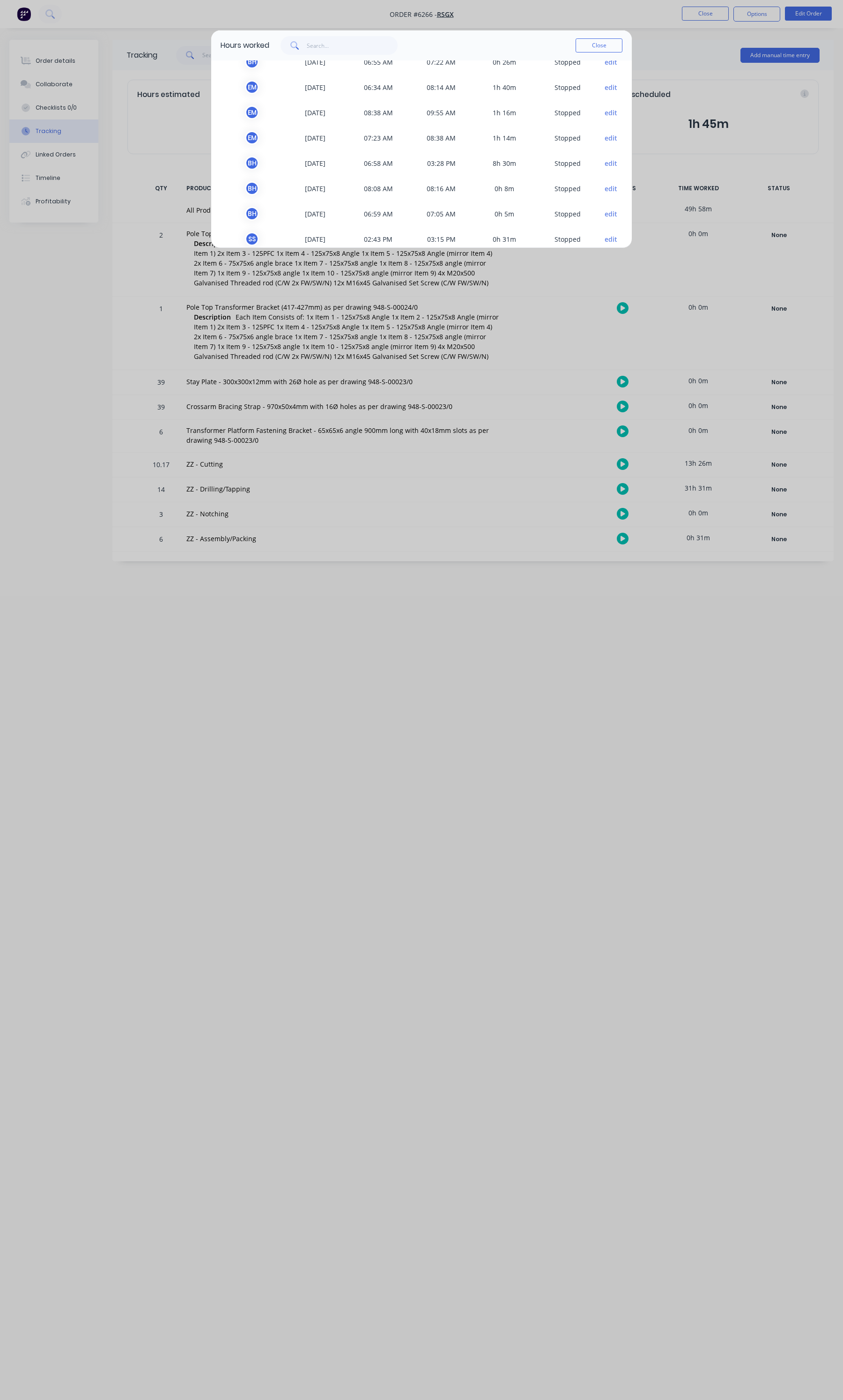
scroll to position [146, 0]
click at [385, 650] on div "Hours worked Close TEAM MEMBER DATE START TIME FINISH TIME TIME WORKED STATUS S…" at bounding box center [421, 700] width 843 height 1400
click at [89, 287] on div "Hours worked Close TEAM MEMBER DATE START TIME FINISH TIME TIME WORKED STATUS S…" at bounding box center [421, 700] width 843 height 1400
click at [598, 46] on button "Close" at bounding box center [599, 45] width 47 height 14
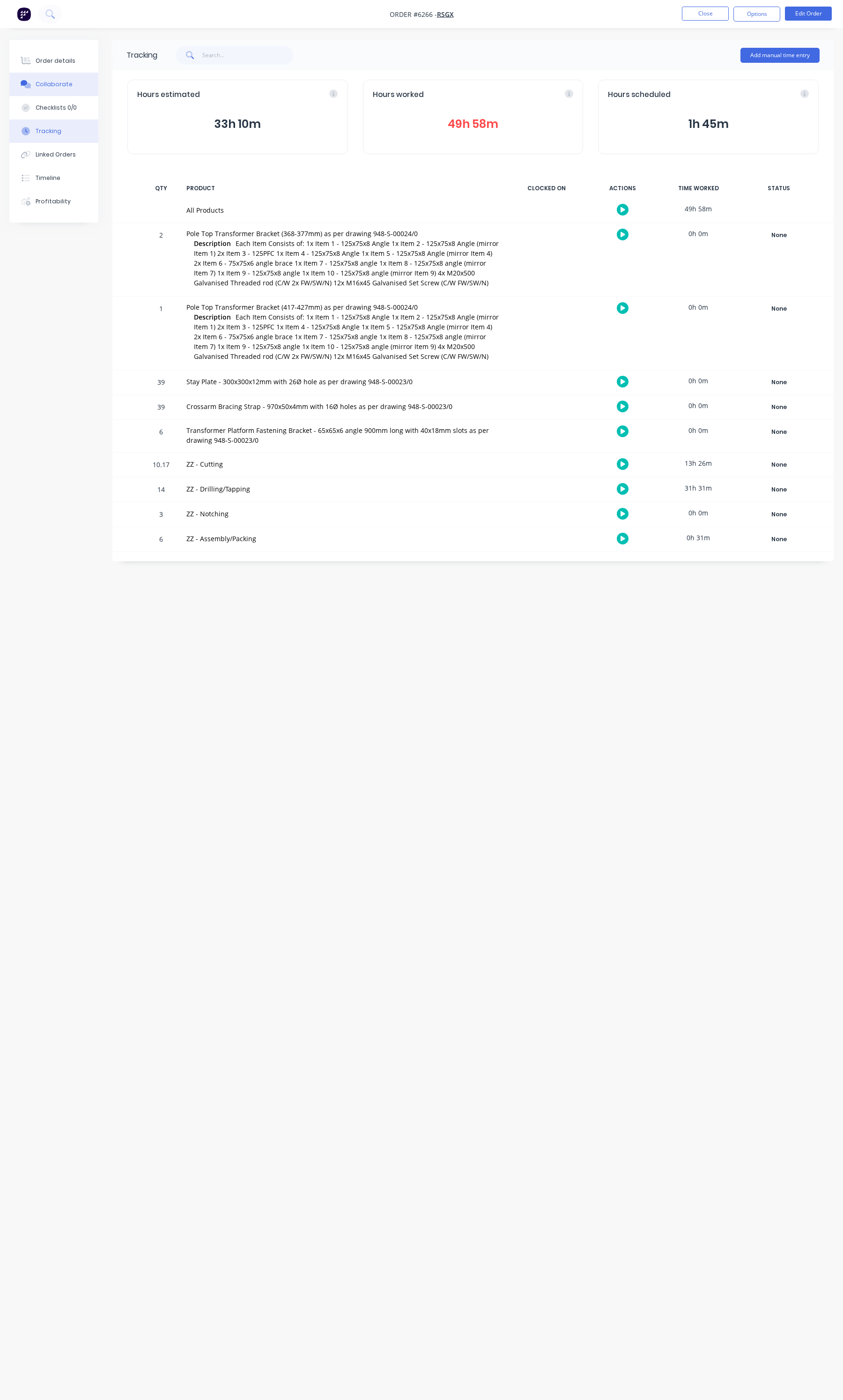
click at [51, 87] on div "Collaborate" at bounding box center [54, 84] width 37 height 9
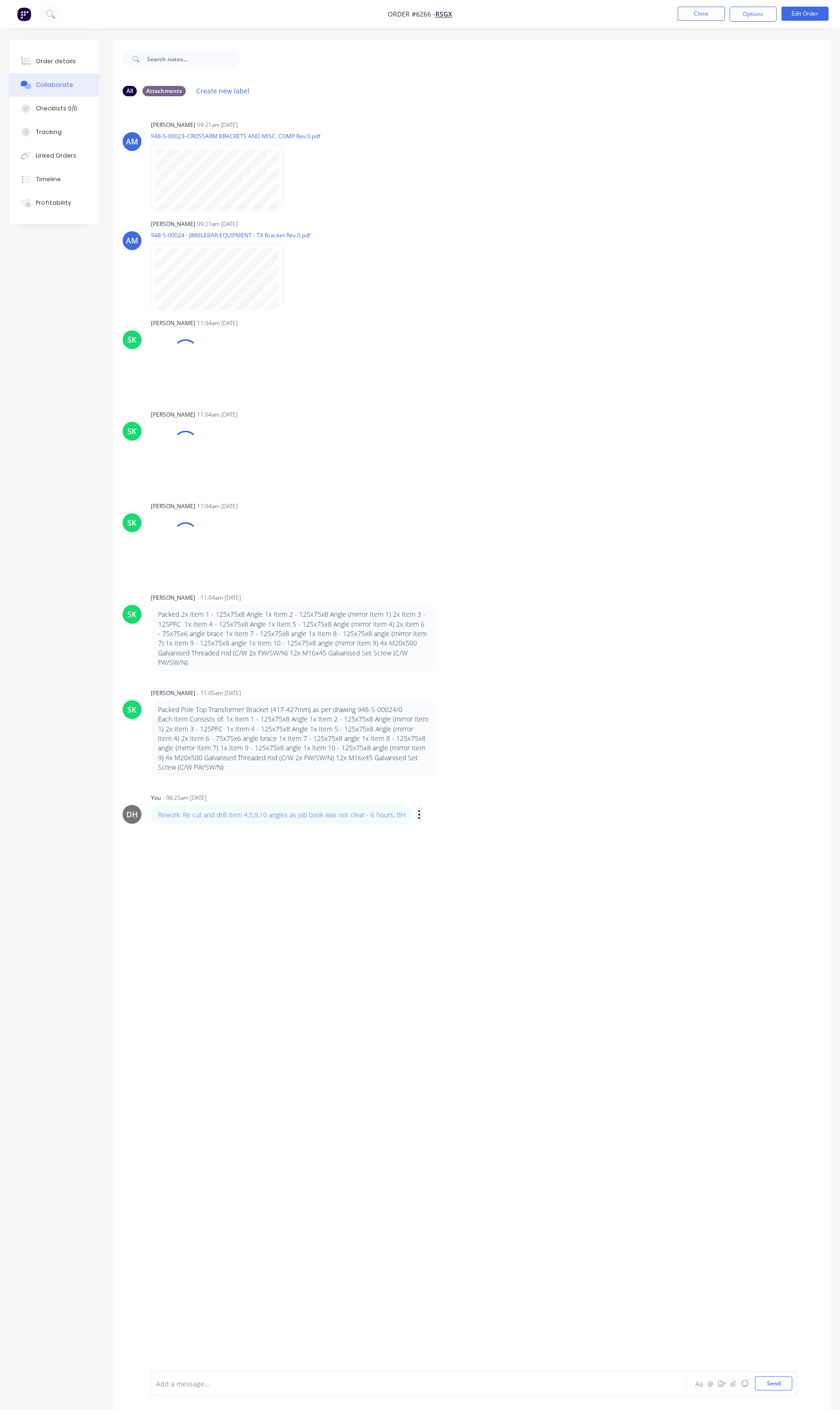
click at [419, 810] on icon "button" at bounding box center [419, 815] width 3 height 11
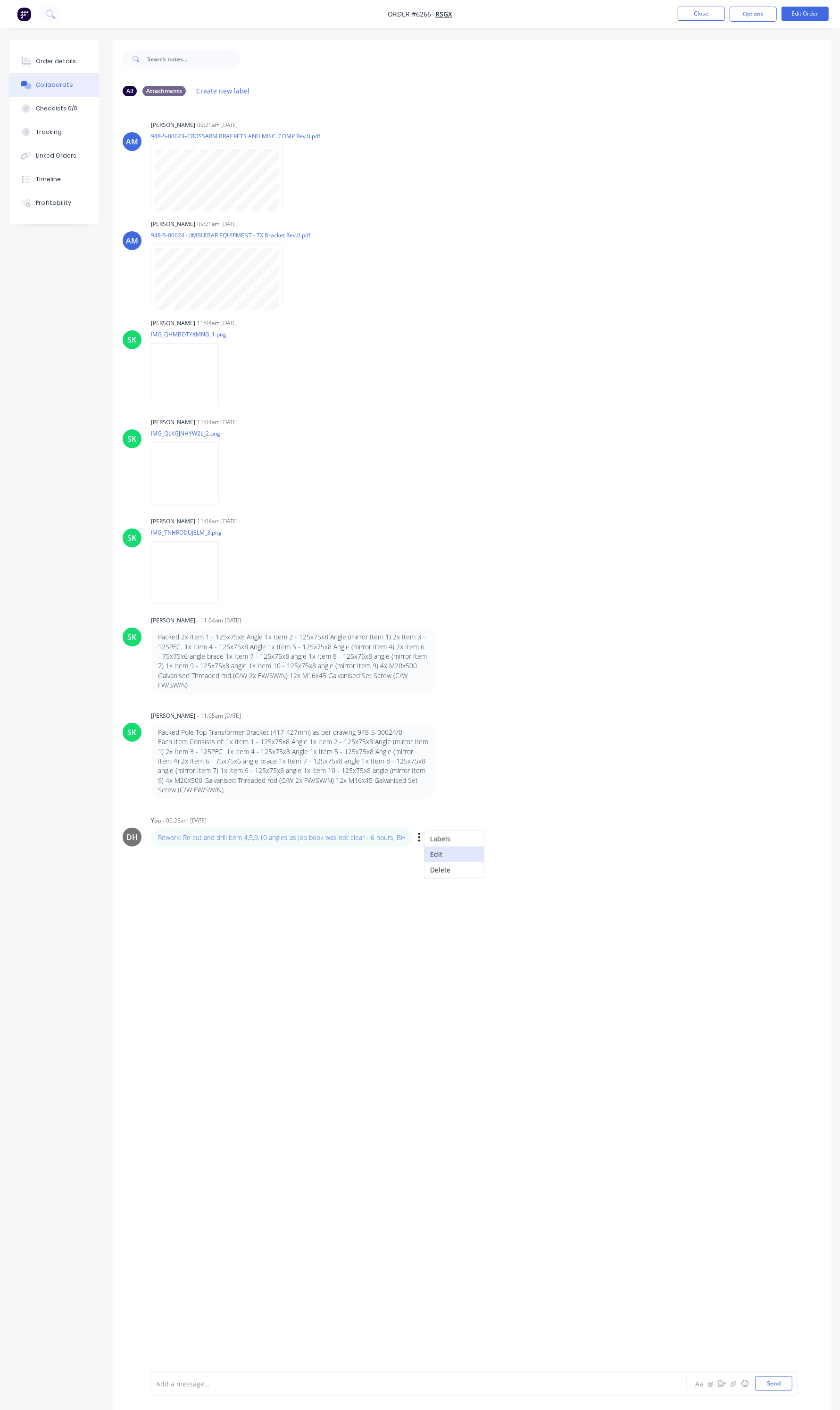
click at [463, 851] on button "Edit" at bounding box center [454, 854] width 59 height 16
click at [154, 1385] on div "Rework: Re cut and drill item 4,5,9,10 angles as job book was not clear - 6 hou…" at bounding box center [474, 1383] width 646 height 25
click at [183, 1378] on div "Rework: Re cut and drill item 4,5,9,10 angles as job book was not clear - 6 hou…" at bounding box center [395, 1383] width 477 height 14
click at [445, 1388] on div "Rework: Re cut and drill item 4,5,9,10 angles as job book was not clear - 6 hou…" at bounding box center [395, 1383] width 477 height 10
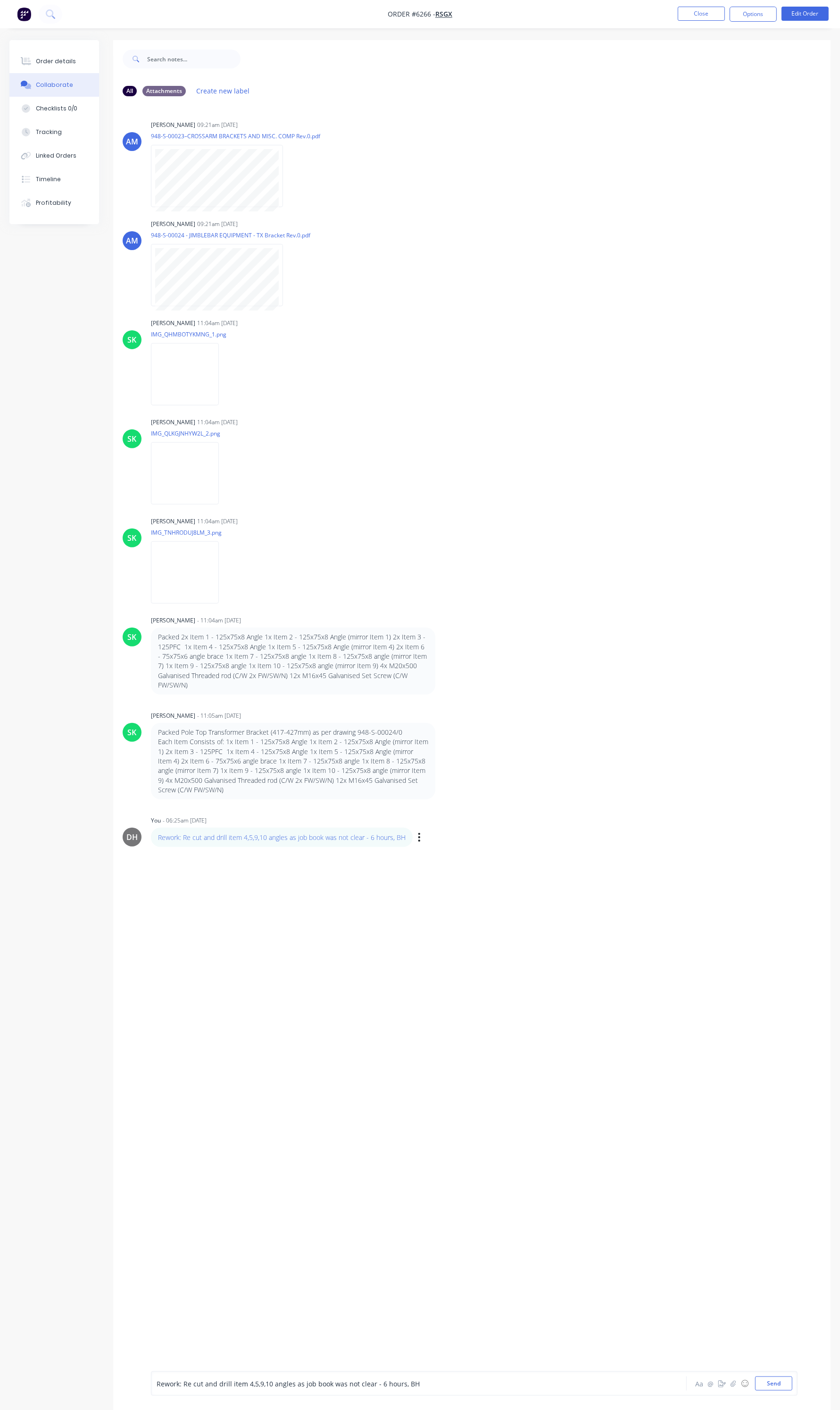
click at [169, 1386] on span "Rework: Re cut and drill item 4,5,9,10 angles as job book was not clear - 6 hou…" at bounding box center [288, 1384] width 263 height 9
click at [159, 1384] on span "Rework: Re cut and drill item 4,5,9,10 angles as job book was not clear - 6 hou…" at bounding box center [288, 1384] width 263 height 9
click at [763, 1381] on button "Send" at bounding box center [773, 1383] width 37 height 14
click at [70, 122] on button "Tracking" at bounding box center [54, 132] width 90 height 24
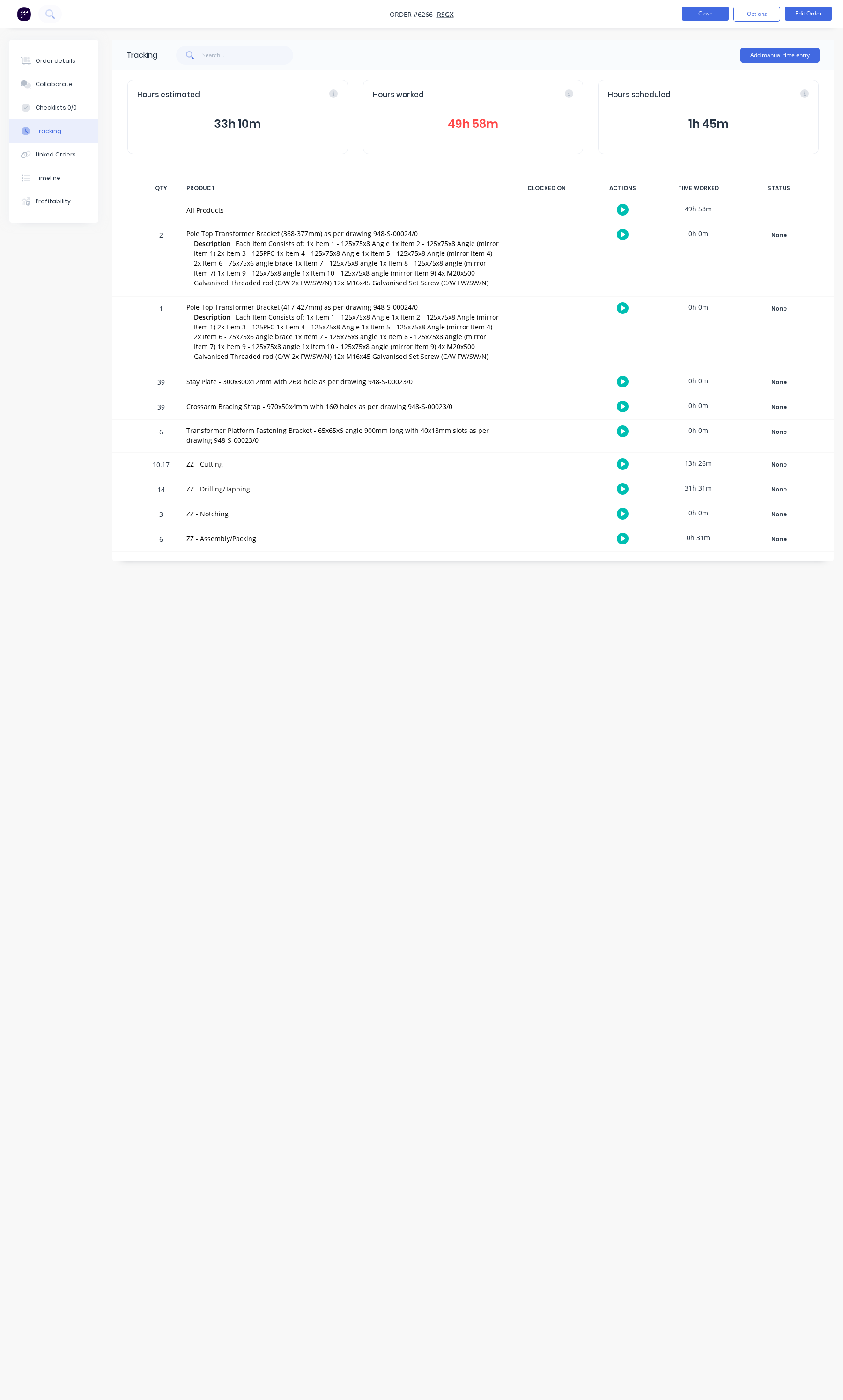
click at [717, 17] on button "Close" at bounding box center [705, 13] width 47 height 14
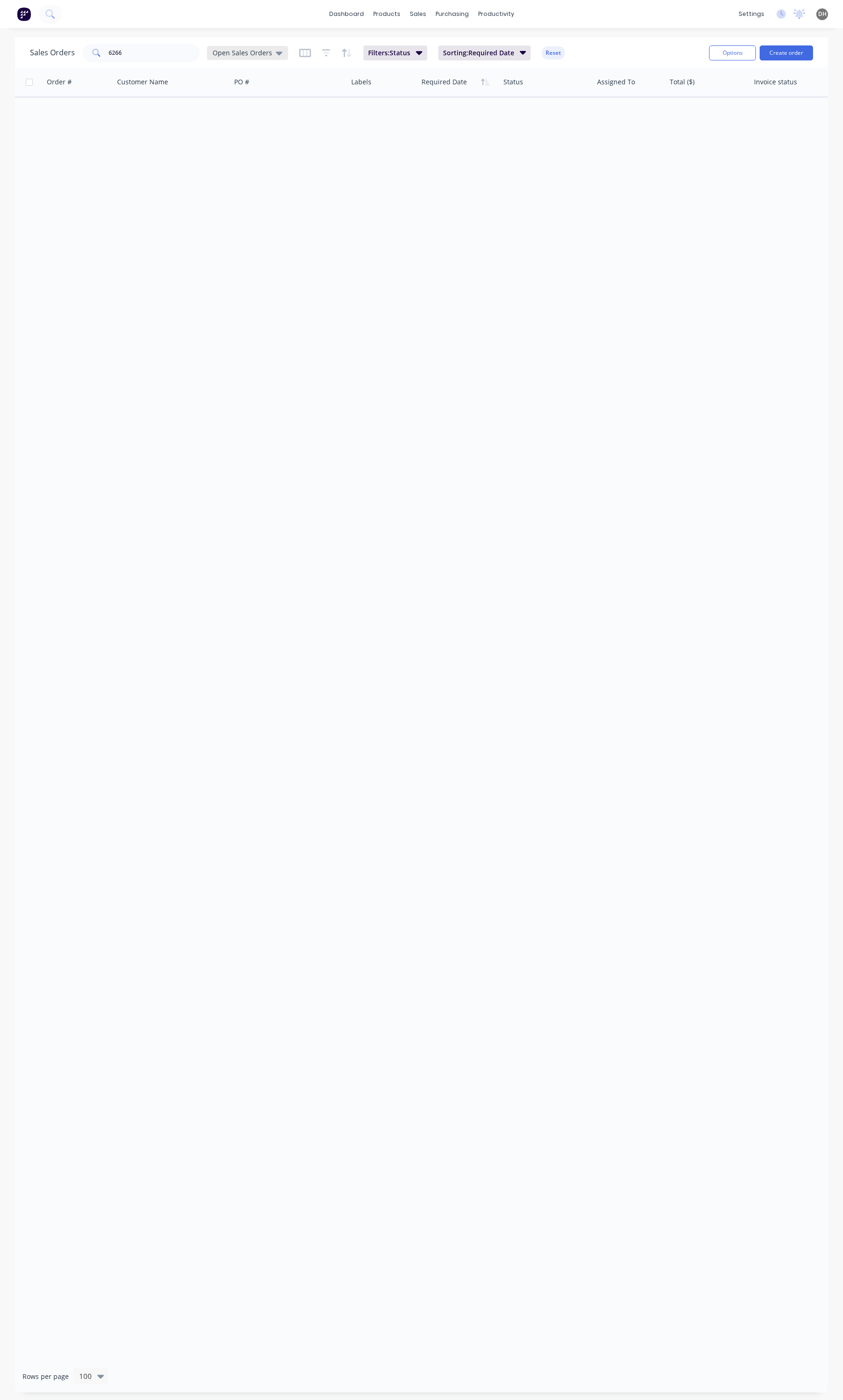
click at [238, 56] on span "Open Sales Orders" at bounding box center [243, 53] width 59 height 10
click at [229, 132] on button "None" at bounding box center [264, 132] width 107 height 11
click at [129, 56] on input "6266" at bounding box center [154, 53] width 91 height 19
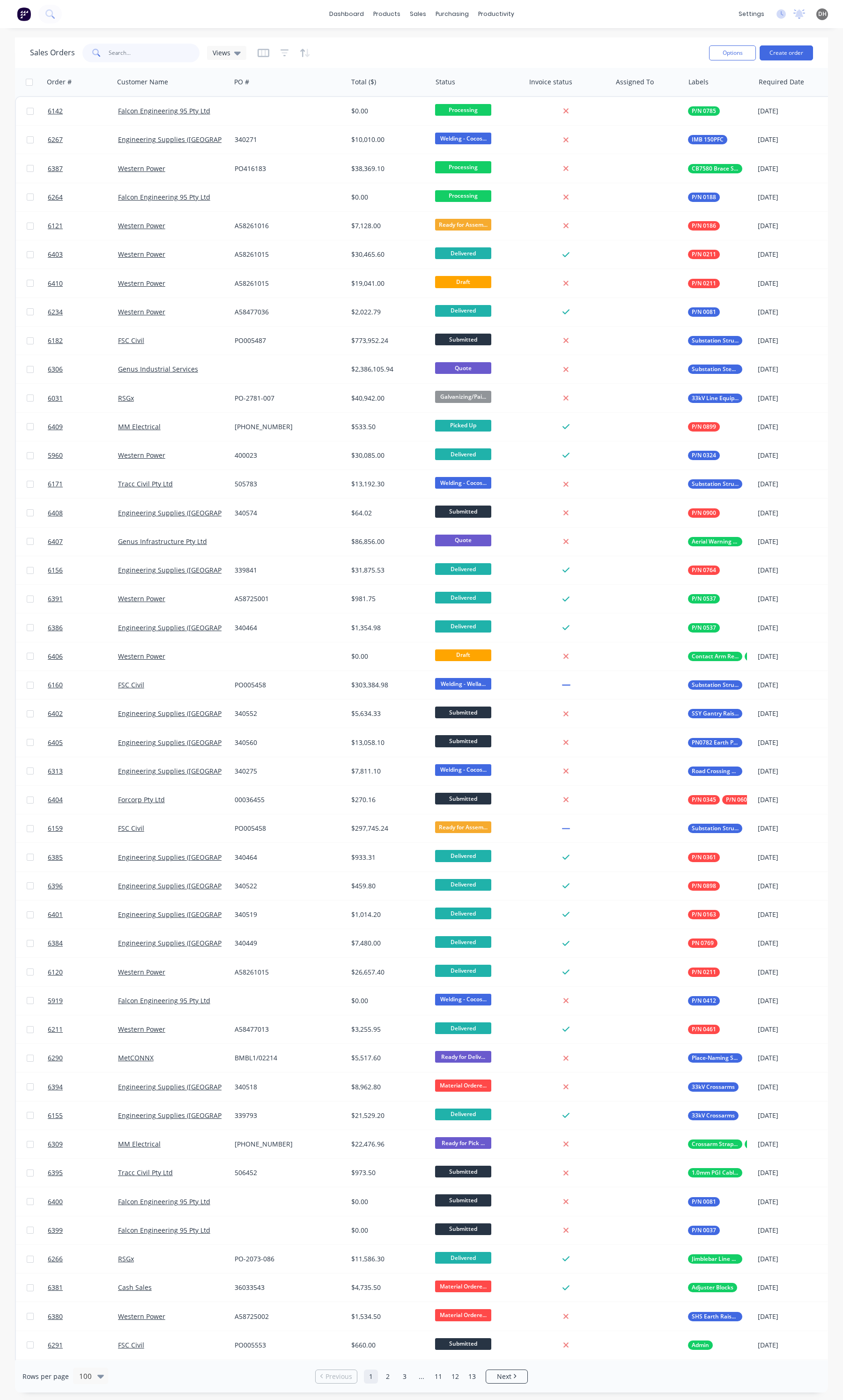
click at [129, 56] on input "6266" at bounding box center [154, 53] width 91 height 19
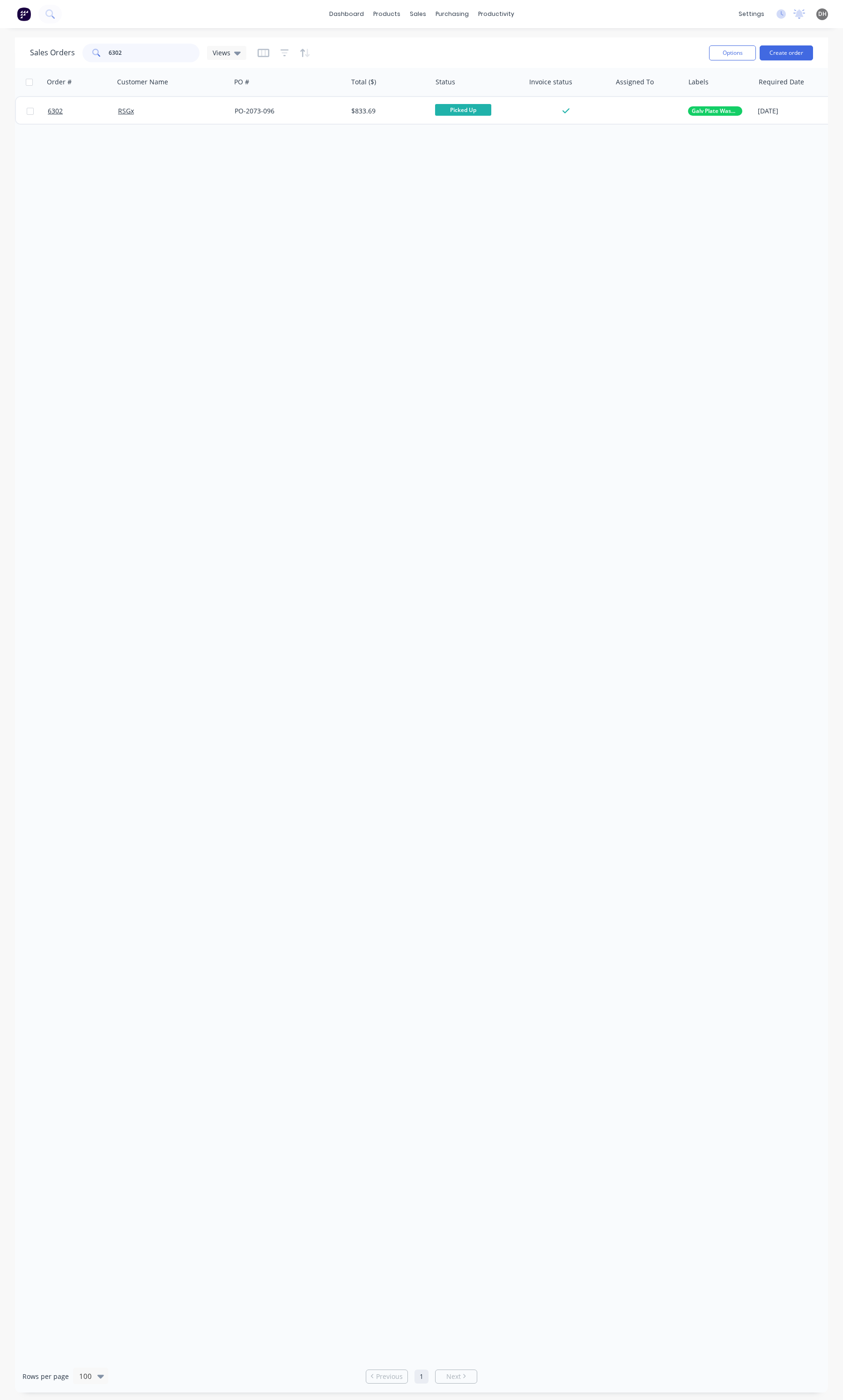
type input "6302"
click at [174, 116] on div "RSGx" at bounding box center [172, 111] width 116 height 28
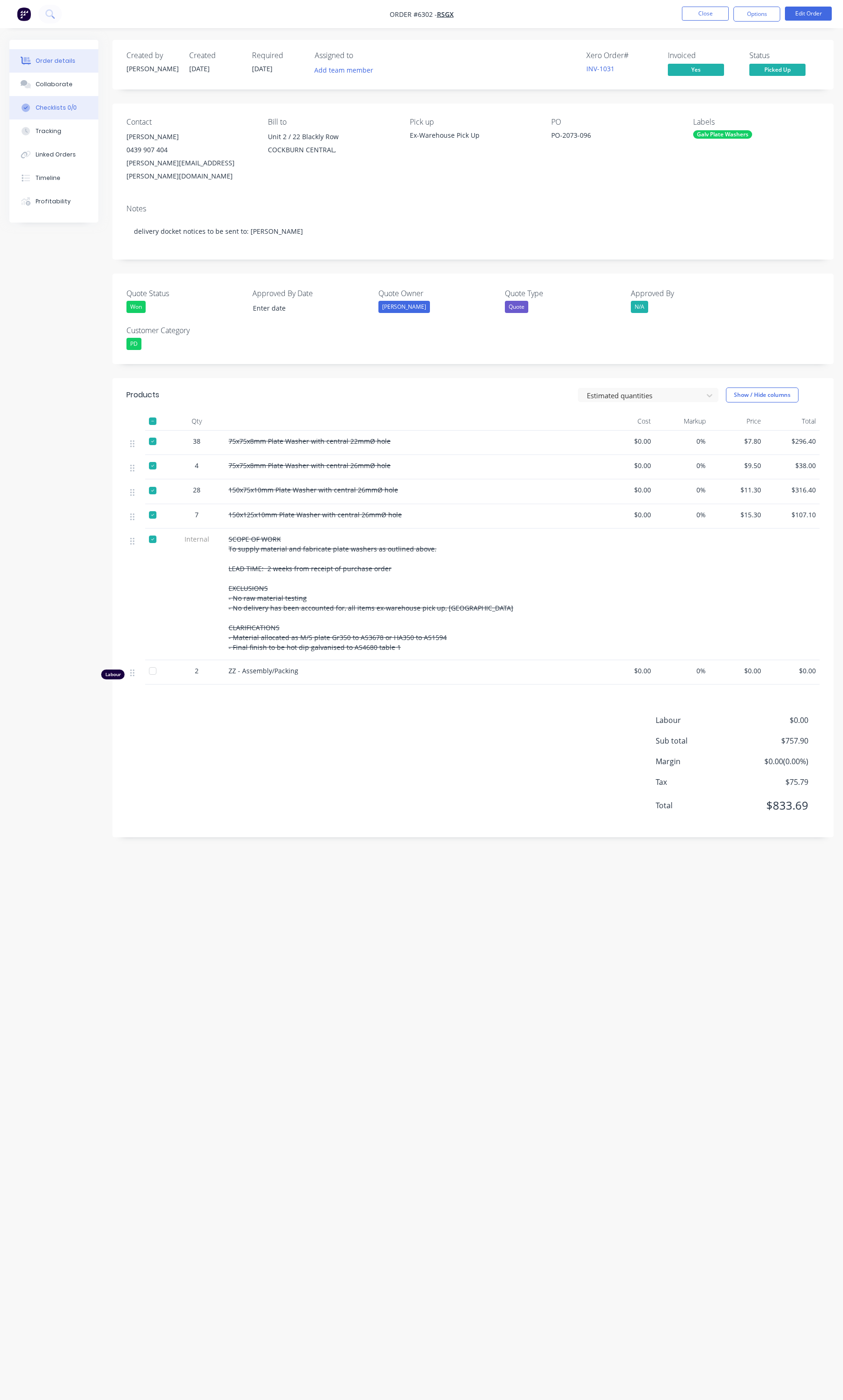
click at [55, 118] on button "Checklists 0/0" at bounding box center [54, 107] width 89 height 23
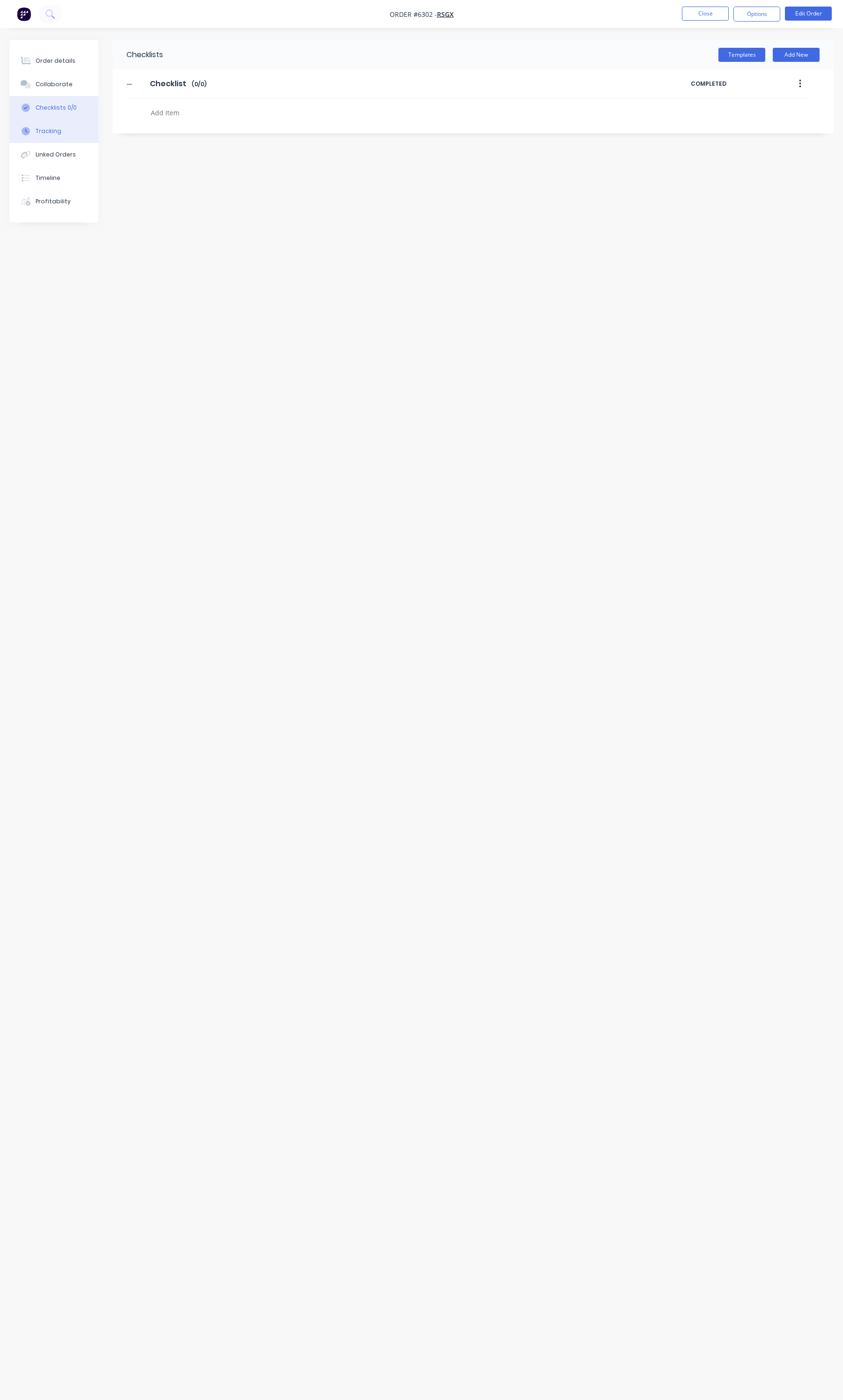
click at [51, 129] on div "Tracking" at bounding box center [48, 131] width 26 height 9
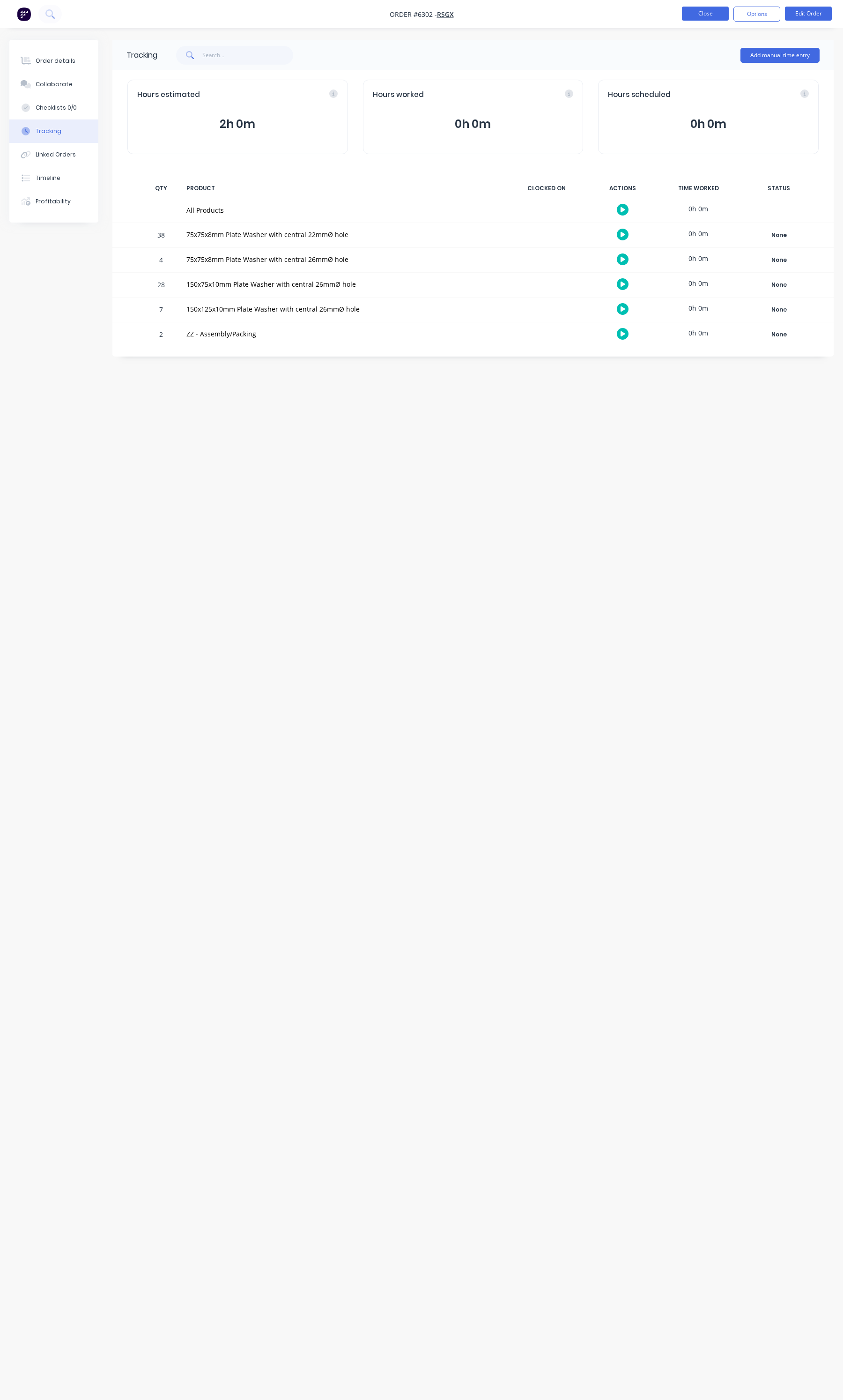
click at [725, 13] on button "Close" at bounding box center [705, 13] width 47 height 14
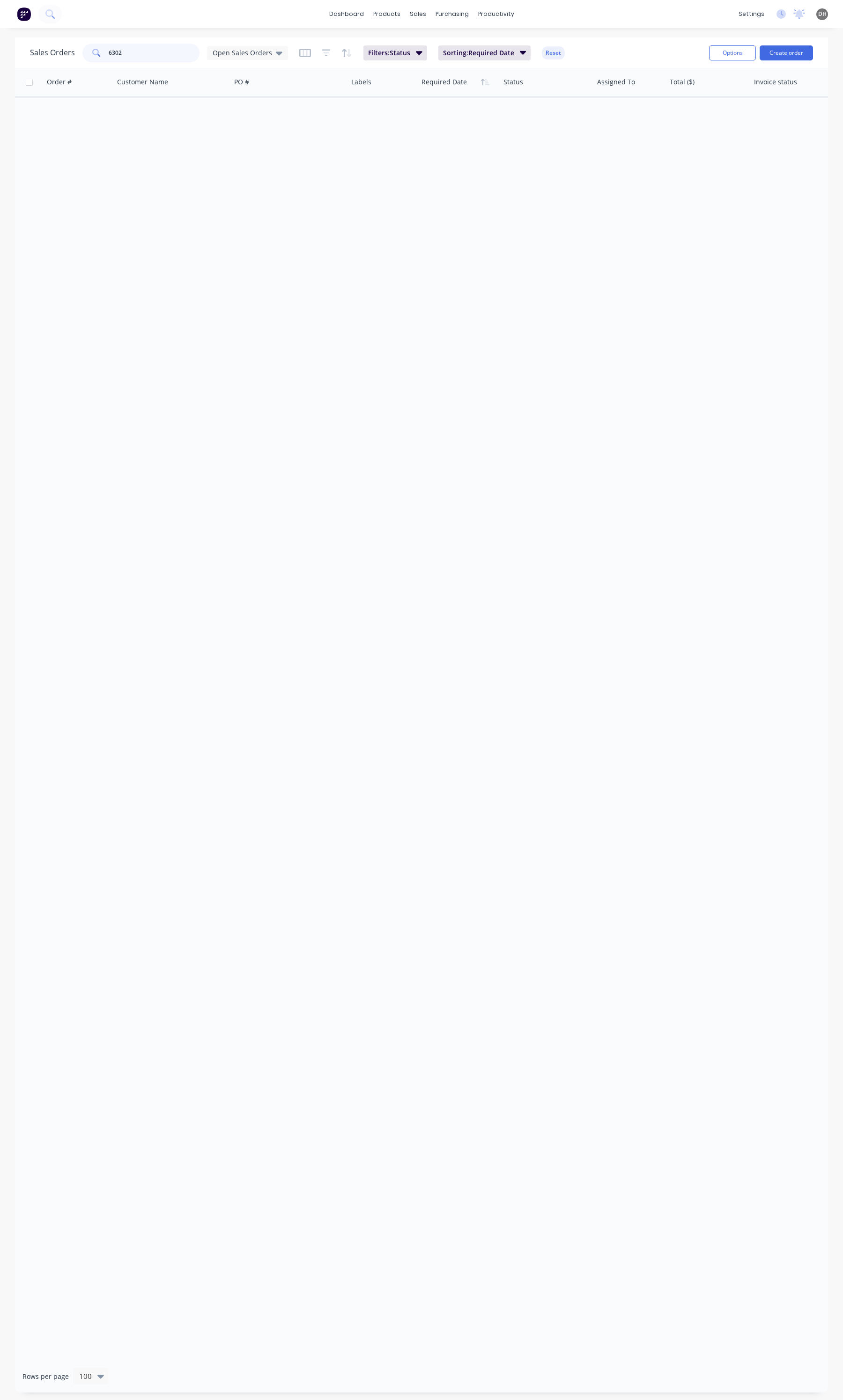
click at [165, 56] on input "6302" at bounding box center [154, 53] width 91 height 19
click at [238, 48] on span "Open Sales Orders" at bounding box center [243, 53] width 59 height 10
click at [234, 126] on div "None edit" at bounding box center [273, 132] width 126 height 19
click at [231, 130] on button "None" at bounding box center [264, 132] width 107 height 11
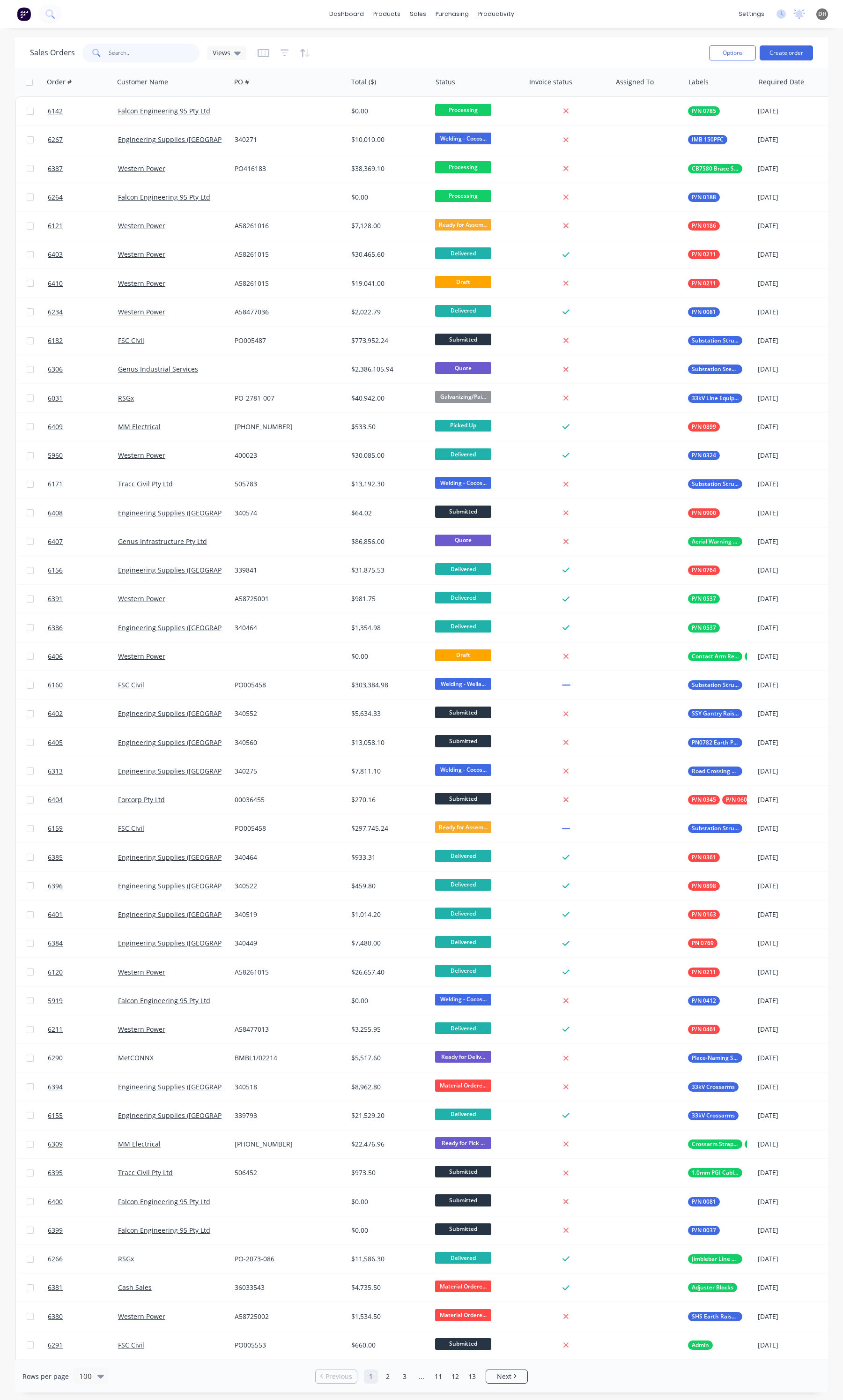
click at [171, 61] on input "6302" at bounding box center [154, 53] width 91 height 19
click at [169, 57] on input "6302" at bounding box center [154, 53] width 91 height 19
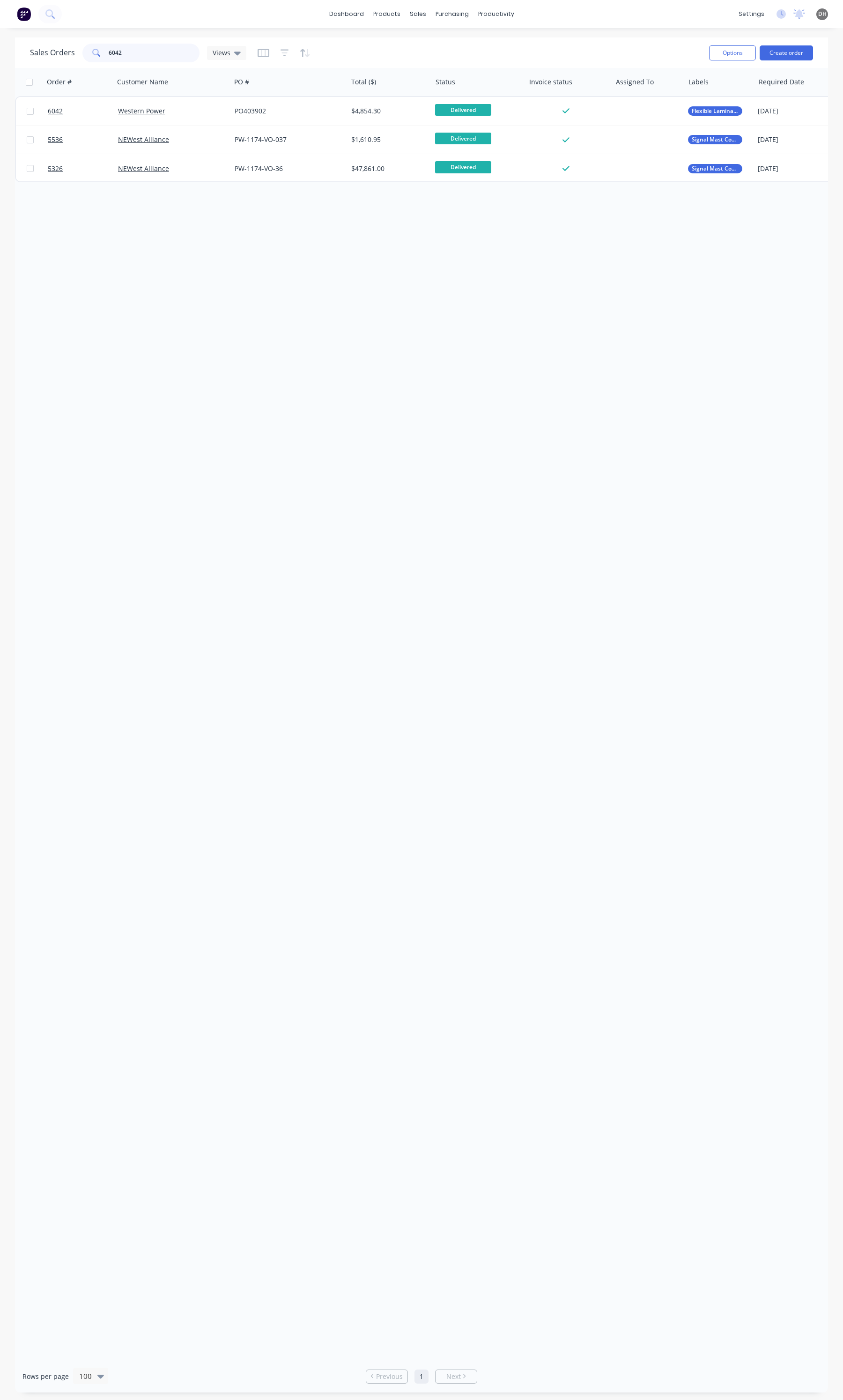
type input "6042"
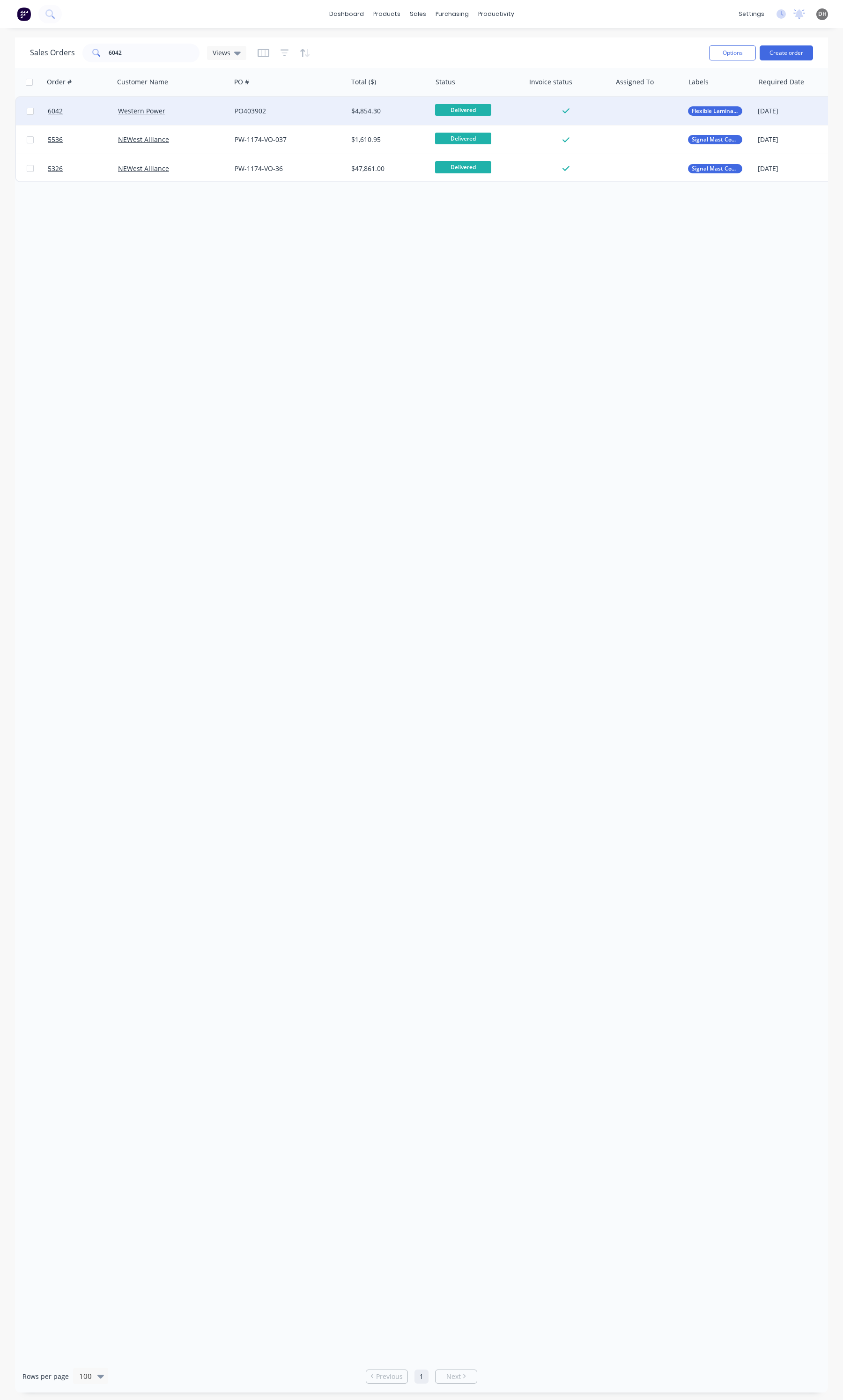
click at [357, 103] on div "$4,854.30" at bounding box center [389, 111] width 84 height 28
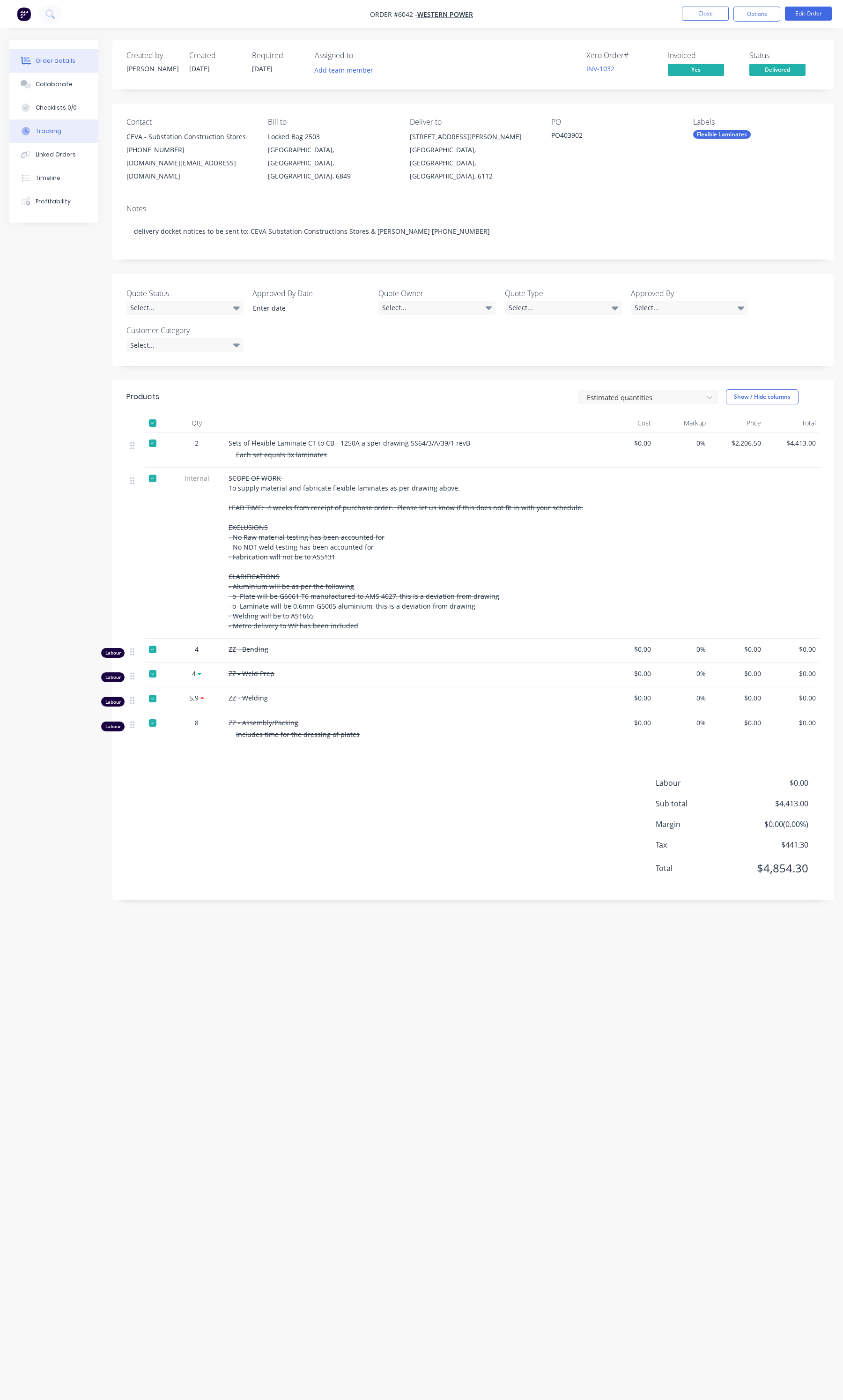
click at [41, 130] on div "Tracking" at bounding box center [48, 131] width 26 height 9
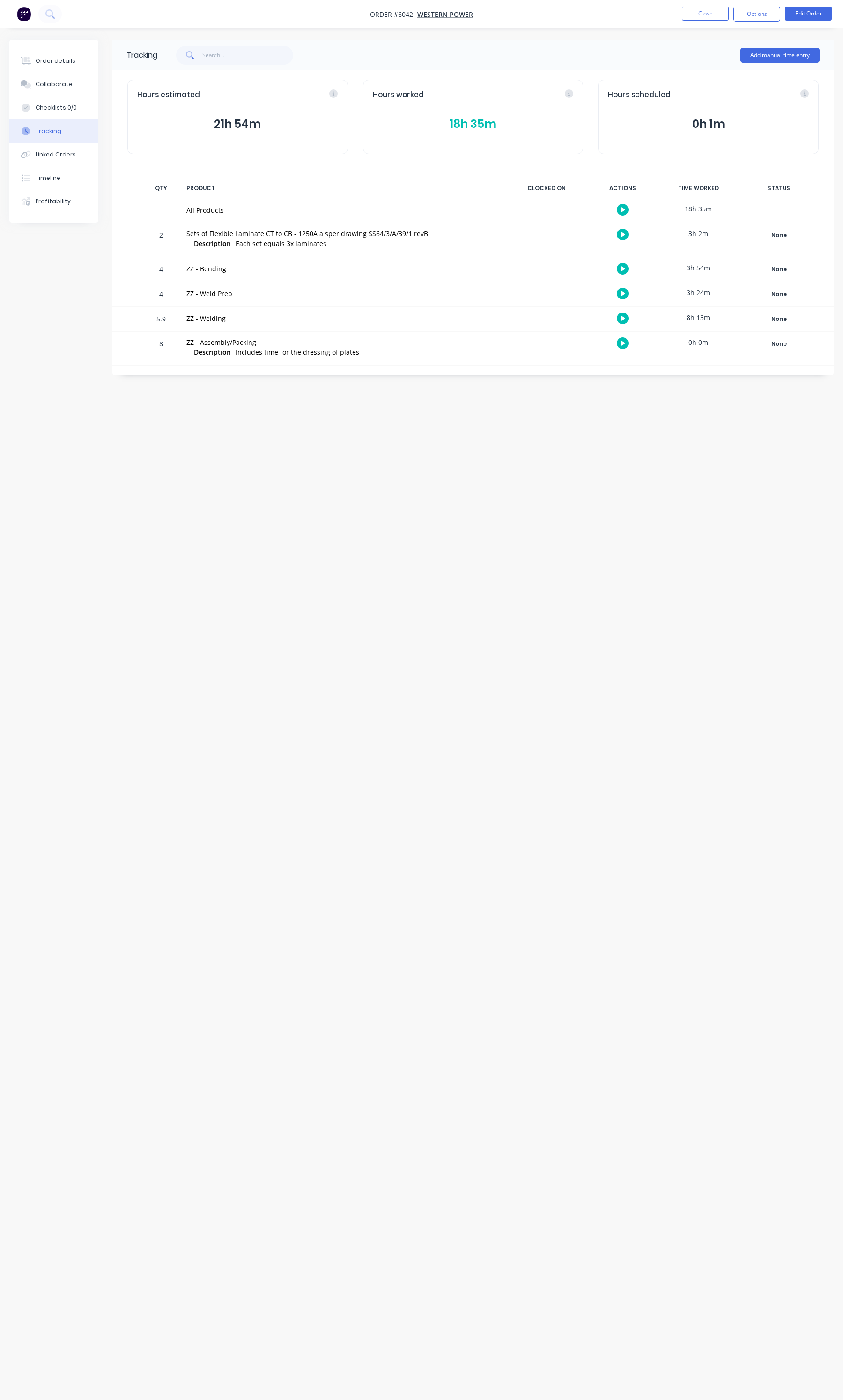
click at [451, 124] on button "18h 35m" at bounding box center [473, 124] width 201 height 18
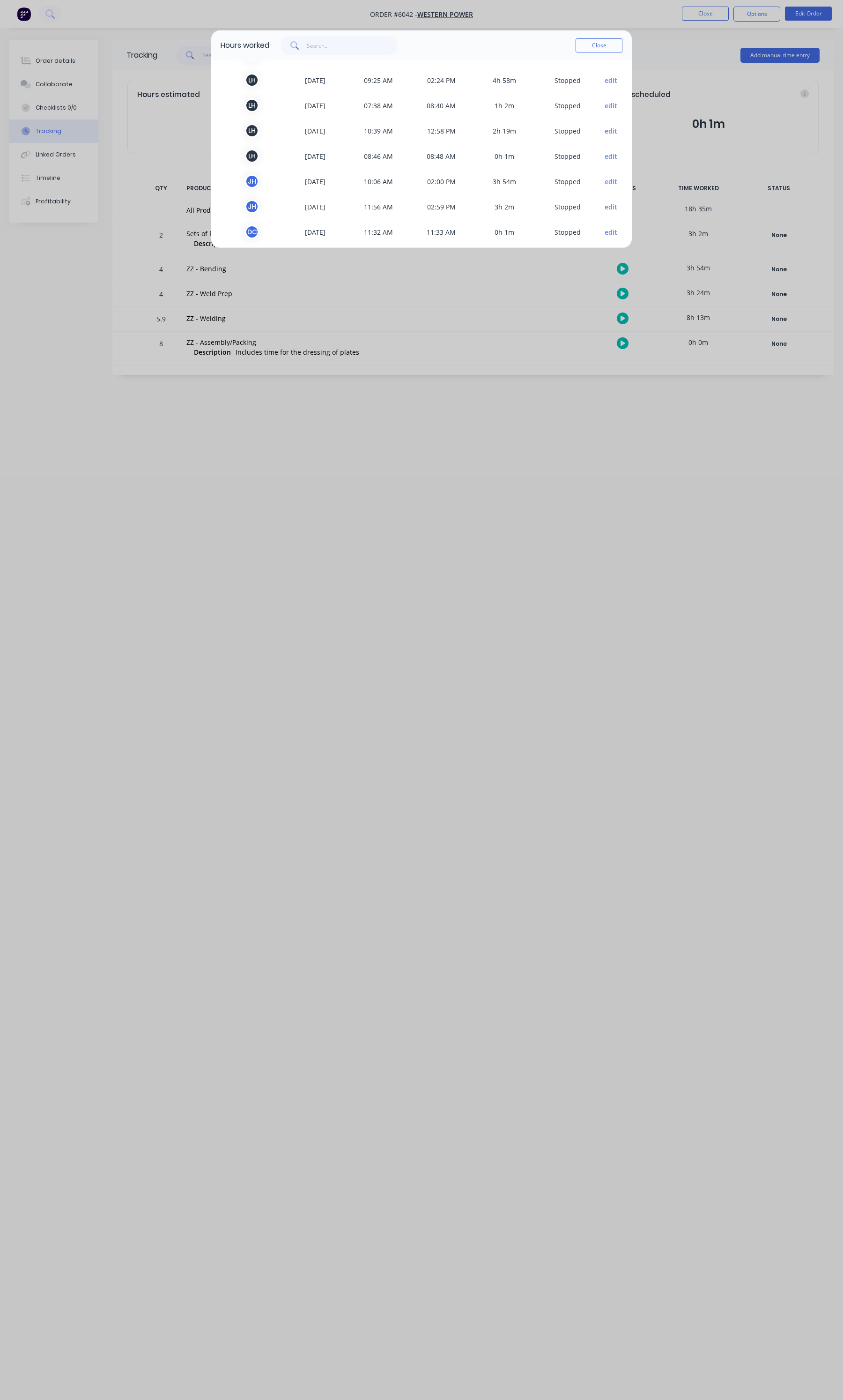
scroll to position [53, 0]
click at [591, 43] on button "Close" at bounding box center [599, 45] width 47 height 14
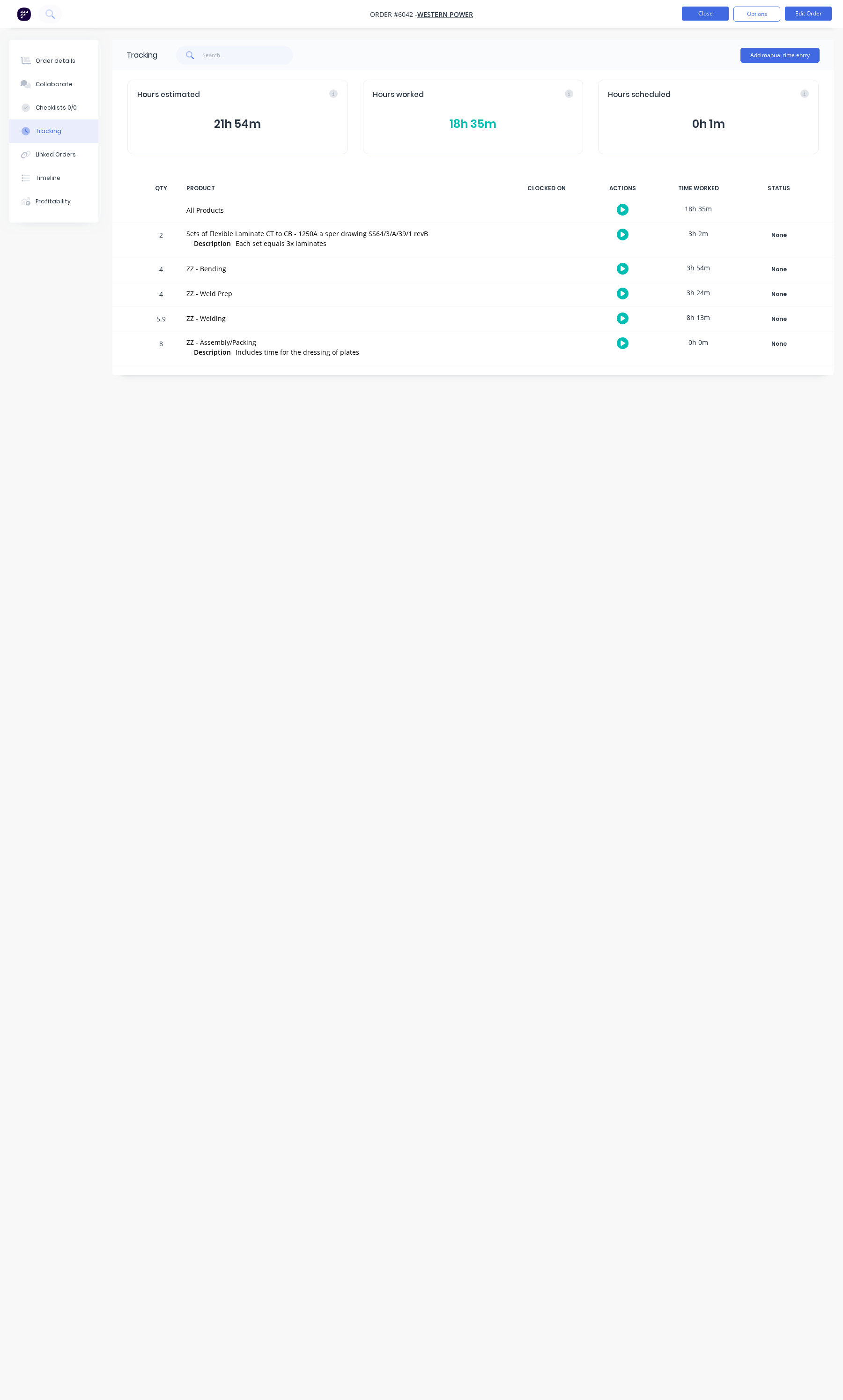
click at [685, 14] on button "Close" at bounding box center [705, 13] width 47 height 14
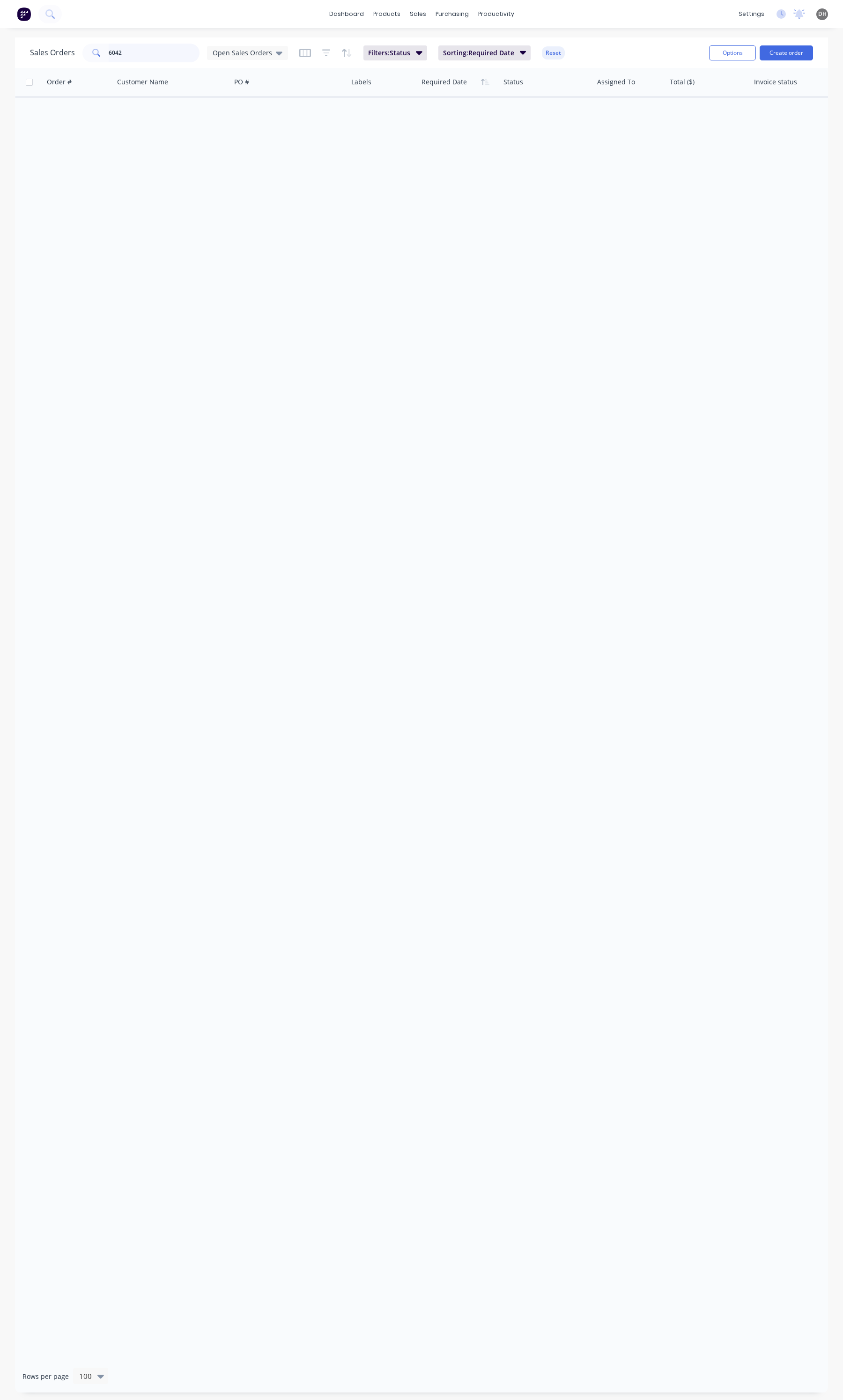
click at [123, 53] on input "6042" at bounding box center [154, 53] width 91 height 19
click at [219, 64] on div "Sales Orders 6146 Open Sales Orders Filters: Status Sorting: Required Date Rese…" at bounding box center [421, 53] width 813 height 30
click at [227, 59] on div "Open Sales Orders" at bounding box center [248, 53] width 81 height 14
click at [223, 122] on div "Save new view None edit Open Sales Orders (Default) edit Open Sales Orders (Pro…" at bounding box center [273, 139] width 140 height 134
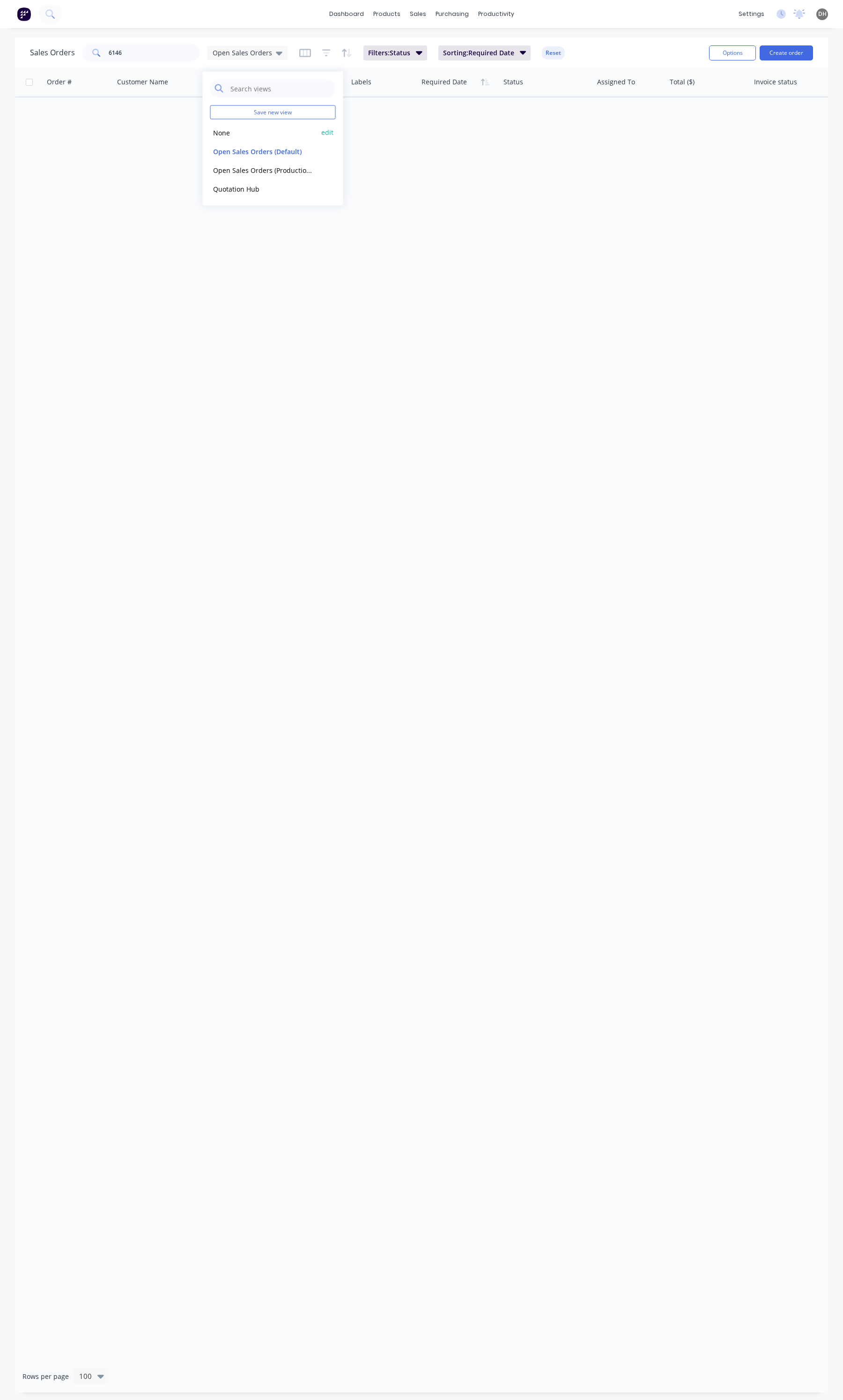
click at [223, 124] on div "None edit" at bounding box center [273, 132] width 126 height 19
click at [223, 126] on div "None edit" at bounding box center [273, 132] width 126 height 19
click at [214, 130] on button "None" at bounding box center [264, 132] width 107 height 11
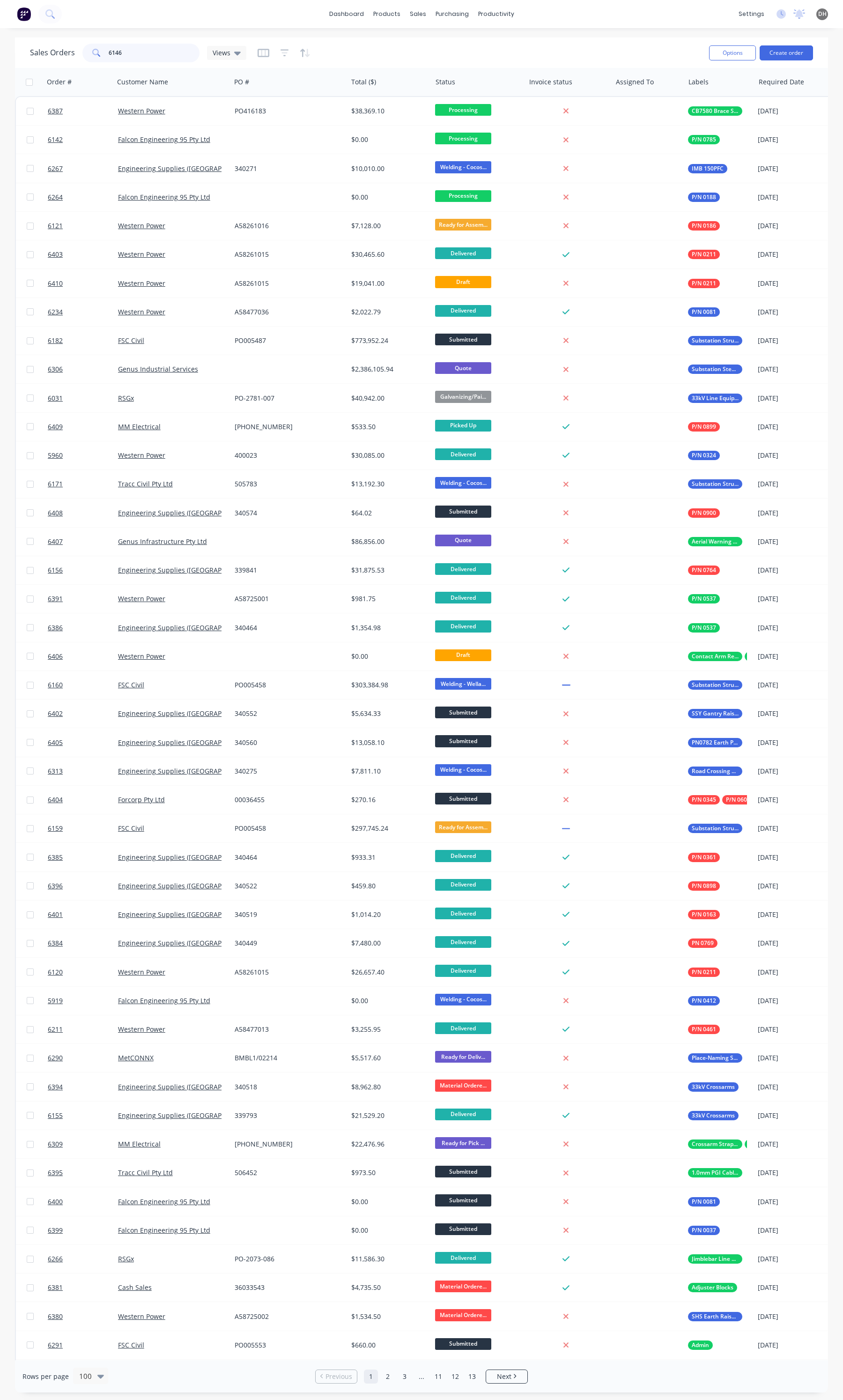
click at [148, 62] on input "6146" at bounding box center [154, 53] width 91 height 19
type input "6146"
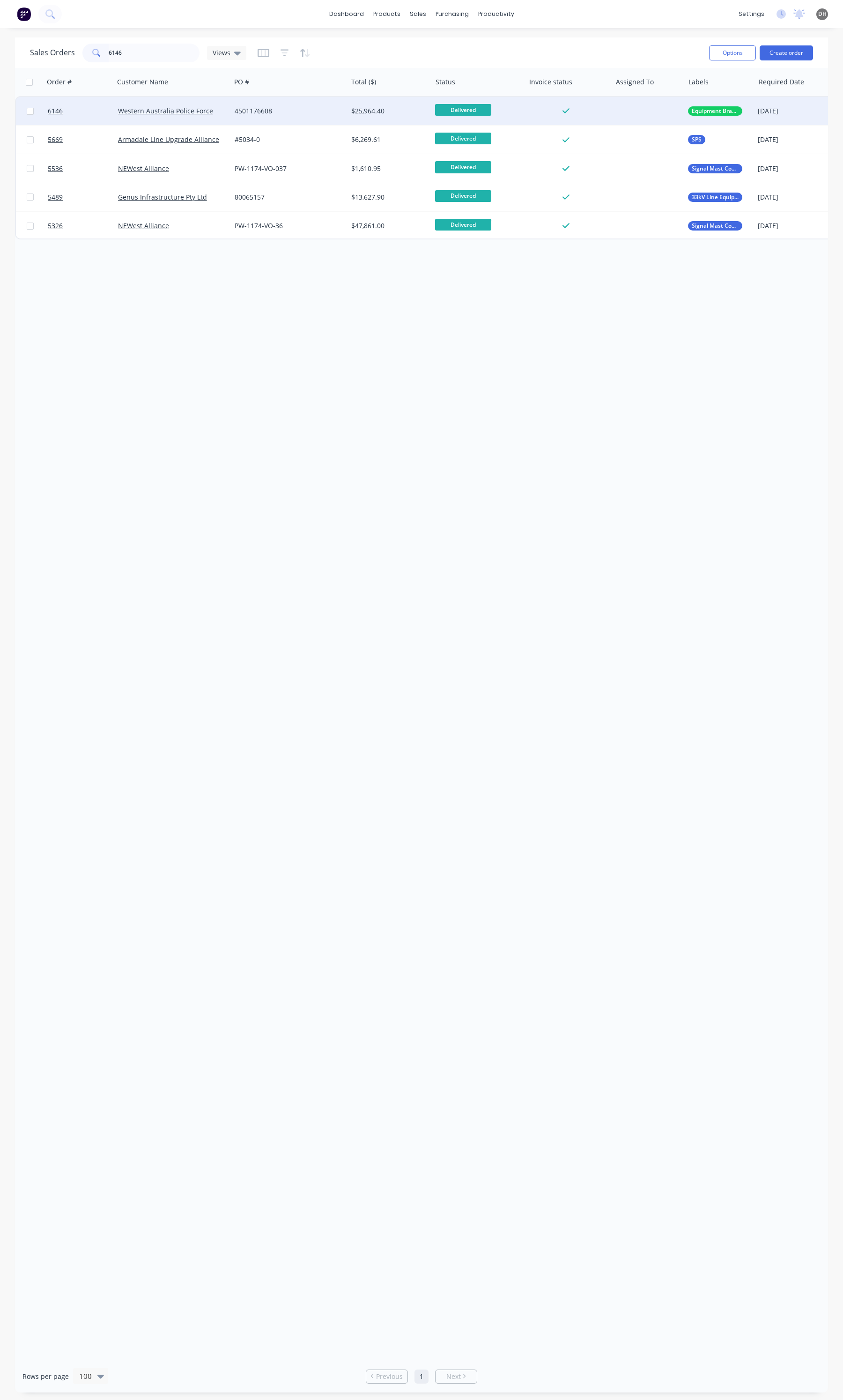
click at [335, 107] on div "4501176608" at bounding box center [286, 111] width 103 height 9
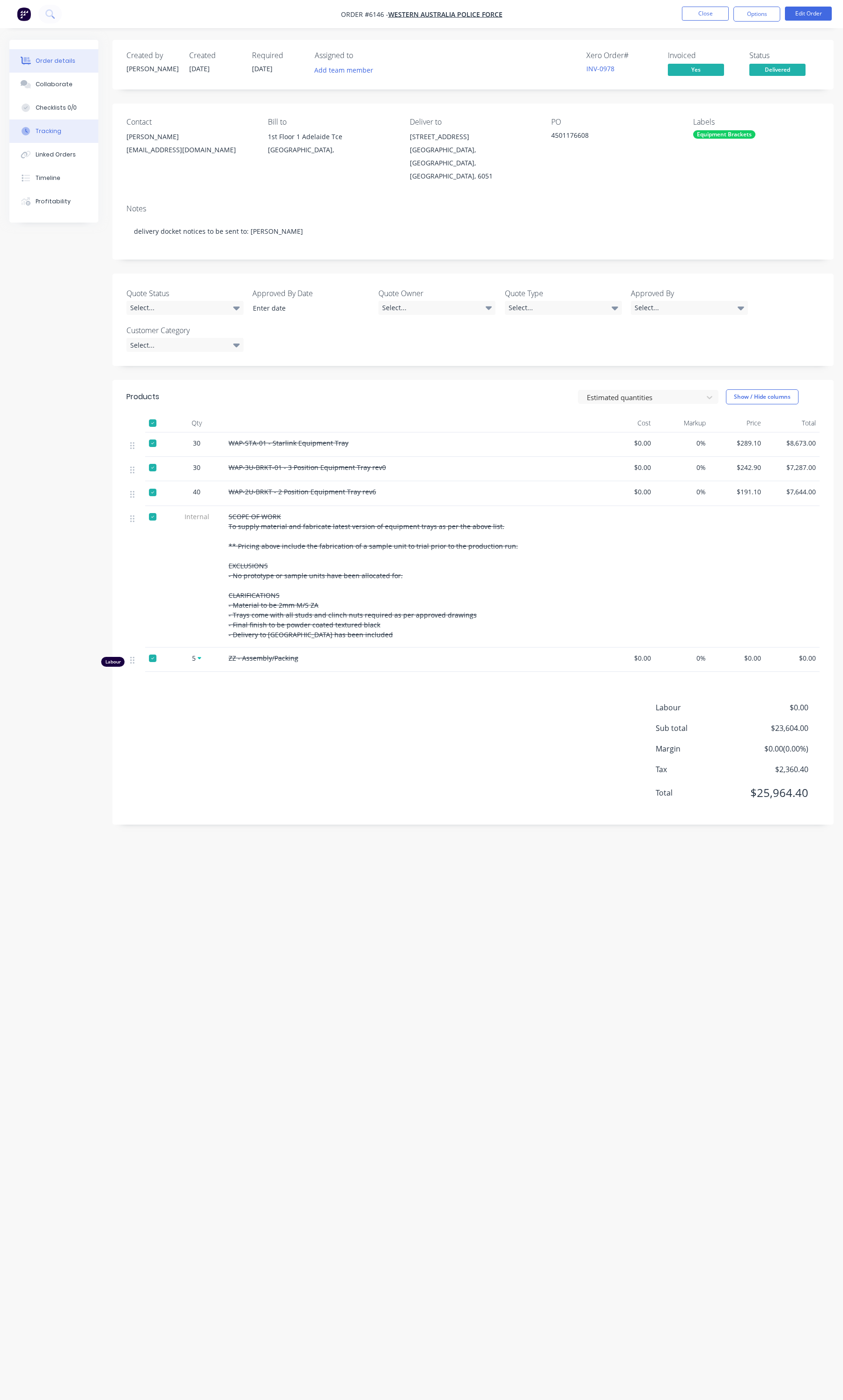
click at [57, 132] on div "Tracking" at bounding box center [48, 131] width 26 height 9
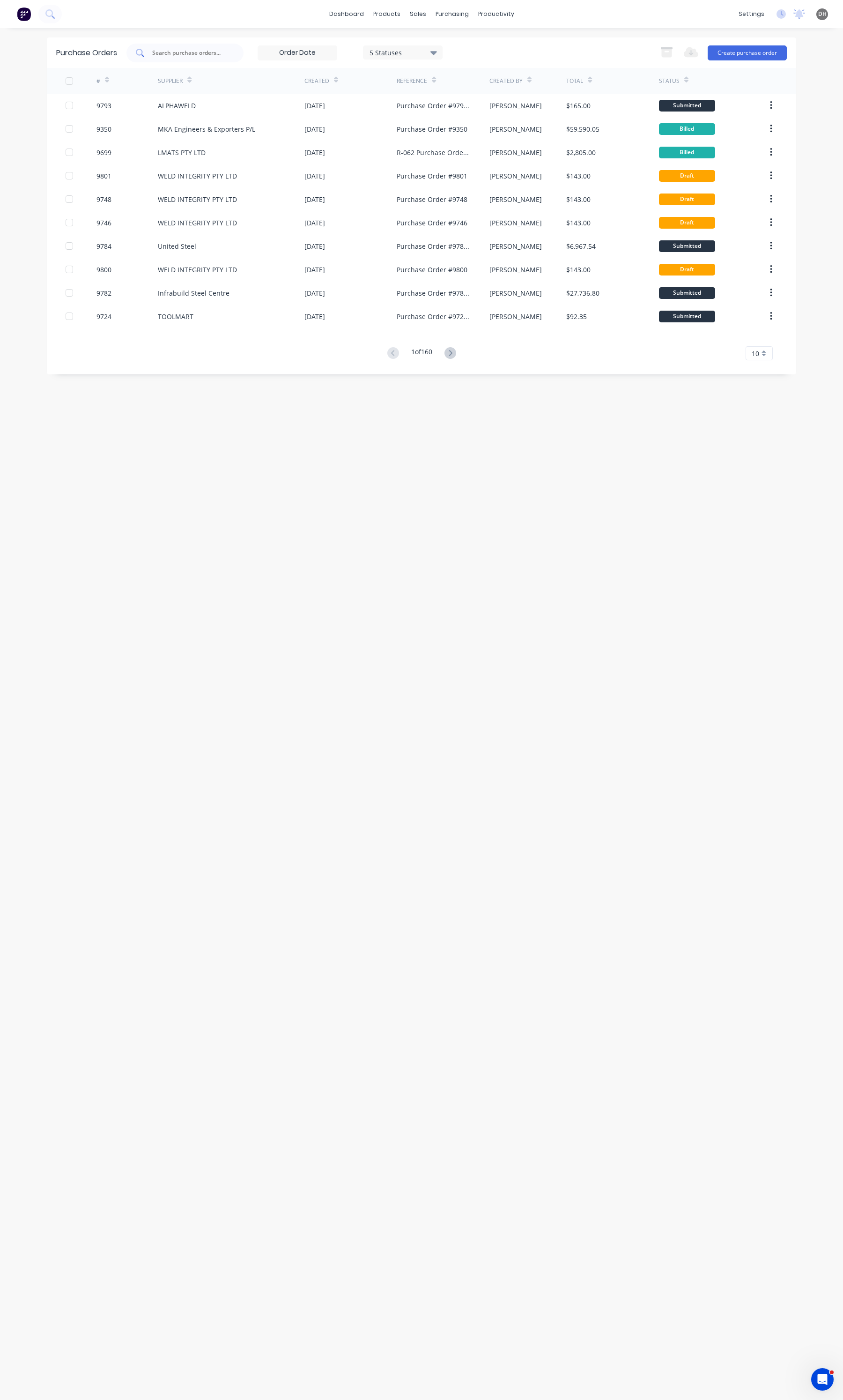
click at [166, 49] on input "text" at bounding box center [190, 53] width 78 height 9
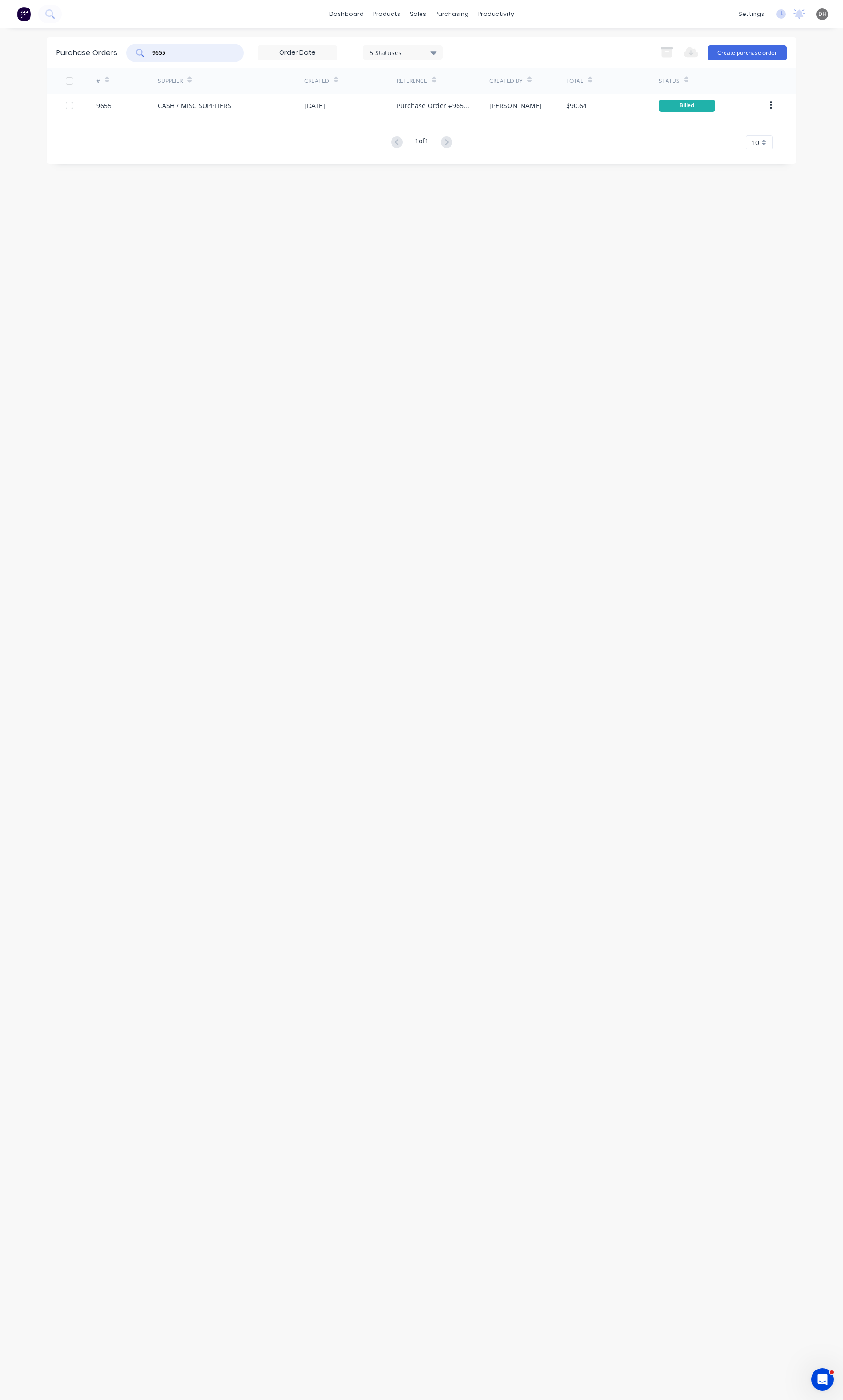
type input "9655"
click at [235, 103] on div "CASH / MISC SUPPLIERS" at bounding box center [231, 105] width 147 height 23
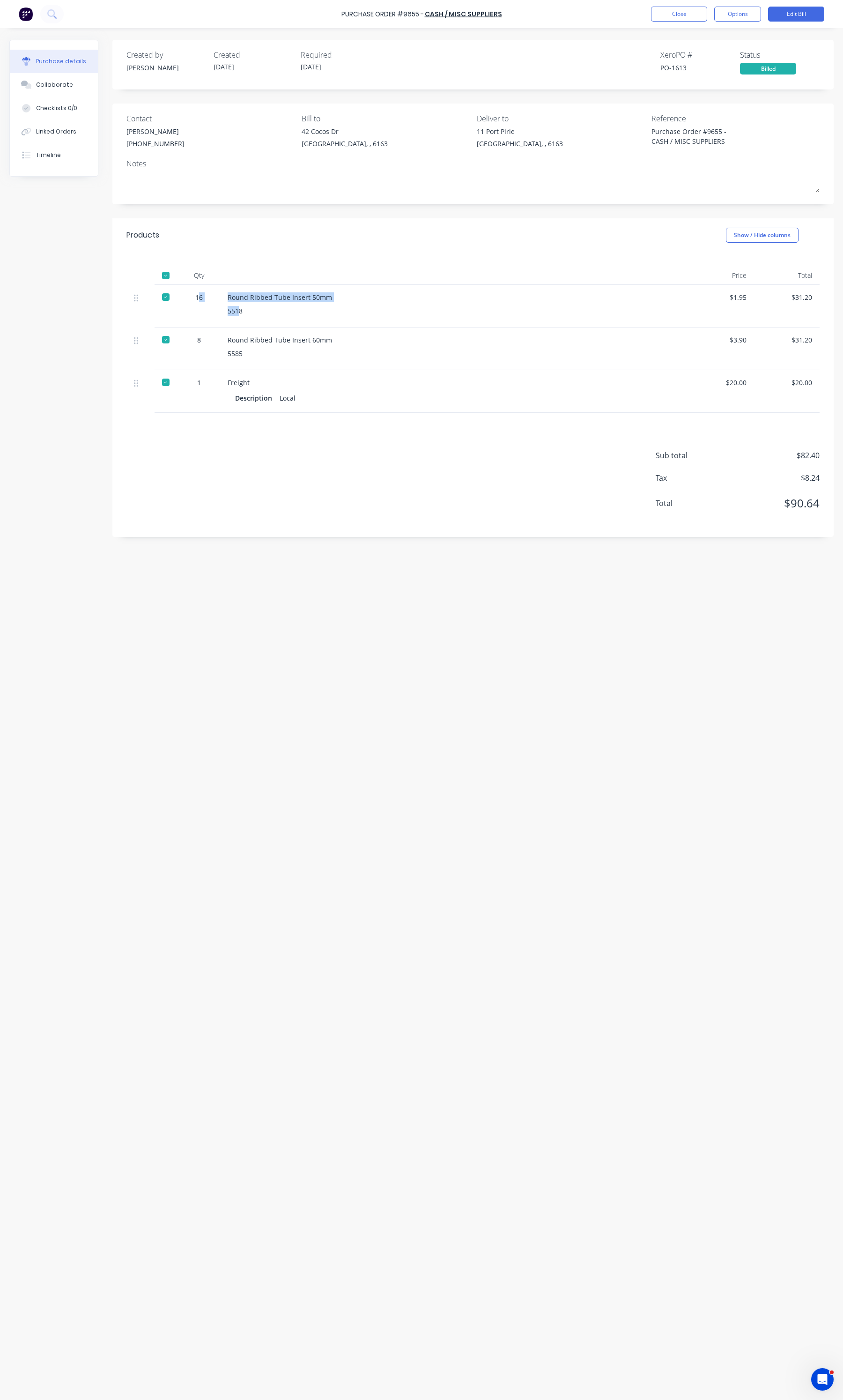
drag, startPoint x: 240, startPoint y: 308, endPoint x: 197, endPoint y: 296, distance: 44.6
click at [197, 296] on div "16 Round Ribbed Tube Insert 50mm 5518 $1.95 $31.20" at bounding box center [473, 306] width 693 height 43
click at [661, 12] on button "Close" at bounding box center [679, 14] width 56 height 15
